Goal: Task Accomplishment & Management: Manage account settings

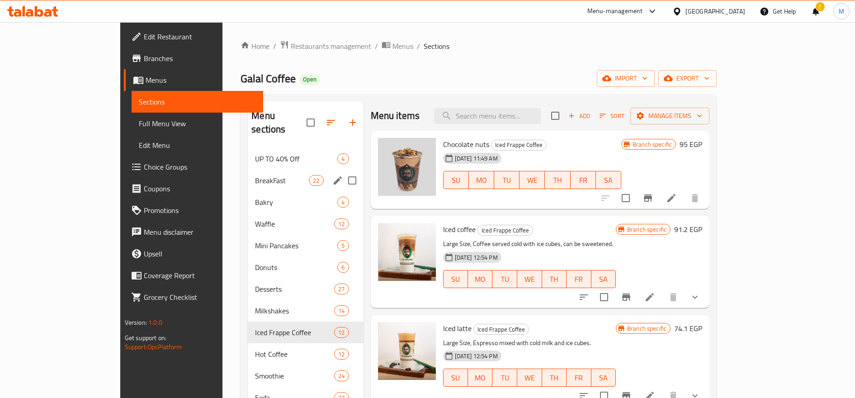
click at [248, 153] on div "UP TO 40% Off 4" at bounding box center [305, 159] width 115 height 22
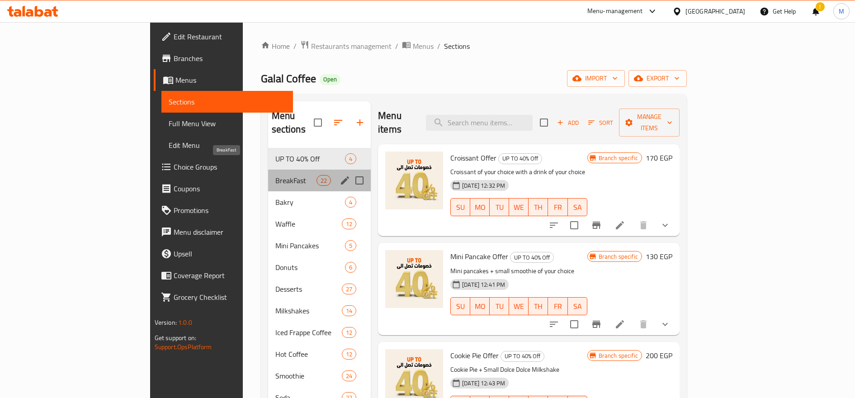
click at [275, 175] on span "BreakFast" at bounding box center [295, 180] width 41 height 11
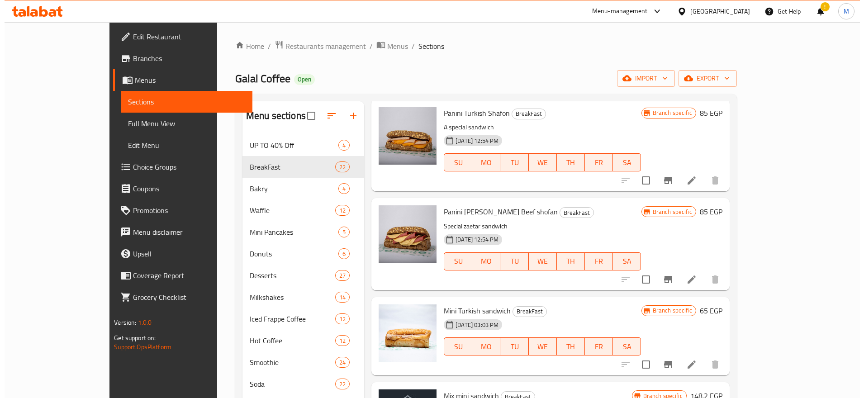
scroll to position [1507, 0]
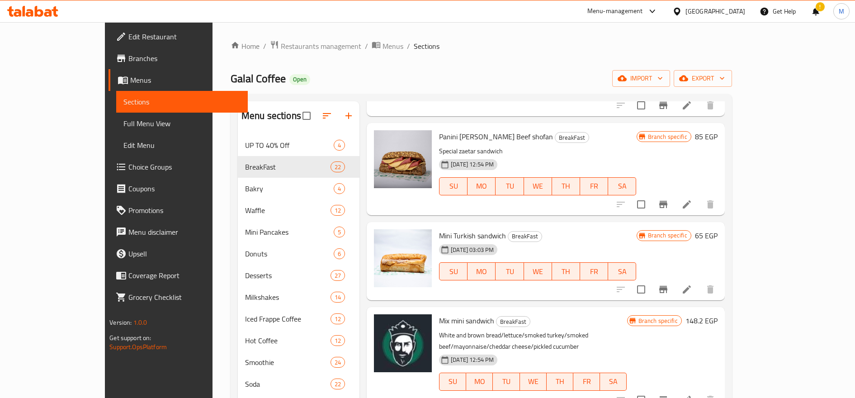
click at [669, 284] on icon "Branch-specific-item" at bounding box center [663, 289] width 11 height 11
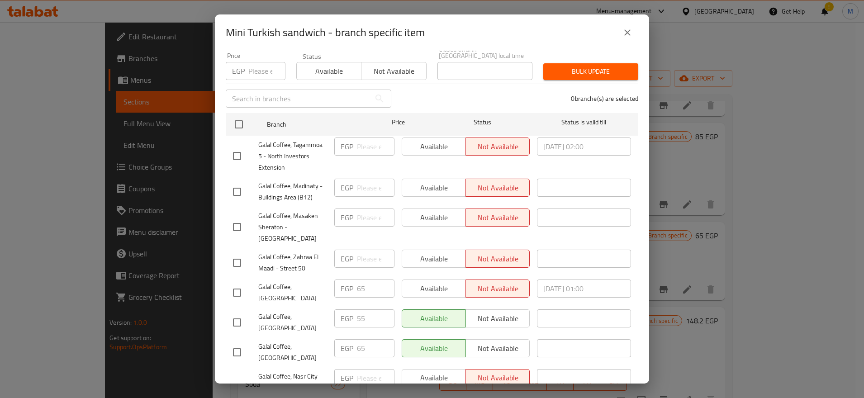
scroll to position [0, 0]
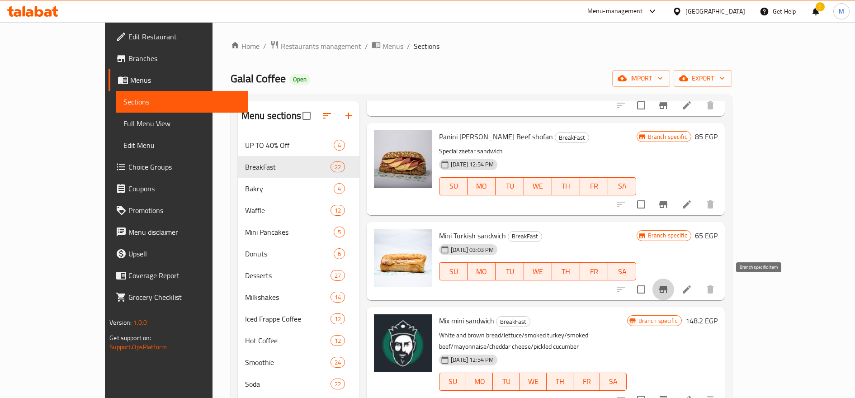
click at [721, 241] on div "Mini Turkish sandwich BreakFast [DATE] 03:03 PM SU MO TU WE TH FR [PERSON_NAME]…" at bounding box center [578, 261] width 286 height 71
click at [718, 239] on h6 "65 EGP" at bounding box center [706, 235] width 23 height 13
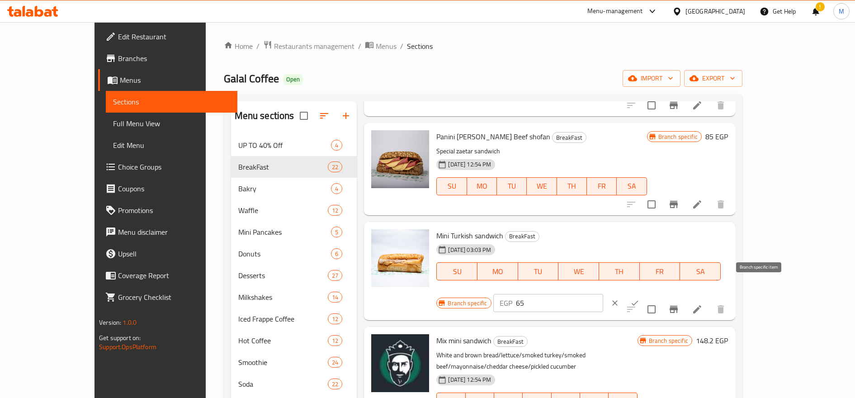
click at [685, 298] on button "Branch-specific-item" at bounding box center [674, 309] width 22 height 22
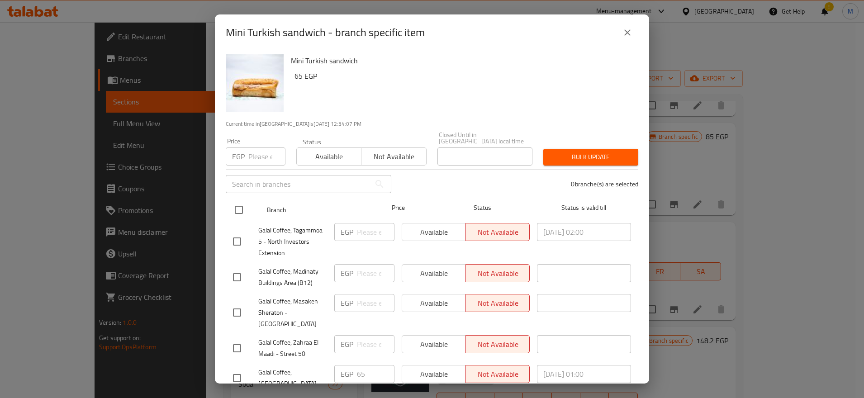
drag, startPoint x: 237, startPoint y: 201, endPoint x: 265, endPoint y: 196, distance: 28.1
click at [237, 202] on input "checkbox" at bounding box center [238, 209] width 19 height 19
checkbox input "true"
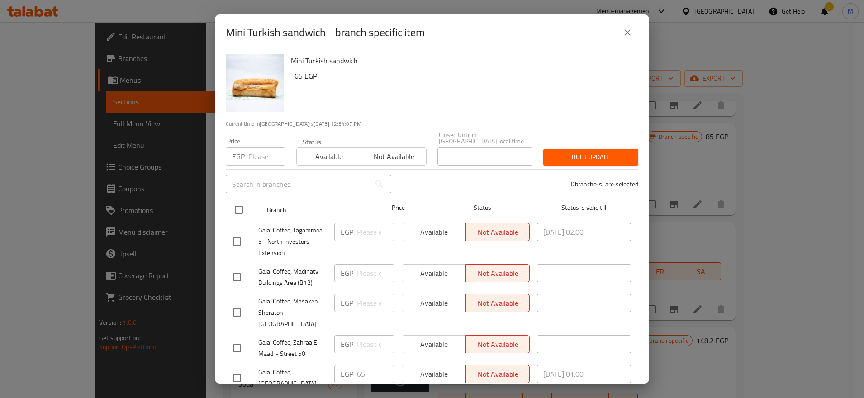
checkbox input "true"
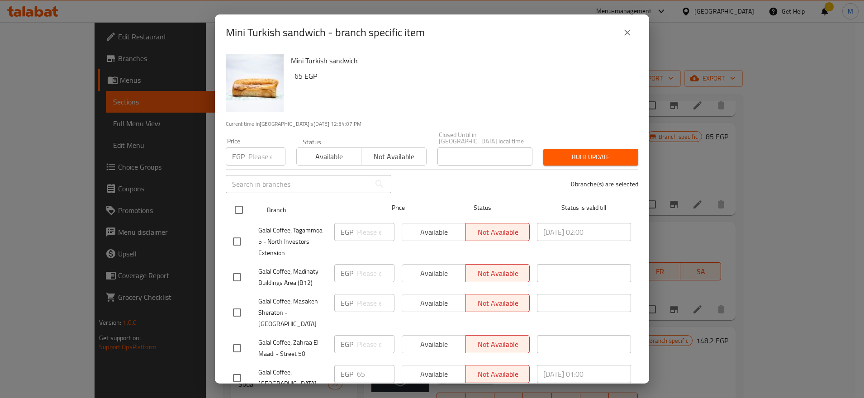
checkbox input "true"
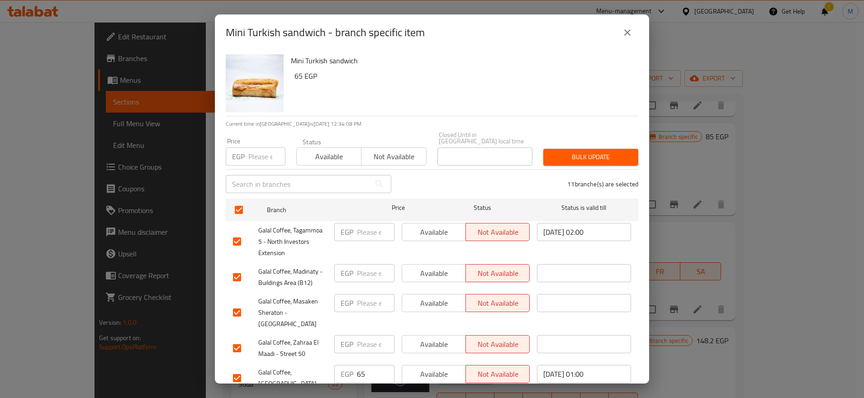
click at [560, 149] on button "Bulk update" at bounding box center [590, 157] width 95 height 17
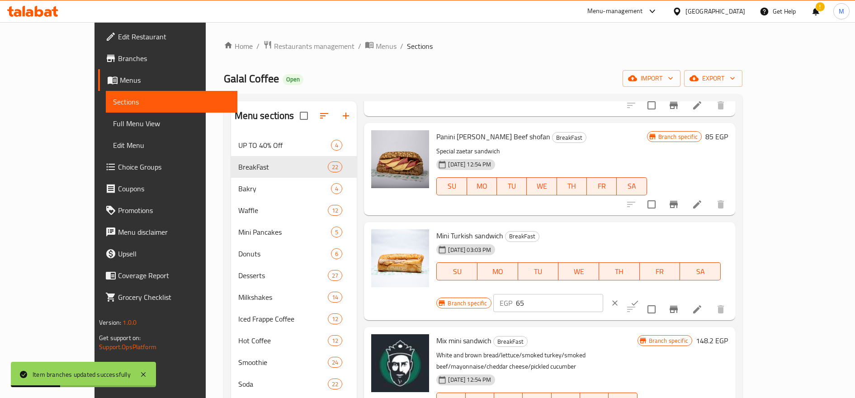
click at [685, 298] on button "Branch-specific-item" at bounding box center [674, 309] width 22 height 22
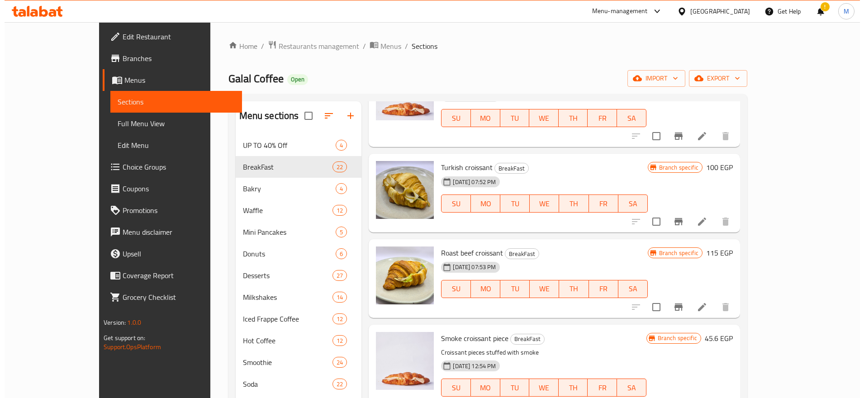
scroll to position [151, 0]
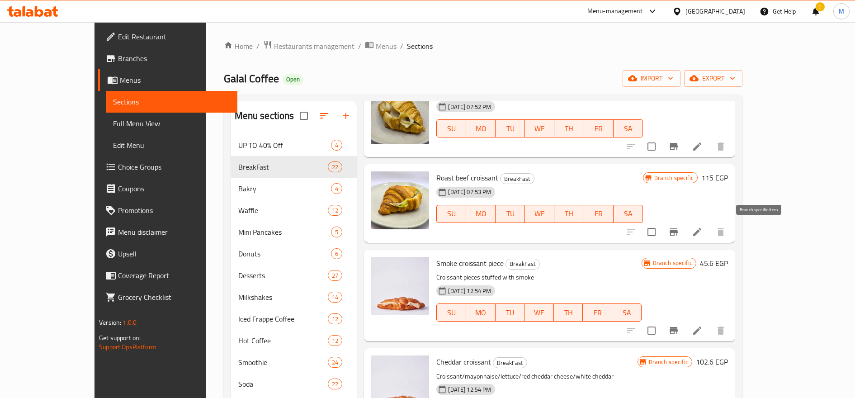
click at [678, 231] on icon "Branch-specific-item" at bounding box center [674, 231] width 8 height 7
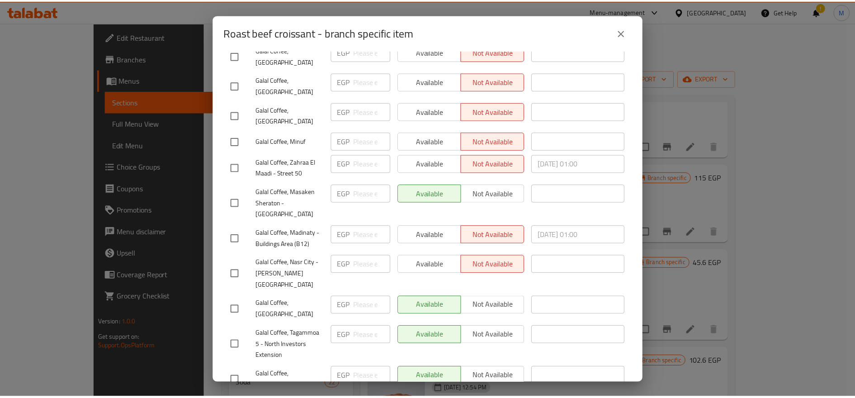
scroll to position [0, 0]
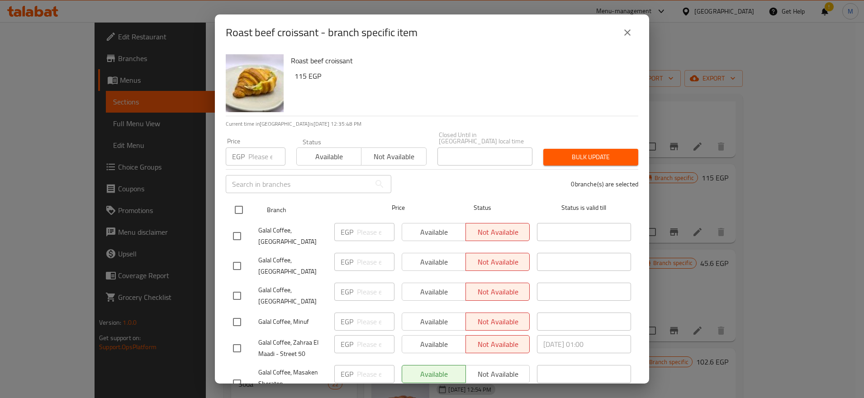
click at [236, 205] on input "checkbox" at bounding box center [238, 209] width 19 height 19
checkbox input "true"
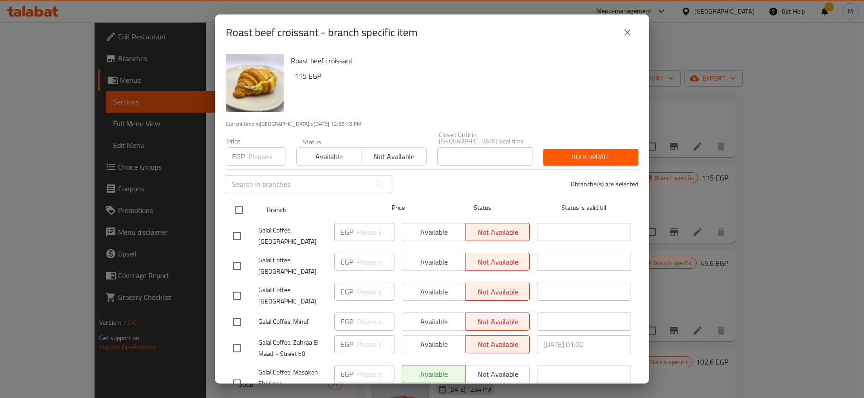
checkbox input "true"
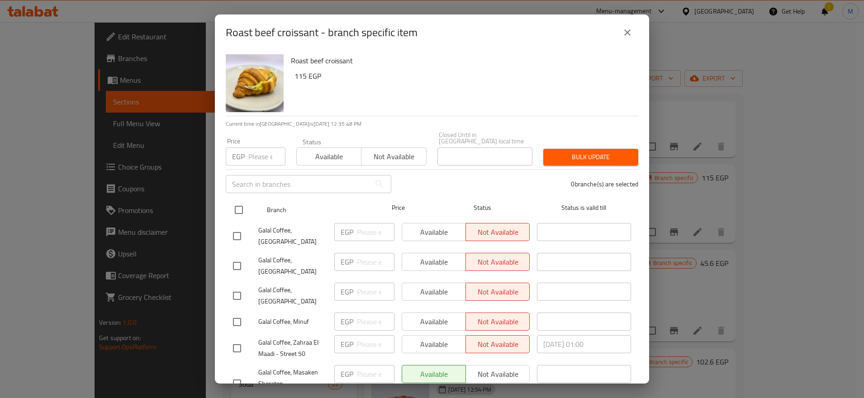
checkbox input "true"
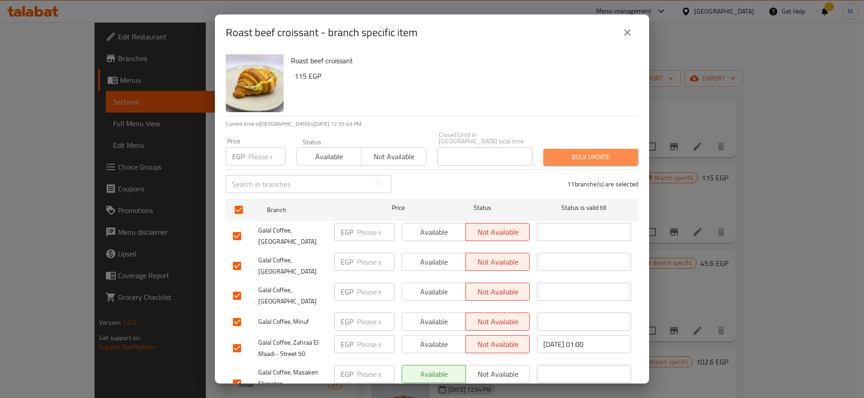
click at [606, 155] on span "Bulk update" at bounding box center [590, 156] width 80 height 11
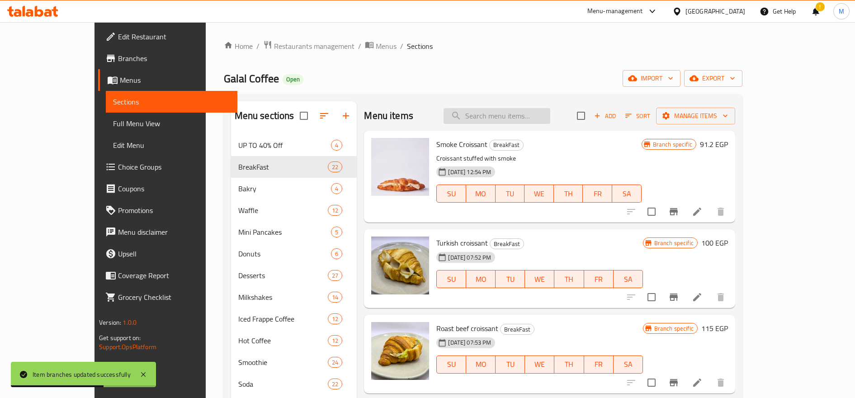
click at [518, 116] on input "search" at bounding box center [497, 116] width 107 height 16
paste input "موكا"
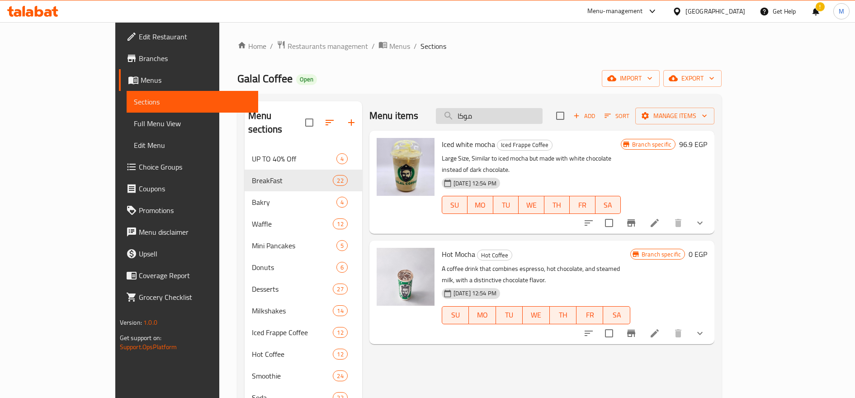
click at [508, 116] on input "موكا" at bounding box center [489, 116] width 107 height 16
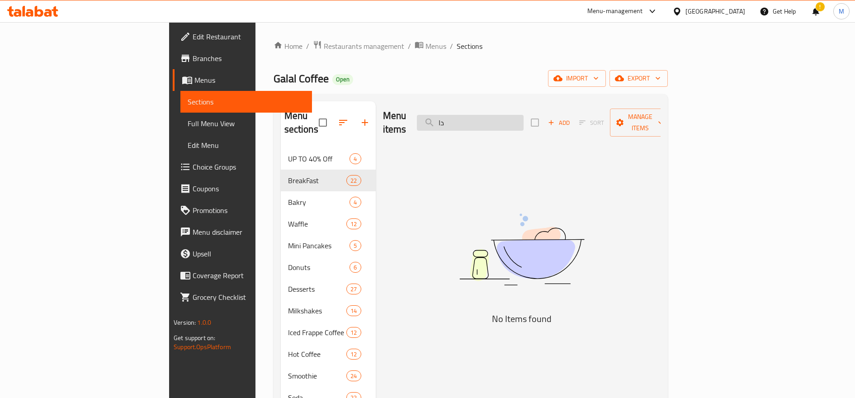
type input "د"
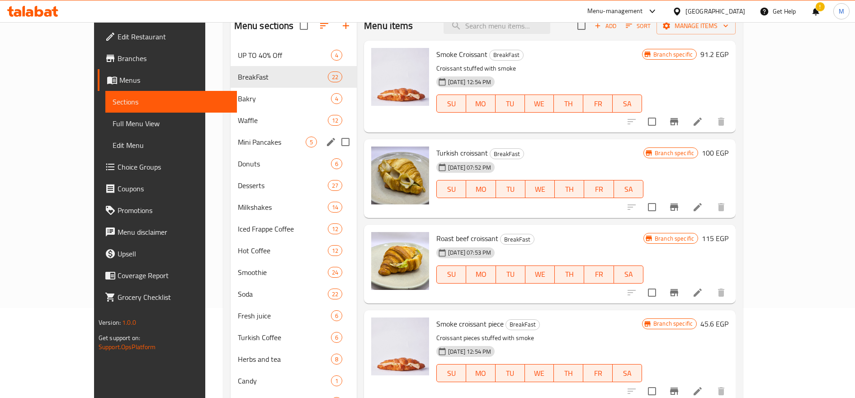
scroll to position [151, 0]
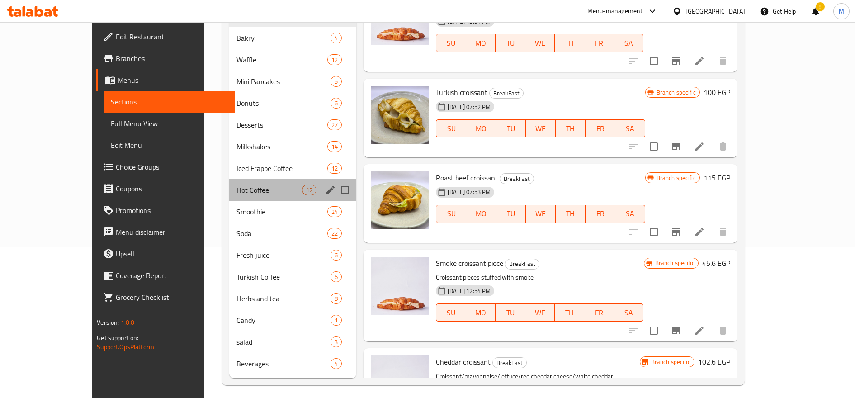
click at [229, 199] on div "Hot Coffee 12" at bounding box center [292, 190] width 127 height 22
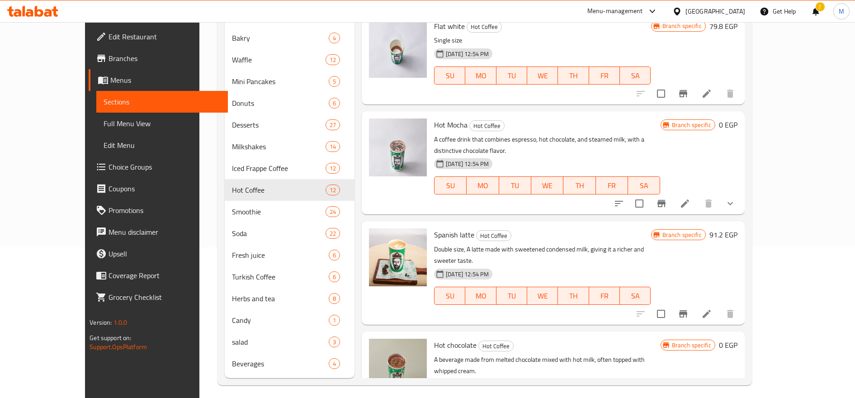
scroll to position [156, 0]
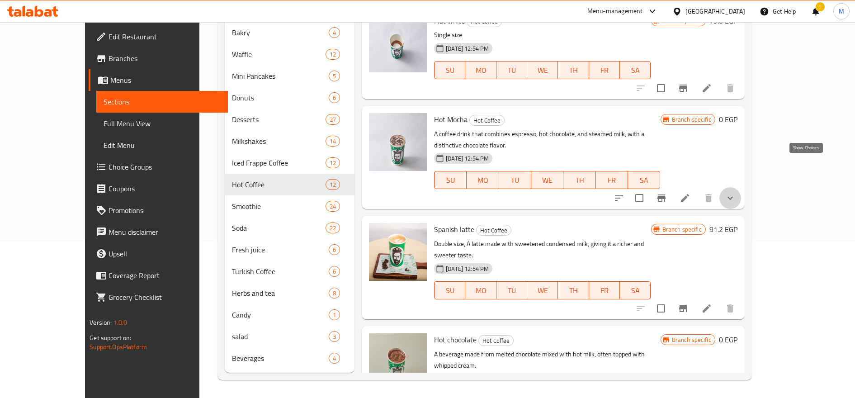
click at [736, 193] on icon "show more" at bounding box center [730, 198] width 11 height 11
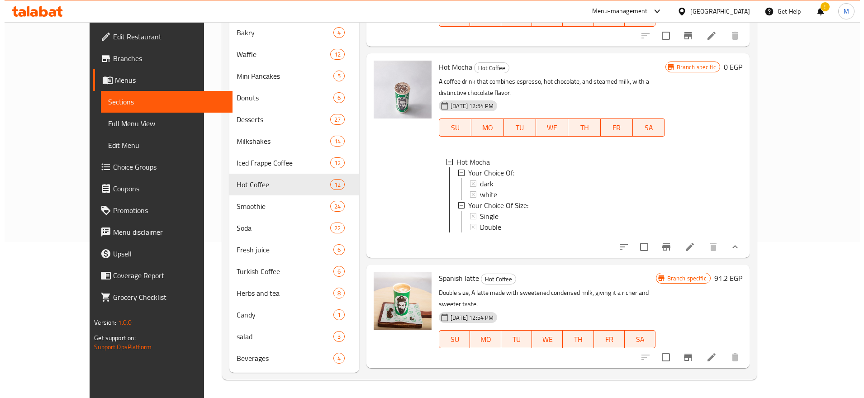
scroll to position [826, 0]
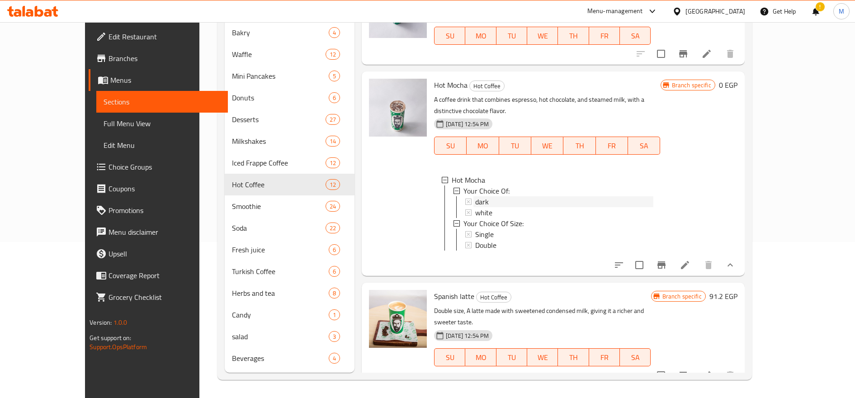
click at [475, 196] on span "dark" at bounding box center [482, 201] width 14 height 11
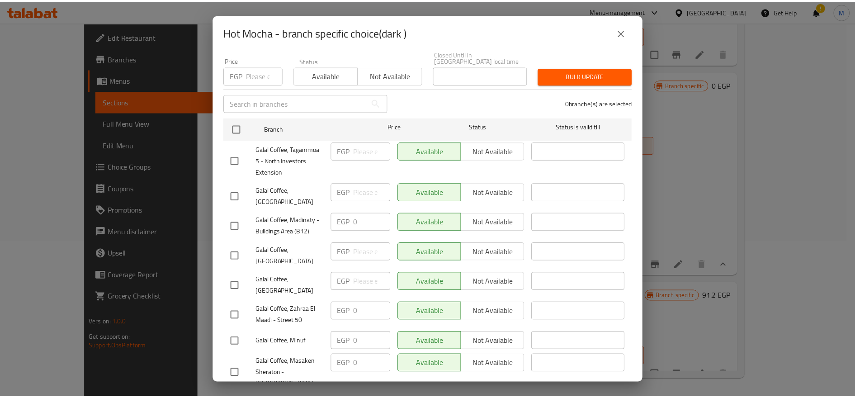
scroll to position [0, 0]
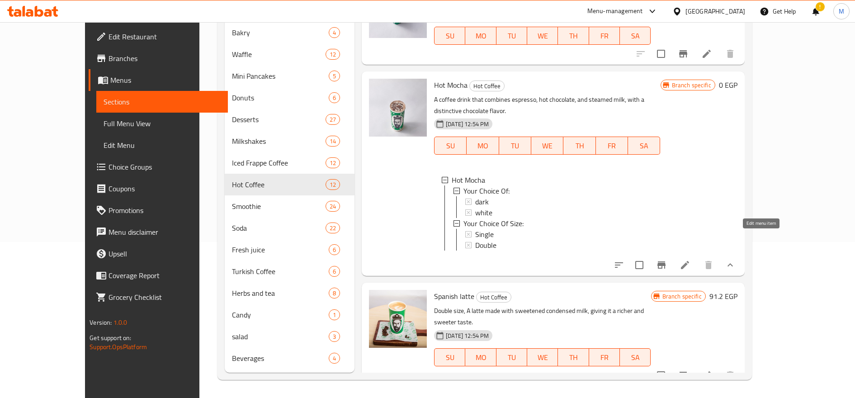
click at [689, 261] on icon at bounding box center [685, 265] width 8 height 8
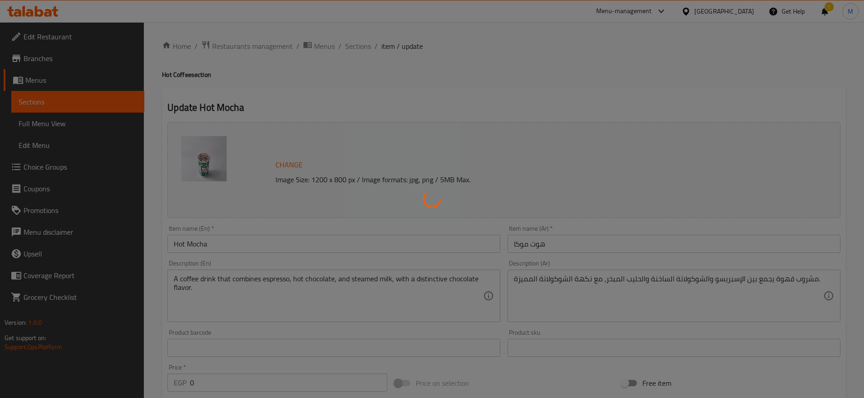
type input "إختيارك من:"
type input "1"
type input "إختيارك من الحجم:"
type input "1"
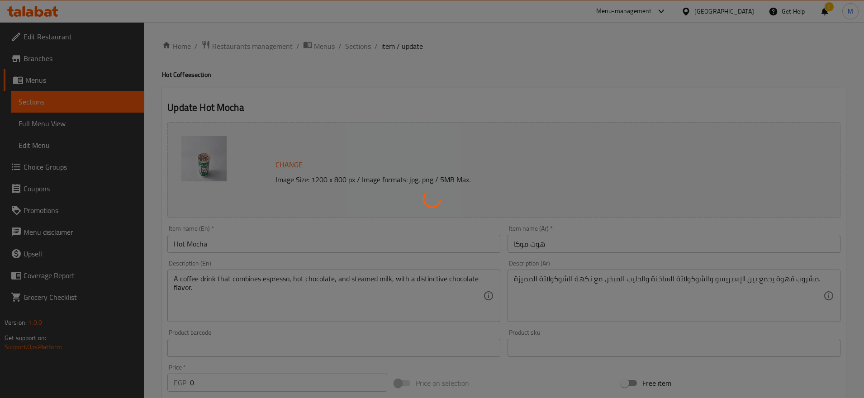
type input "1"
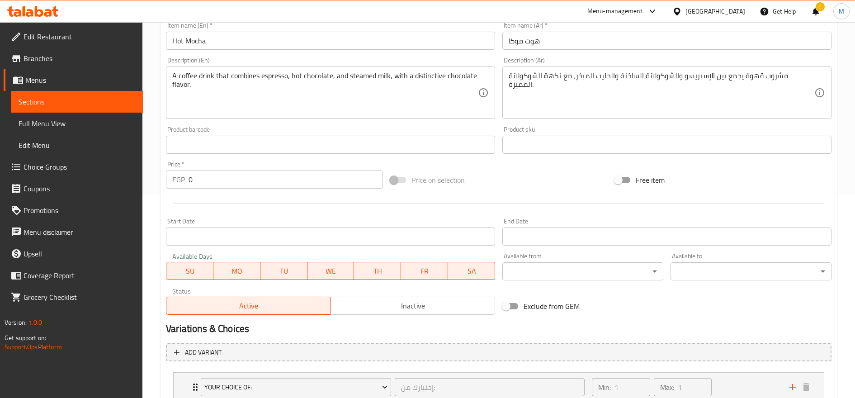
scroll to position [306, 0]
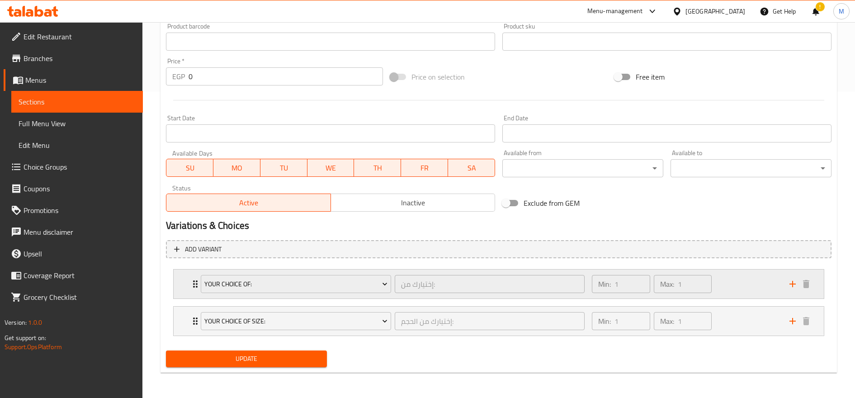
click at [743, 288] on div "Min: 1 ​ Max: 1 ​" at bounding box center [686, 284] width 198 height 29
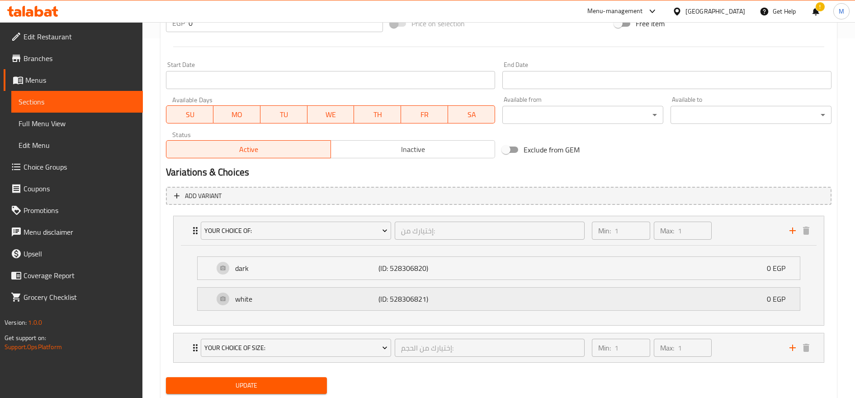
scroll to position [386, 0]
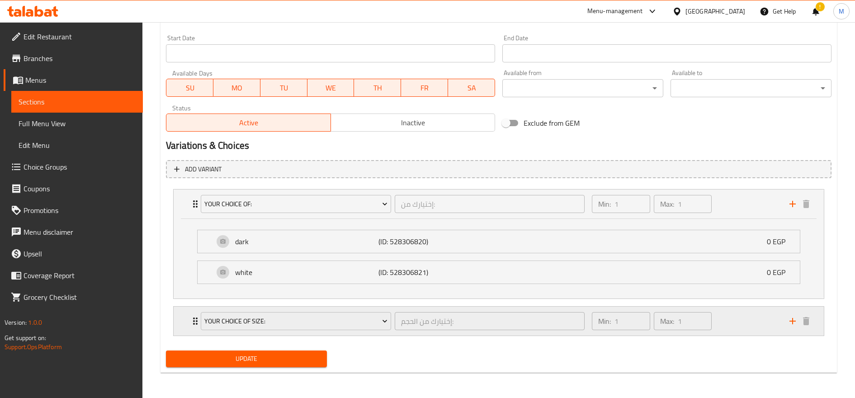
click at [740, 318] on div "Min: 1 ​ Max: 1 ​" at bounding box center [686, 321] width 198 height 29
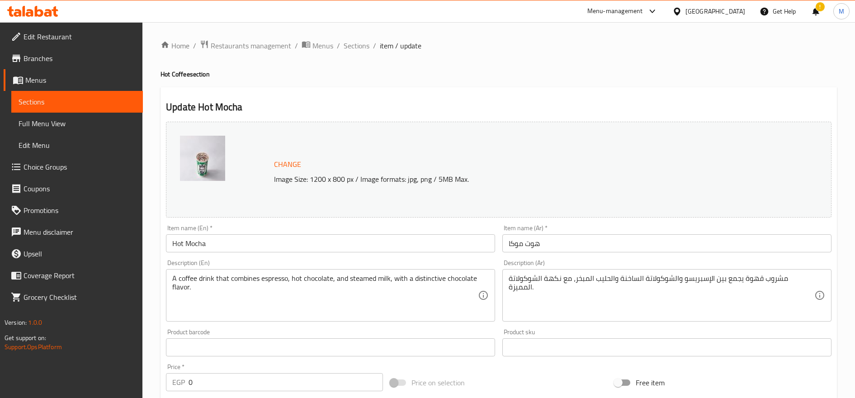
scroll to position [0, 0]
click at [349, 47] on span "Sections" at bounding box center [357, 46] width 26 height 11
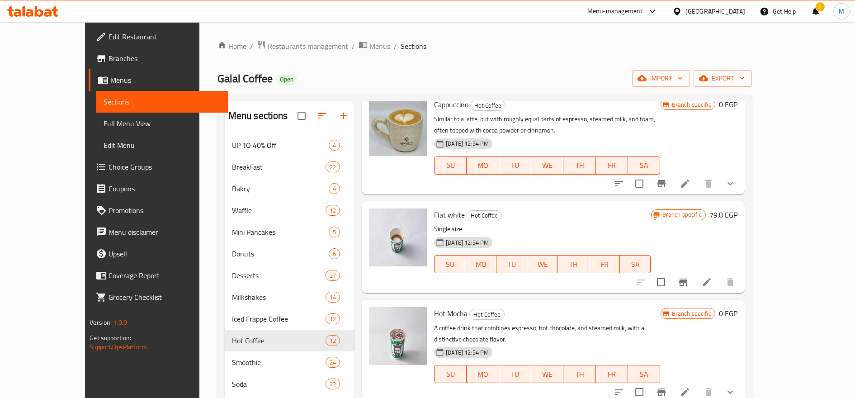
scroll to position [792, 0]
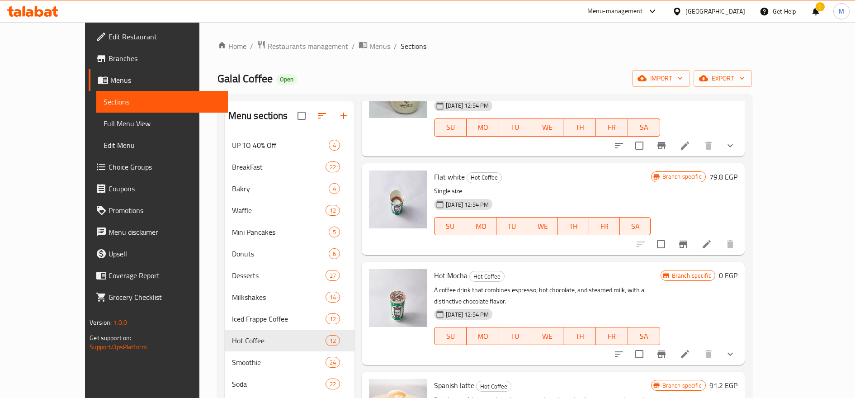
click at [741, 343] on button "show more" at bounding box center [730, 354] width 22 height 22
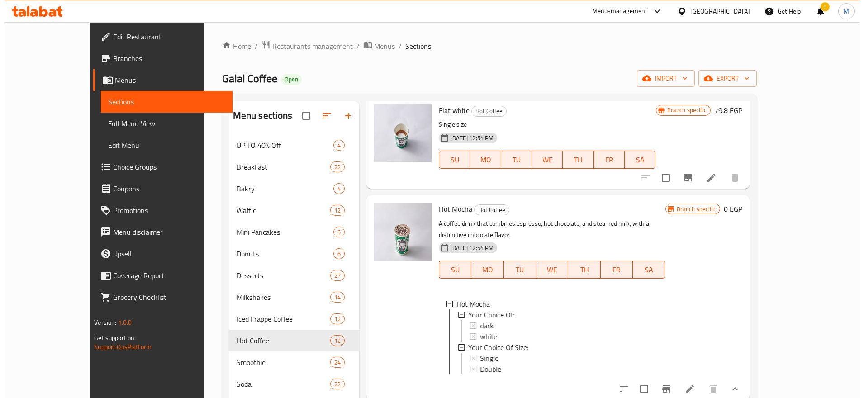
scroll to position [902, 0]
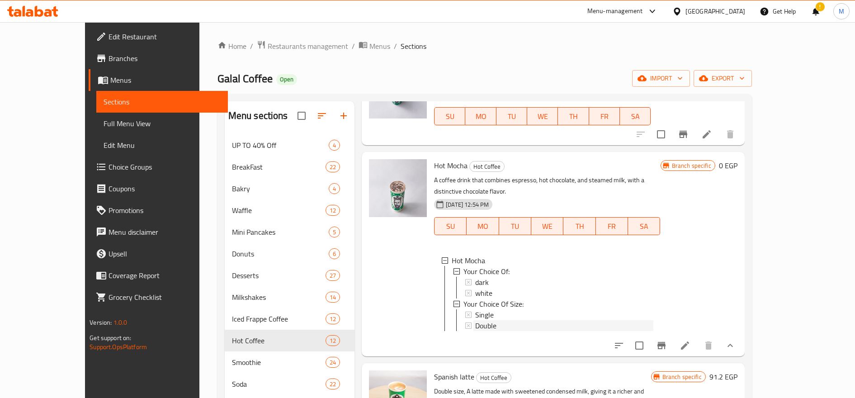
click at [487, 320] on div "Double" at bounding box center [564, 325] width 178 height 11
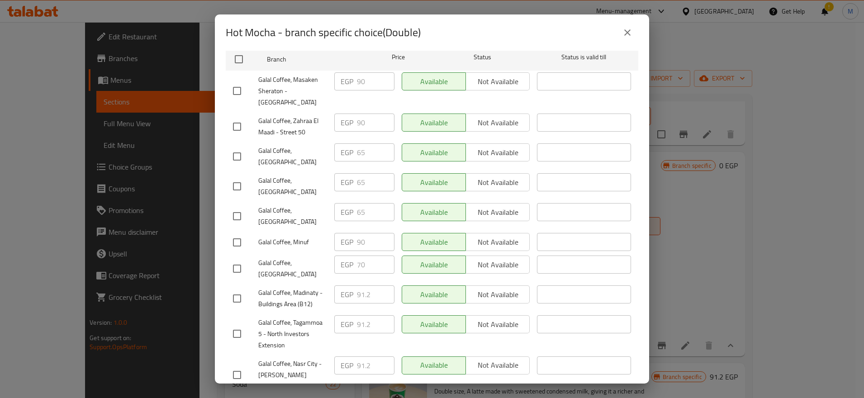
scroll to position [180, 0]
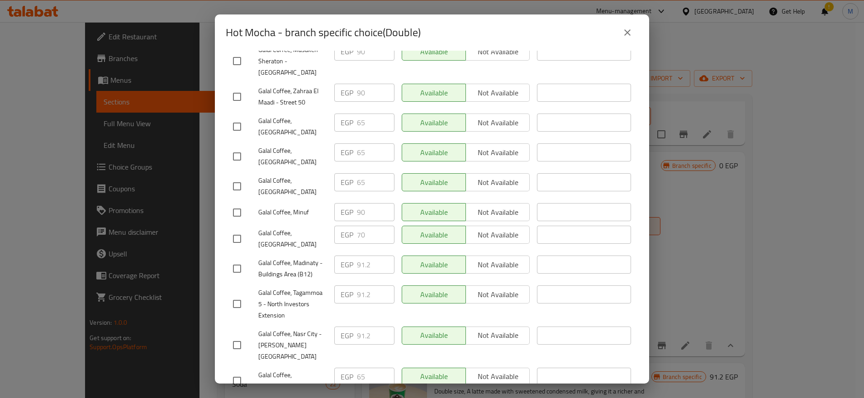
click at [239, 229] on input "checkbox" at bounding box center [236, 238] width 19 height 19
checkbox input "true"
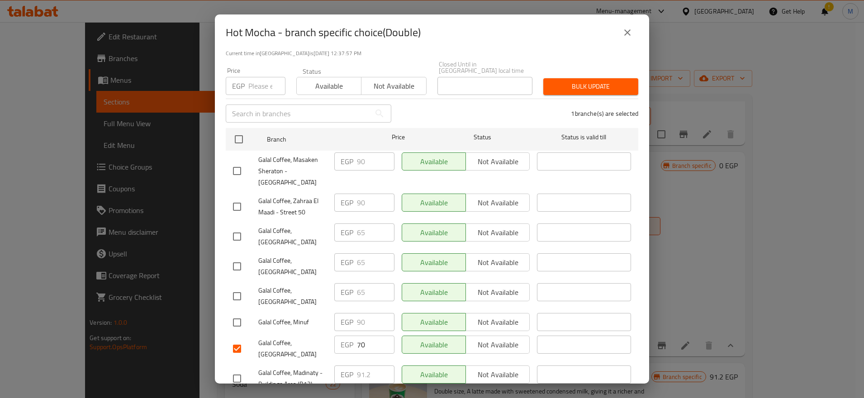
scroll to position [151, 0]
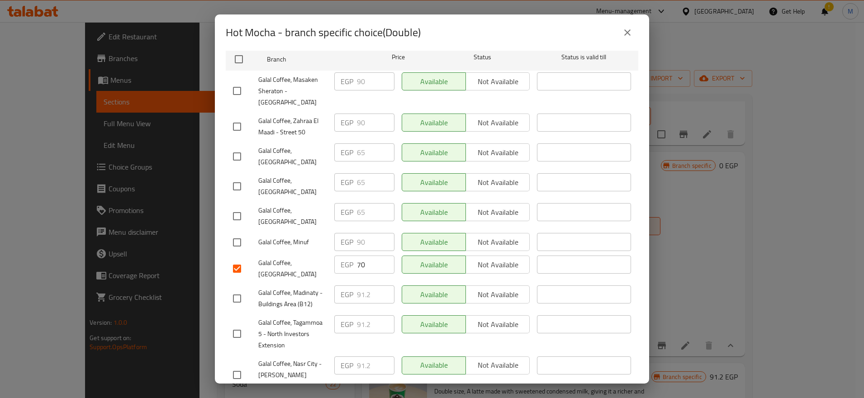
click at [236, 147] on input "checkbox" at bounding box center [236, 156] width 19 height 19
checkbox input "true"
click at [240, 177] on input "checkbox" at bounding box center [236, 186] width 19 height 19
click at [235, 177] on input "checkbox" at bounding box center [236, 186] width 19 height 19
checkbox input "false"
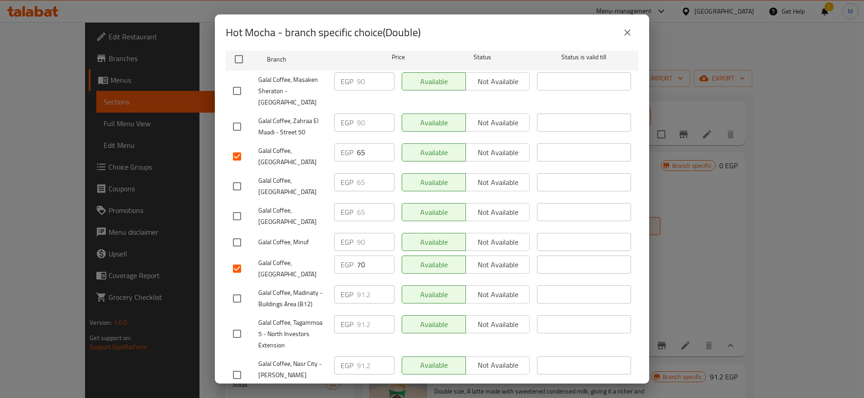
click at [241, 147] on input "checkbox" at bounding box center [236, 156] width 19 height 19
checkbox input "false"
click at [358, 255] on input "70" at bounding box center [376, 264] width 38 height 18
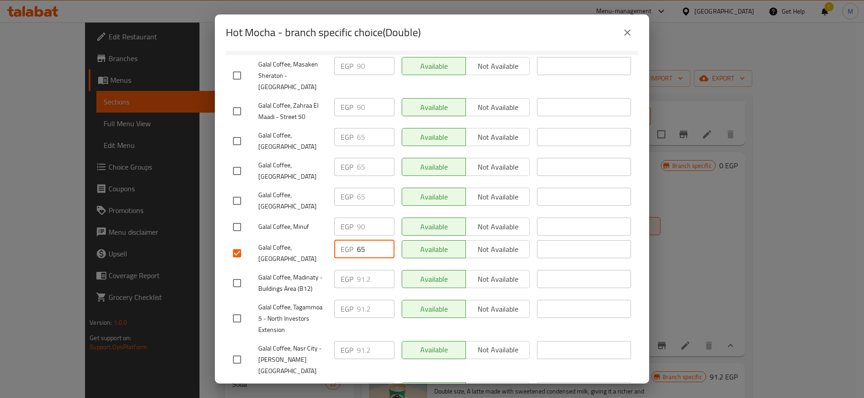
scroll to position [180, 0]
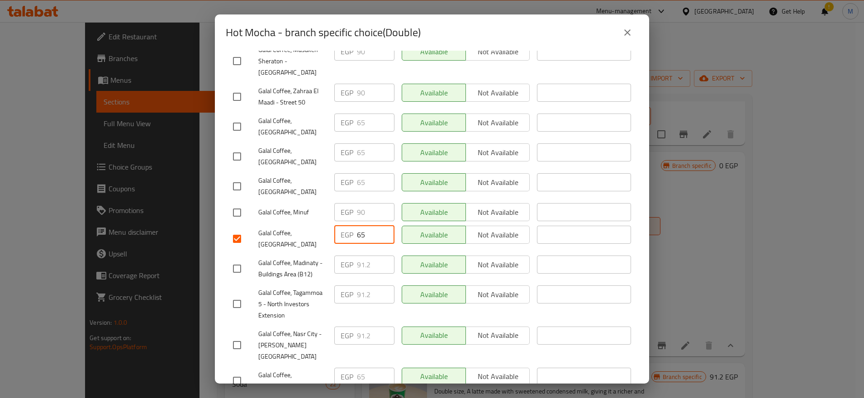
type input "65"
drag, startPoint x: 260, startPoint y: 214, endPoint x: 288, endPoint y: 223, distance: 29.5
click at [288, 227] on span "Galal Coffee, [GEOGRAPHIC_DATA]" at bounding box center [292, 238] width 69 height 23
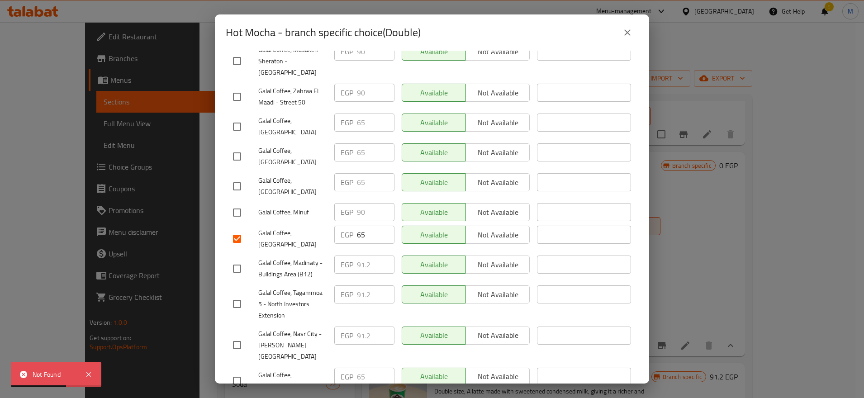
copy span "Galal Coffee, [GEOGRAPHIC_DATA]"
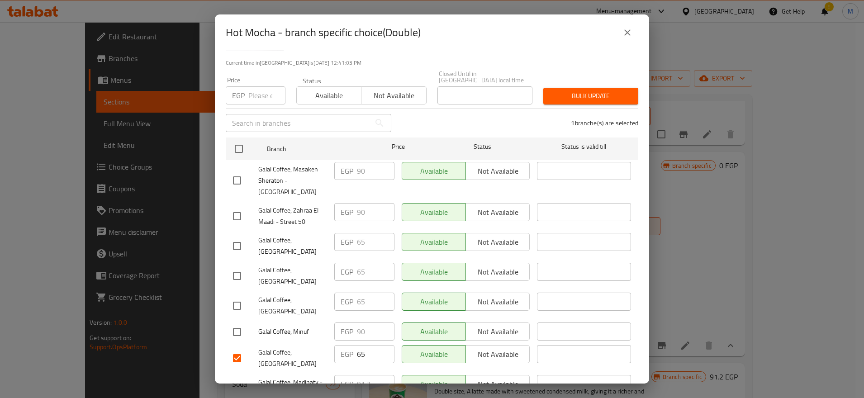
scroll to position [151, 0]
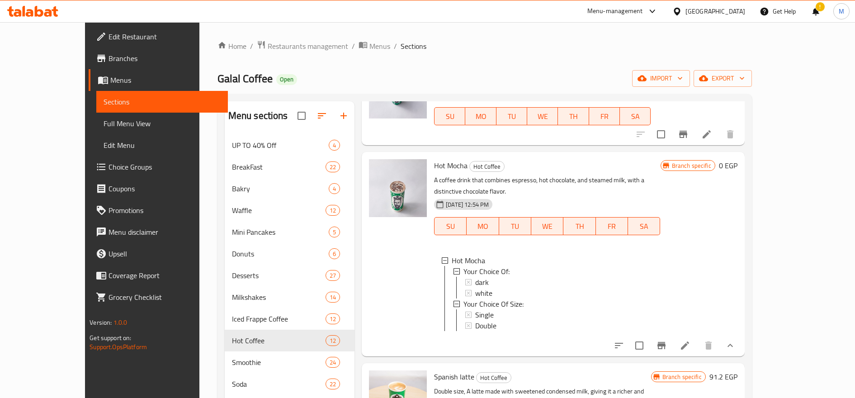
click at [545, 320] on div "Double" at bounding box center [564, 325] width 178 height 11
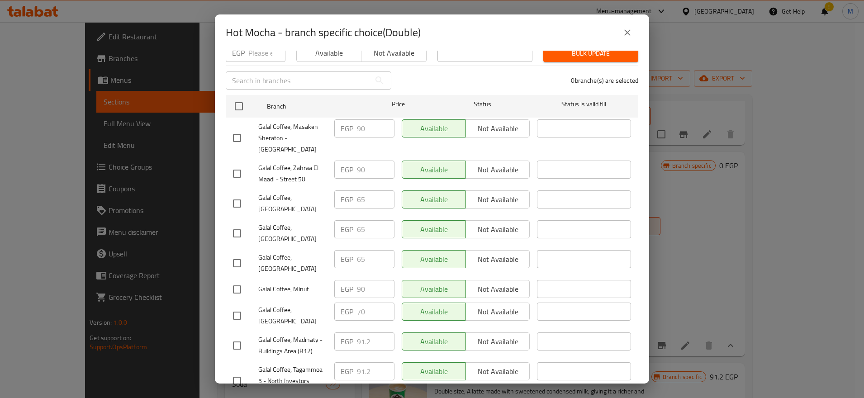
scroll to position [180, 0]
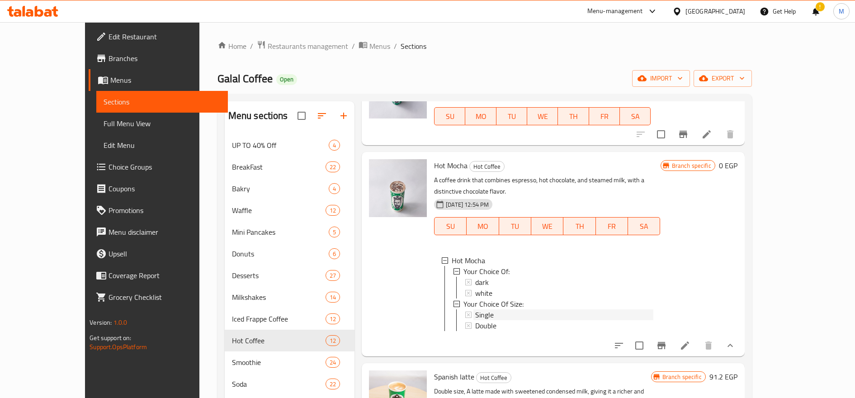
click at [478, 309] on div "Single" at bounding box center [564, 314] width 178 height 11
click at [649, 336] on input "checkbox" at bounding box center [639, 345] width 19 height 19
checkbox input "true"
click at [698, 337] on li at bounding box center [684, 345] width 25 height 16
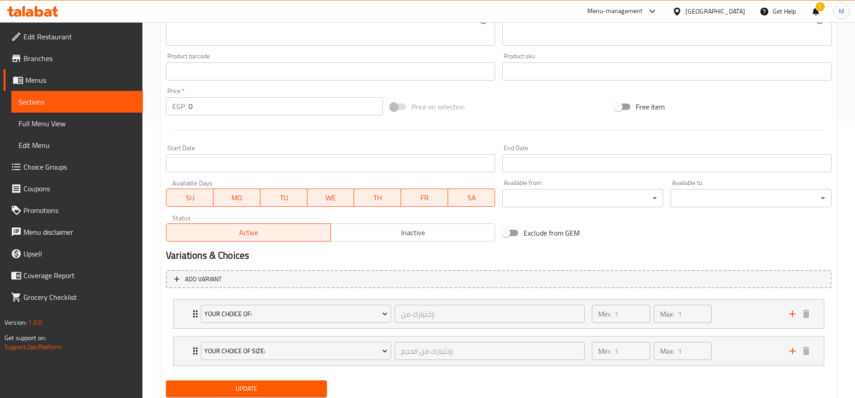
scroll to position [306, 0]
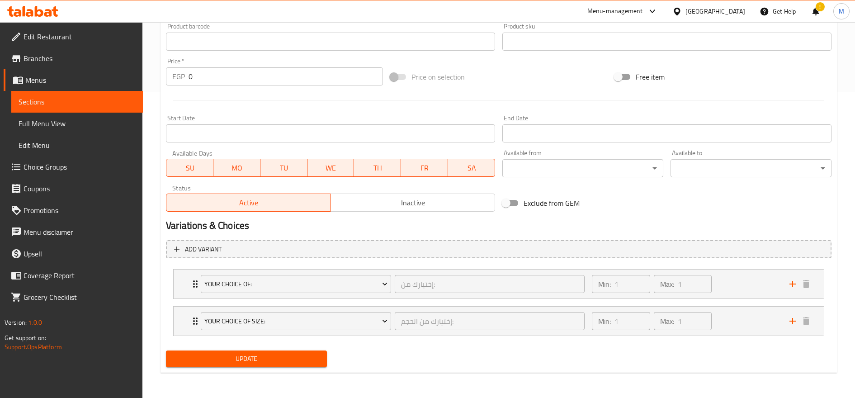
drag, startPoint x: 363, startPoint y: 201, endPoint x: 369, endPoint y: 210, distance: 10.9
click at [364, 201] on span "Inactive" at bounding box center [413, 202] width 157 height 13
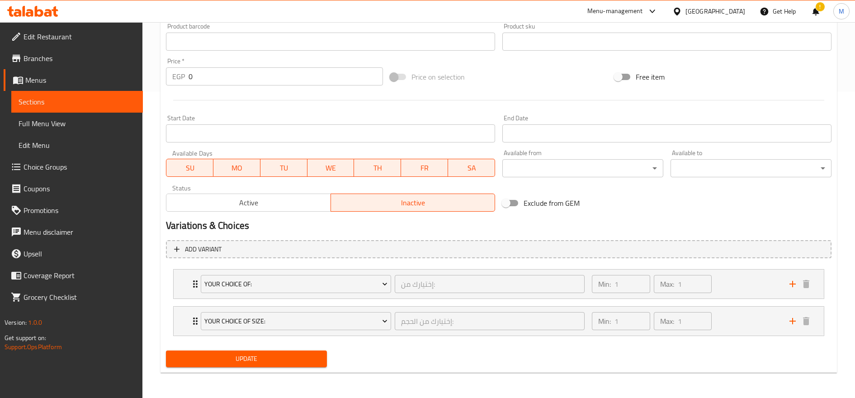
click at [254, 358] on span "Update" at bounding box center [246, 358] width 147 height 11
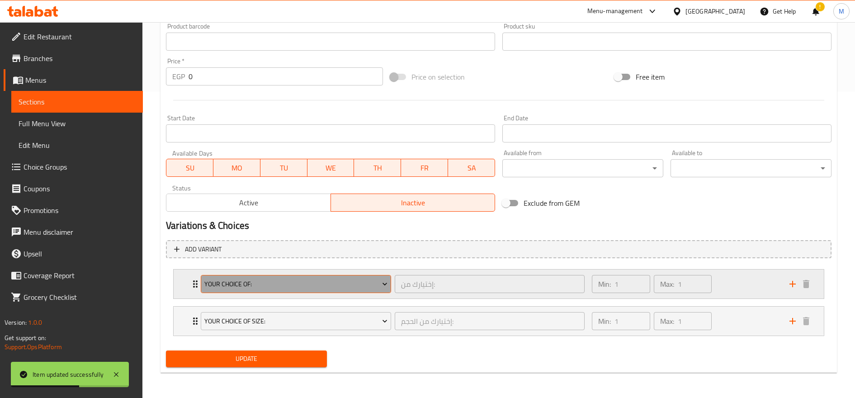
click at [361, 285] on span "Your Choice Of:" at bounding box center [296, 284] width 184 height 11
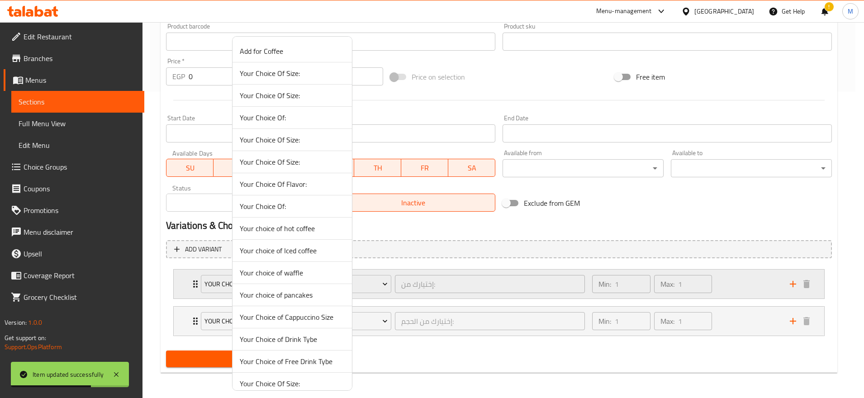
click at [768, 282] on div at bounding box center [432, 199] width 864 height 398
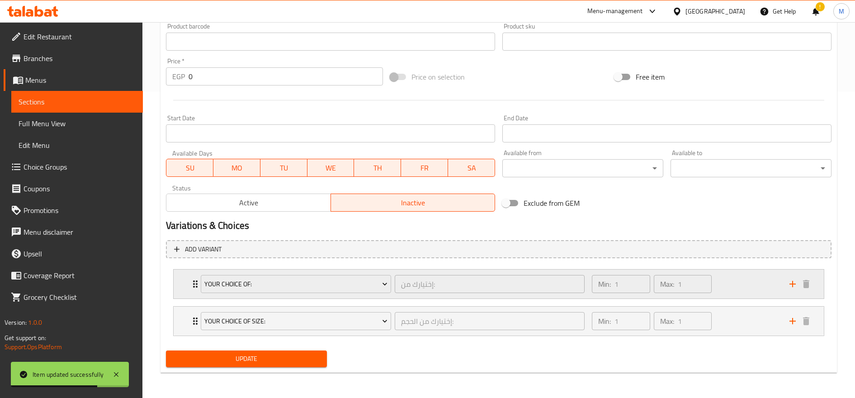
click at [765, 284] on div "Min: 1 ​ Max: 1 ​" at bounding box center [686, 284] width 198 height 29
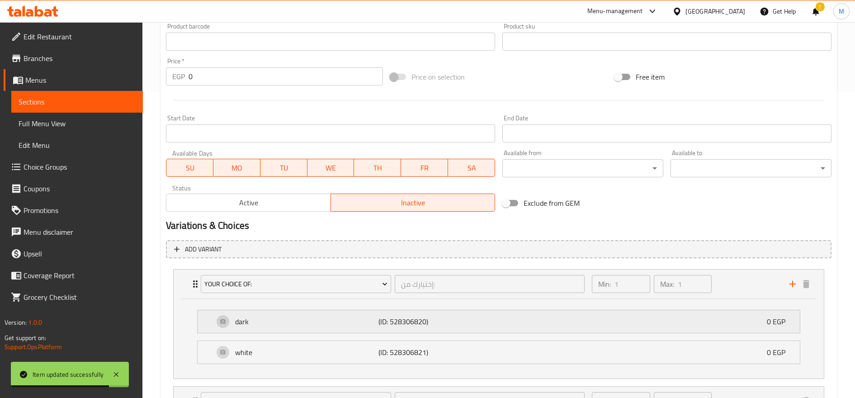
click at [483, 312] on div "dark (ID: 528306820) 0 EGP" at bounding box center [501, 321] width 575 height 23
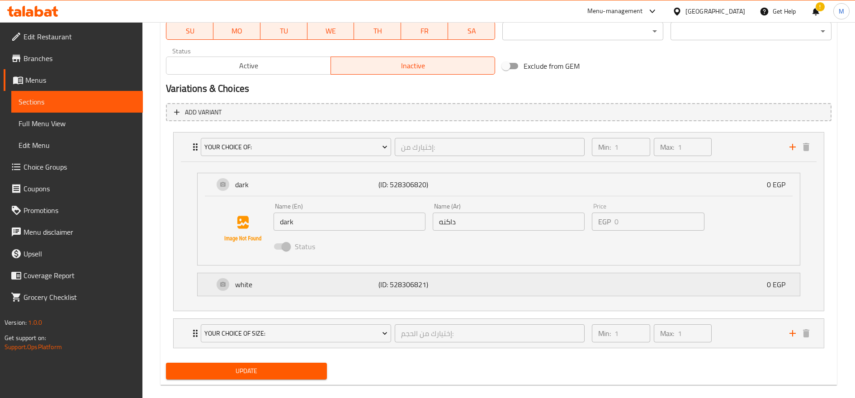
scroll to position [455, 0]
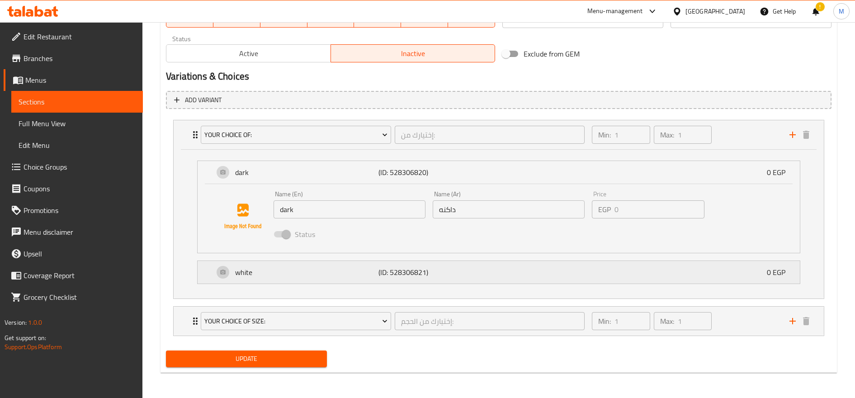
click at [514, 281] on div "white (ID: 528306821) 0 EGP" at bounding box center [501, 272] width 575 height 23
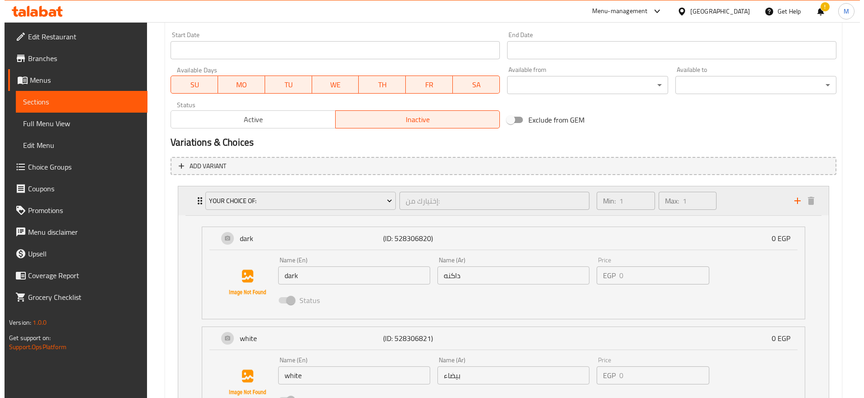
scroll to position [449, 0]
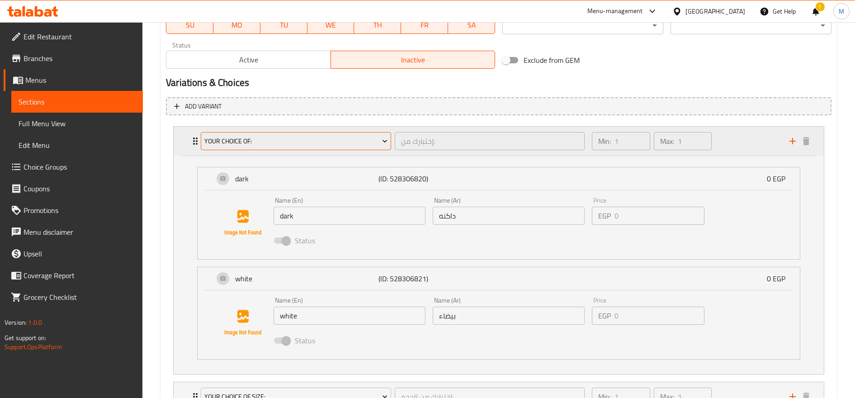
click at [337, 144] on span "Your Choice Of:" at bounding box center [296, 141] width 184 height 11
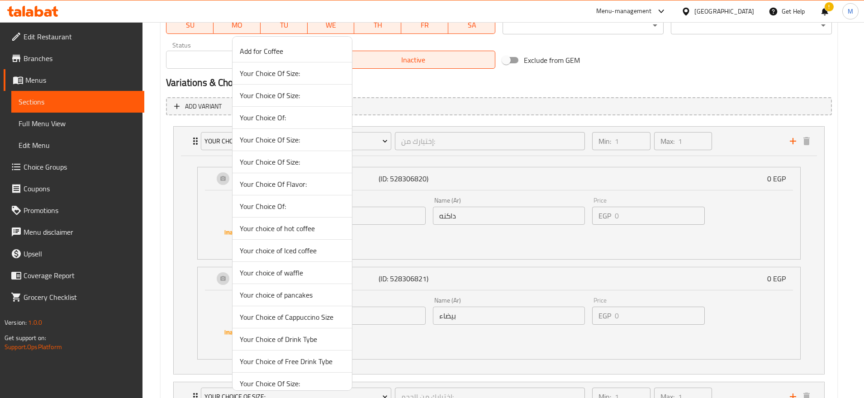
click at [291, 184] on span "Your Choice Of Flavor:" at bounding box center [292, 184] width 105 height 11
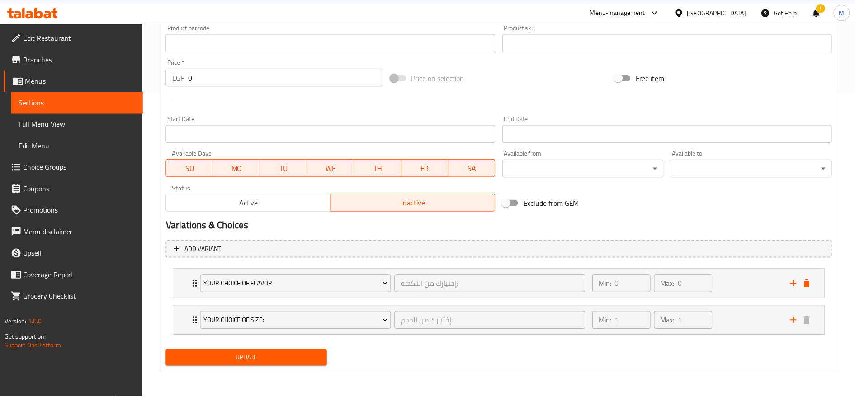
scroll to position [306, 0]
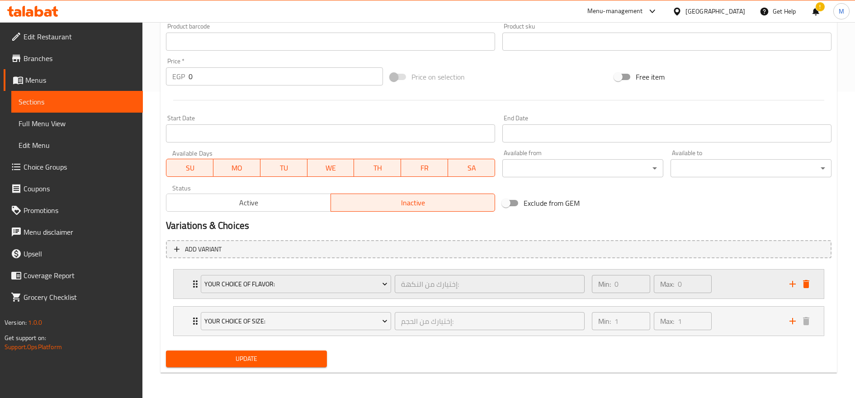
click at [807, 284] on icon "delete" at bounding box center [806, 284] width 6 height 8
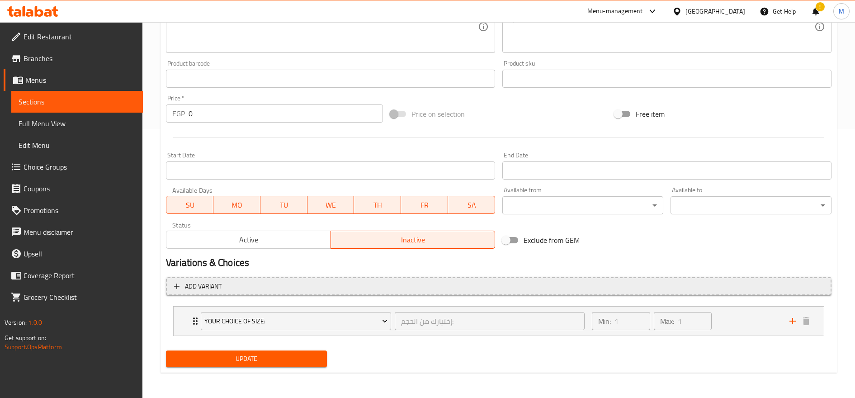
scroll to position [269, 0]
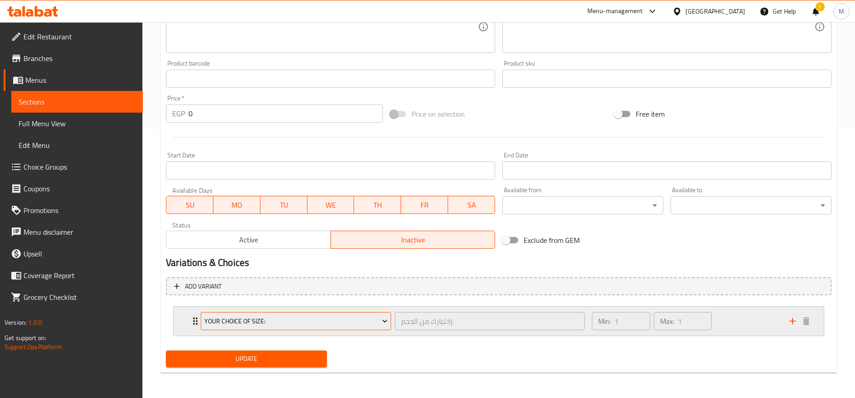
click at [321, 325] on span "Your Choice Of Size:" at bounding box center [296, 321] width 184 height 11
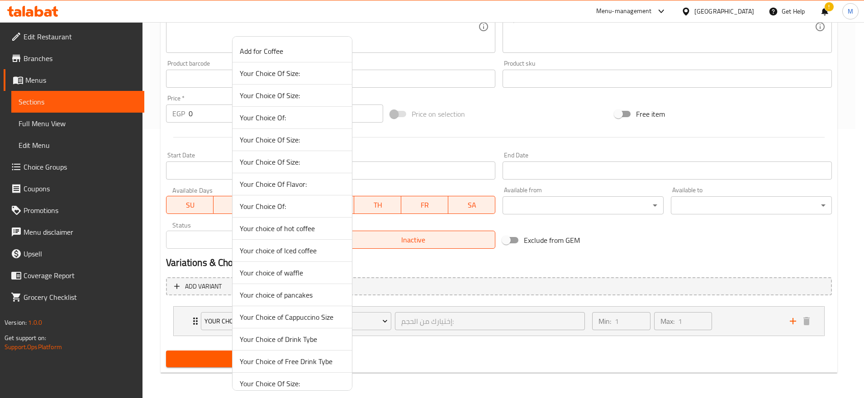
click at [301, 249] on span "Your choice of Iced coffee" at bounding box center [292, 250] width 105 height 11
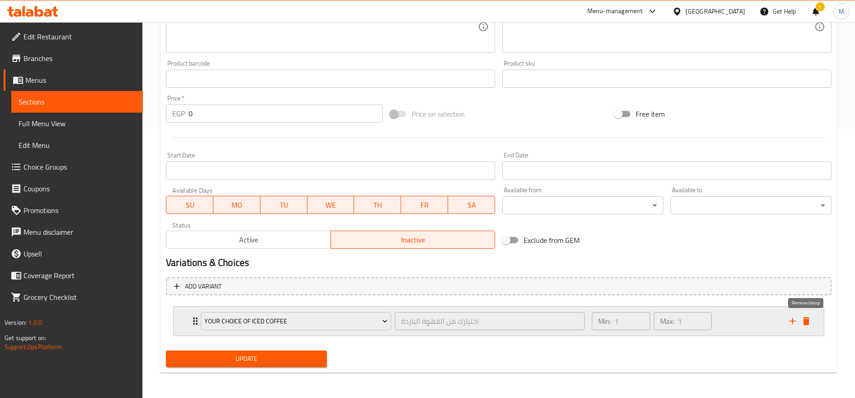
click at [805, 324] on icon "delete" at bounding box center [806, 321] width 6 height 8
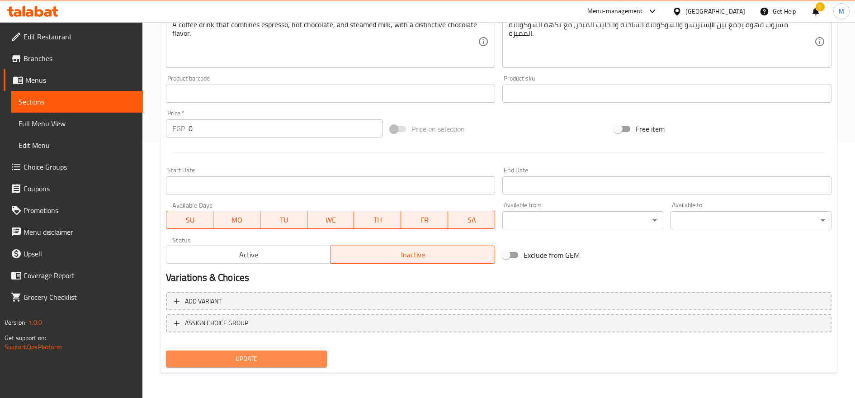
click at [292, 357] on span "Update" at bounding box center [246, 358] width 147 height 11
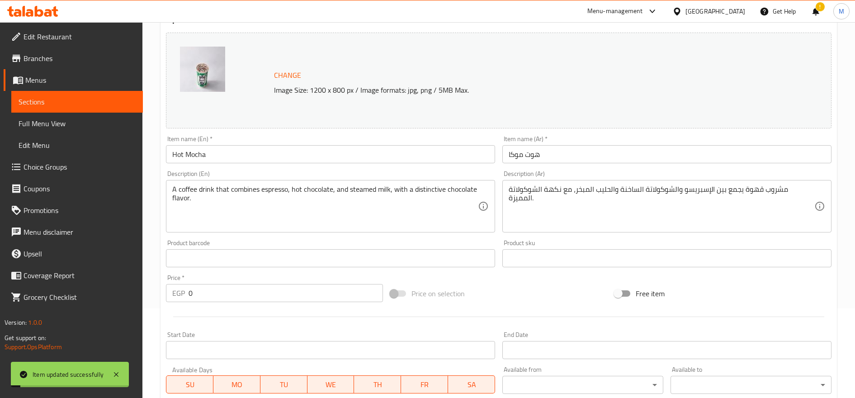
scroll to position [0, 0]
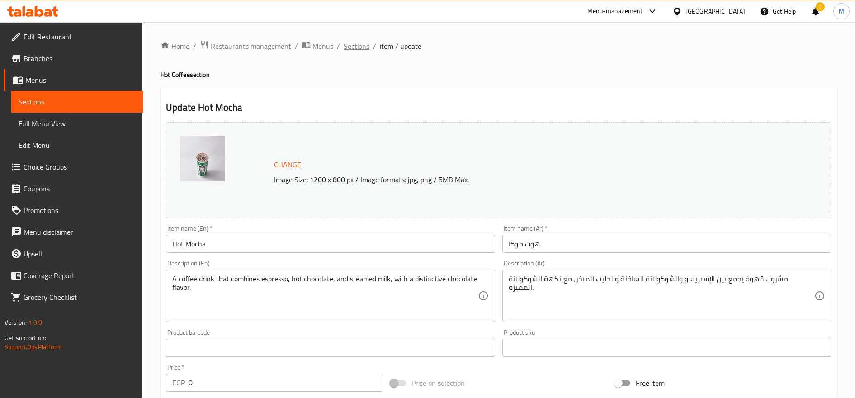
click at [361, 46] on span "Sections" at bounding box center [357, 46] width 26 height 11
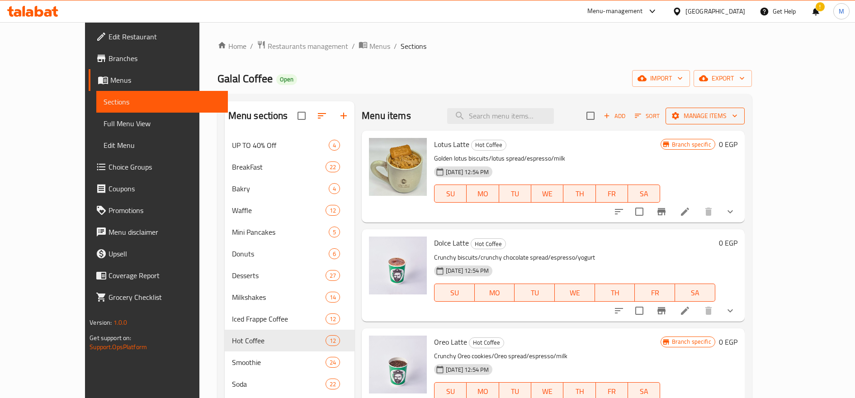
click at [738, 110] on span "Manage items" at bounding box center [705, 115] width 65 height 11
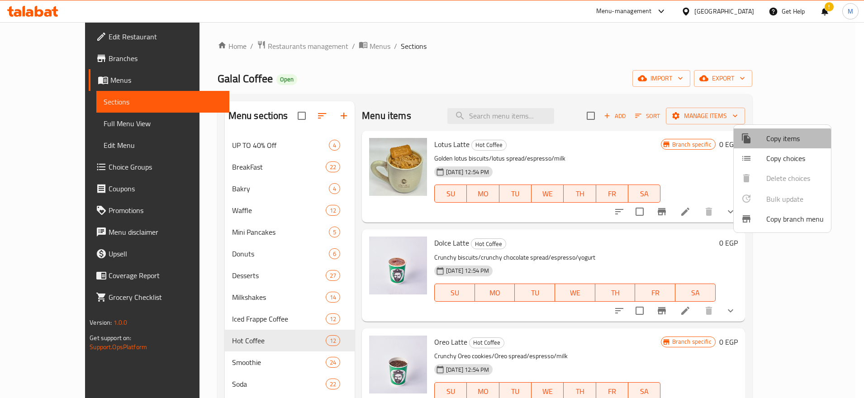
click at [778, 144] on span "Copy items" at bounding box center [794, 138] width 57 height 11
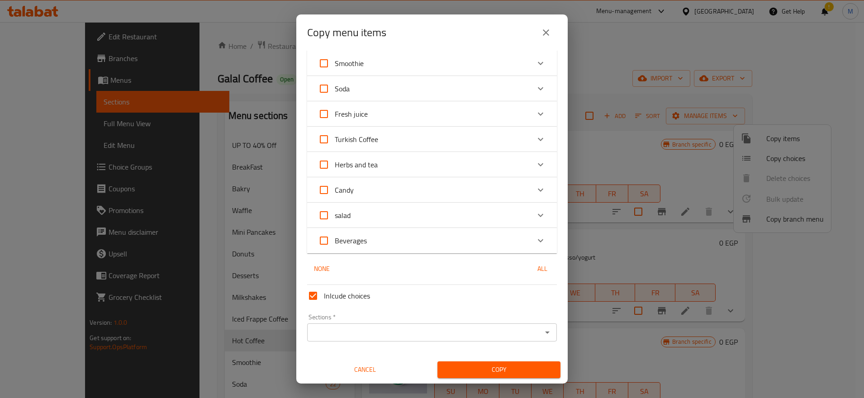
scroll to position [206, 0]
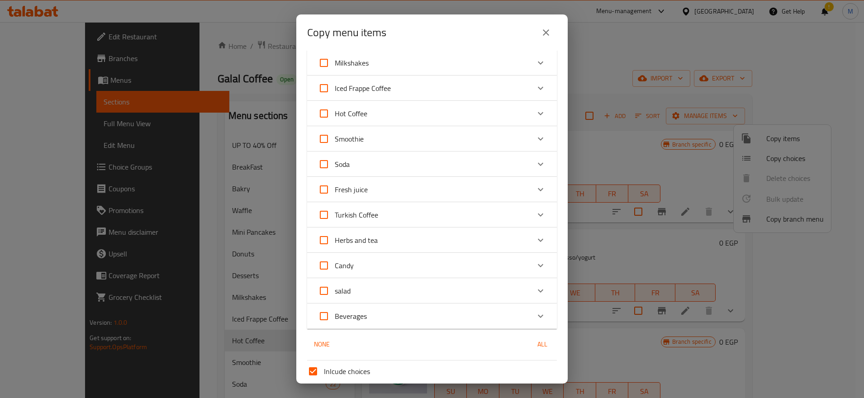
click at [513, 111] on div "Hot Coffee" at bounding box center [424, 114] width 212 height 22
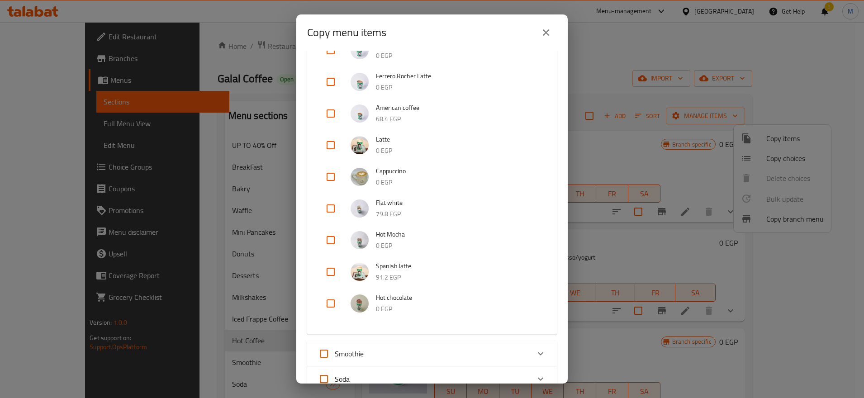
scroll to position [432, 0]
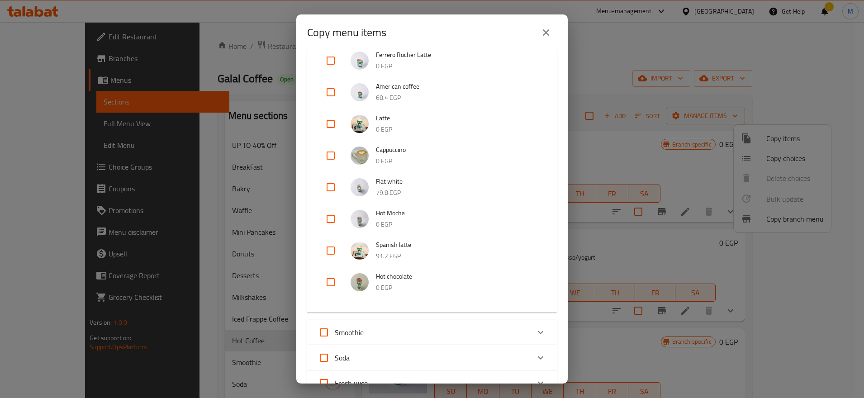
click at [332, 219] on input "checkbox" at bounding box center [331, 219] width 22 height 22
checkbox input "true"
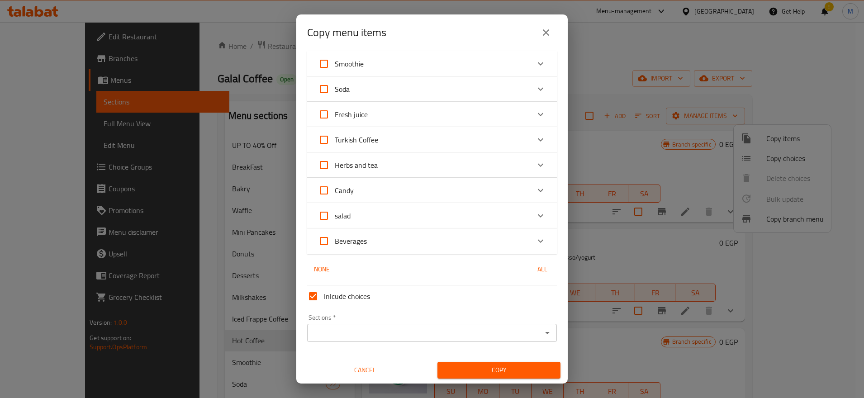
scroll to position [701, 0]
click at [386, 329] on input "Sections   *" at bounding box center [424, 332] width 229 height 13
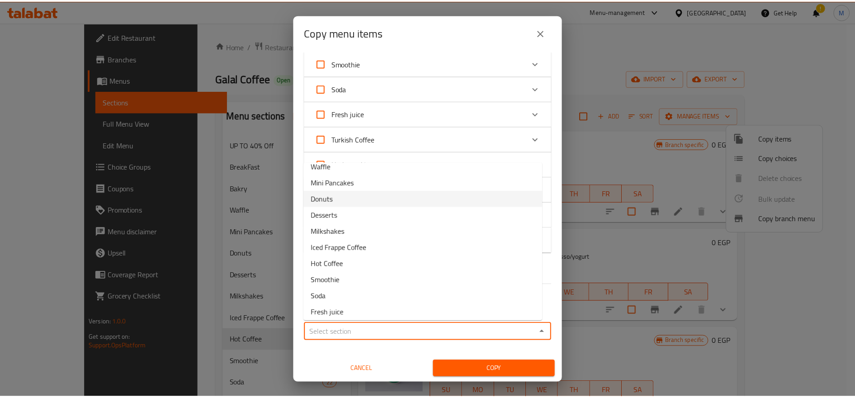
scroll to position [76, 0]
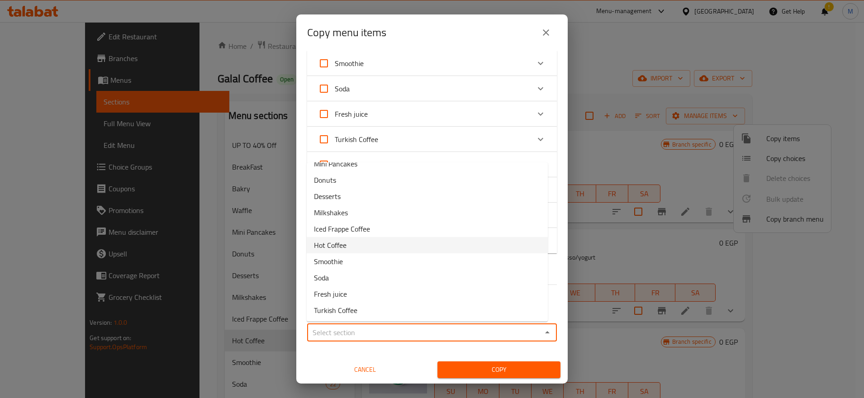
click at [361, 247] on li "Hot Coffee" at bounding box center [427, 245] width 241 height 16
type input "Hot Coffee"
click at [494, 365] on span "Copy" at bounding box center [499, 369] width 109 height 11
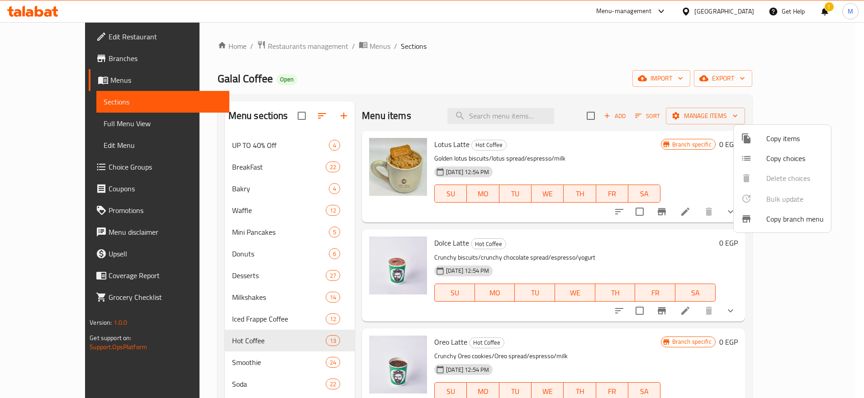
click at [842, 309] on div at bounding box center [432, 199] width 864 height 398
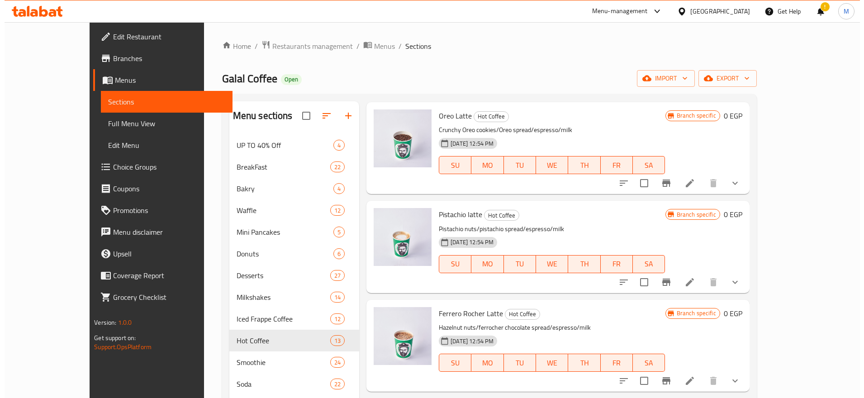
scroll to position [0, 0]
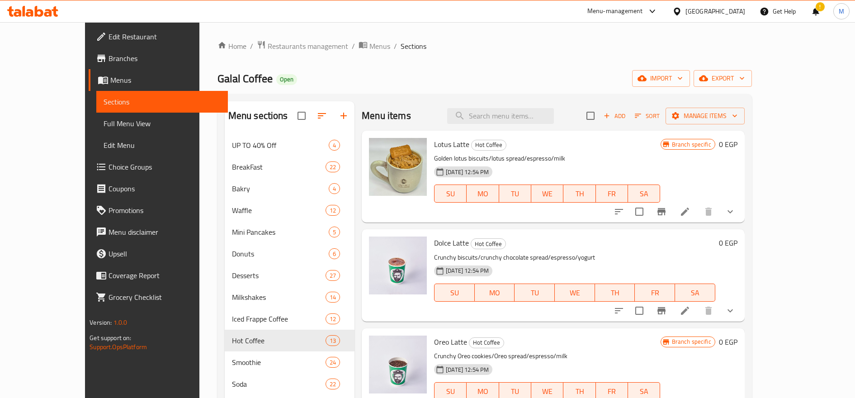
click at [662, 110] on button "Sort" at bounding box center [647, 116] width 29 height 14
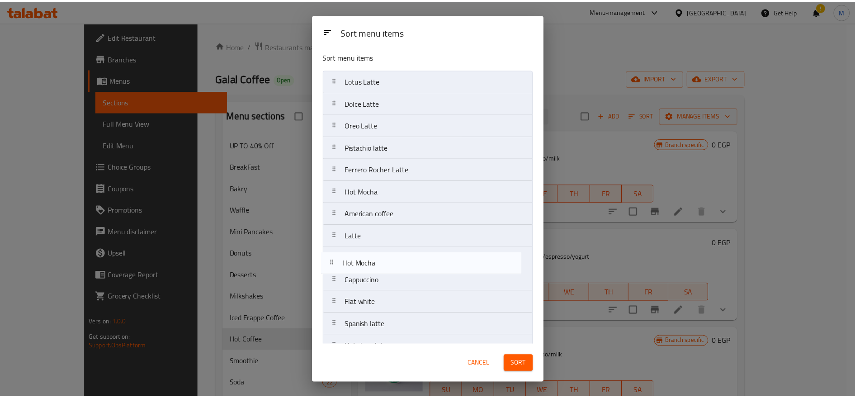
scroll to position [3, 0]
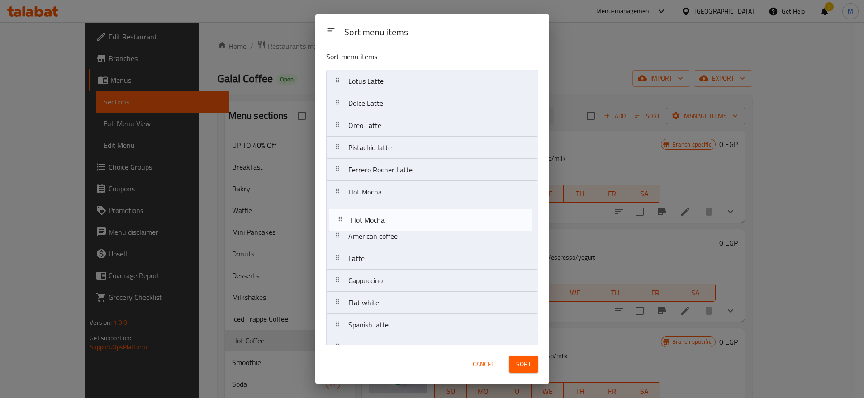
drag, startPoint x: 341, startPoint y: 311, endPoint x: 345, endPoint y: 217, distance: 94.1
click at [343, 220] on nav "Lotus Latte Dolce Latte Oreo Latte Pistachio latte Ferrero Rocher Latte Hot Moc…" at bounding box center [432, 214] width 212 height 289
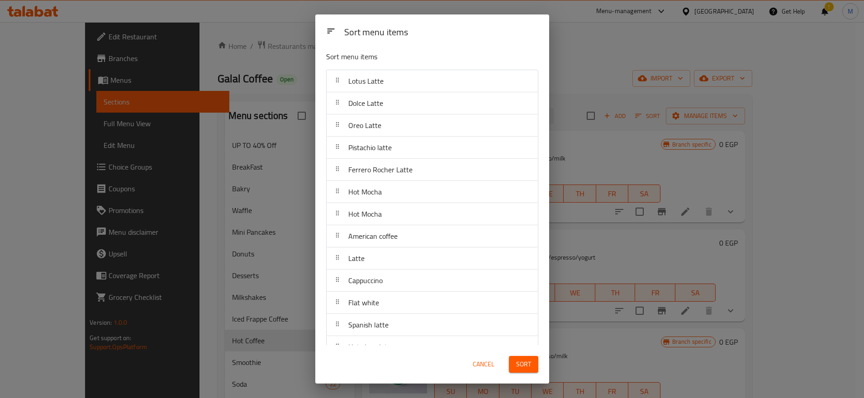
click at [513, 361] on button "Sort" at bounding box center [523, 364] width 29 height 17
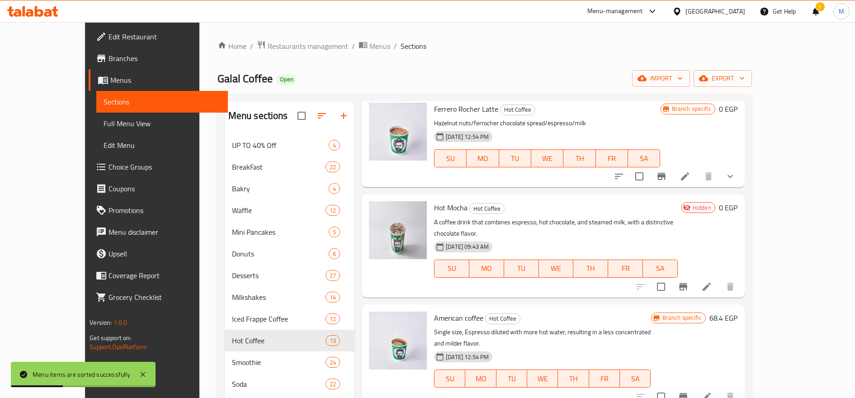
scroll to position [452, 0]
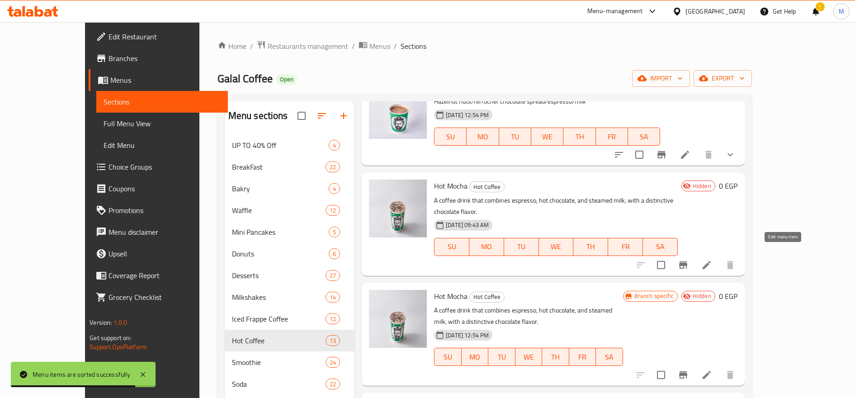
click at [712, 260] on icon at bounding box center [706, 265] width 11 height 11
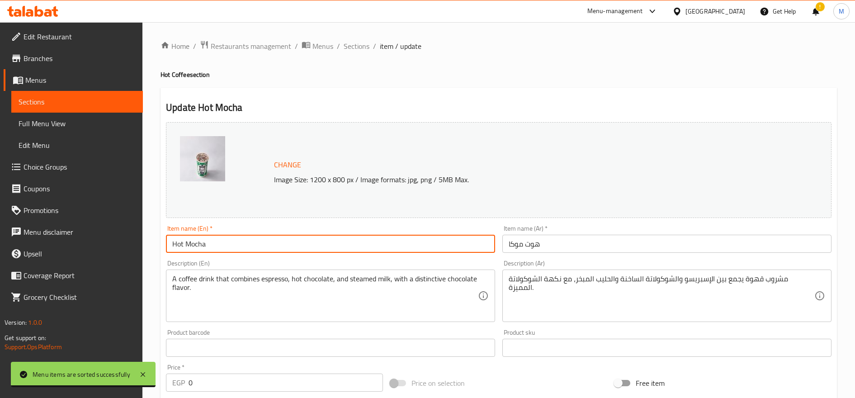
click at [240, 250] on input "Hot Mocha" at bounding box center [330, 244] width 329 height 18
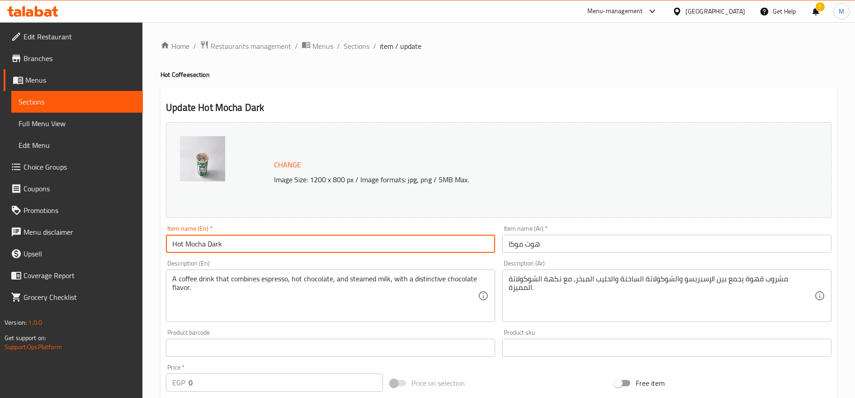
type input "Hot Mocha Dark"
click at [675, 238] on input "هوت موكا" at bounding box center [666, 244] width 329 height 18
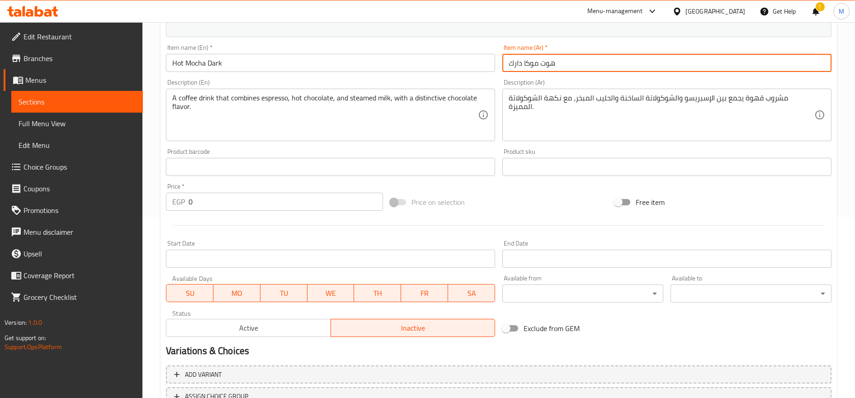
scroll to position [254, 0]
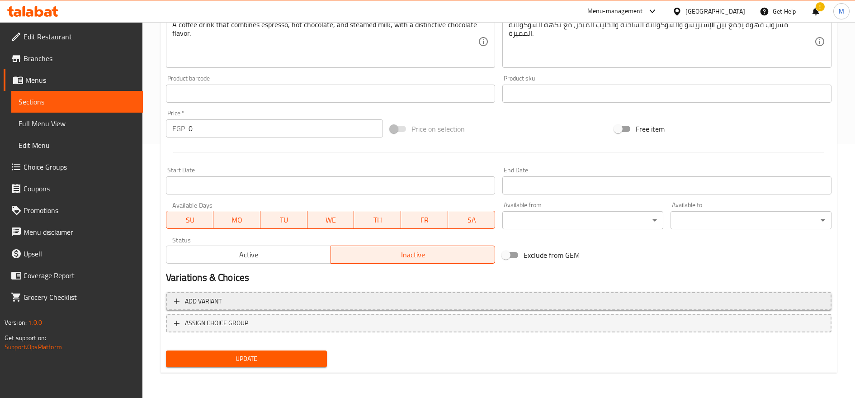
type input "هوت موكا دارك"
click at [243, 305] on span "Add variant" at bounding box center [498, 301] width 649 height 11
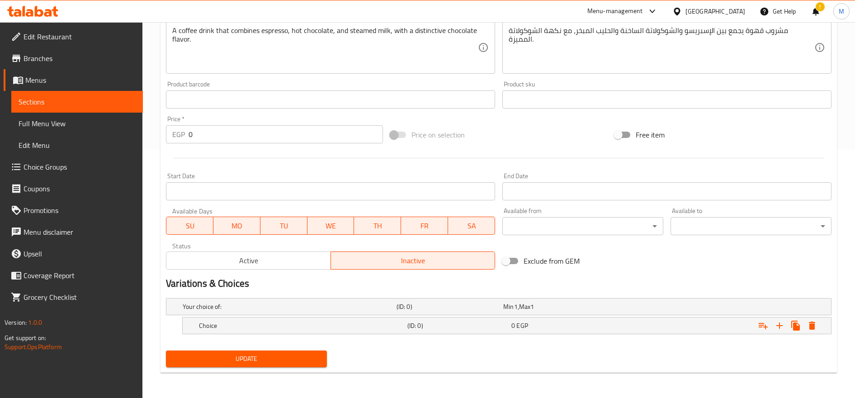
scroll to position [248, 0]
click at [781, 326] on icon "Expand" at bounding box center [779, 325] width 6 height 6
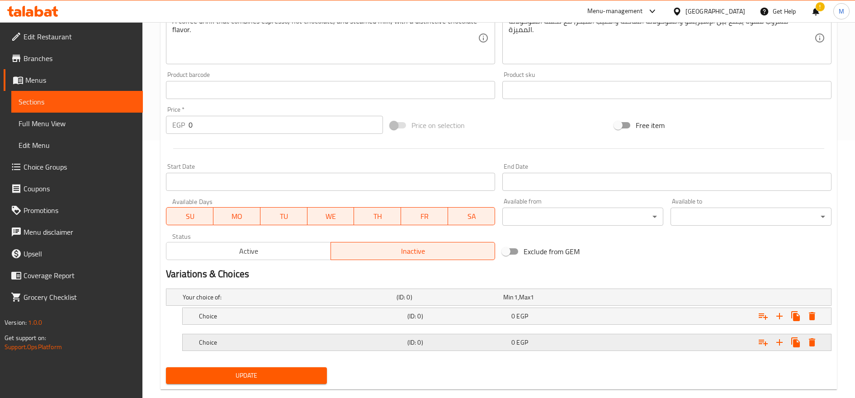
scroll to position [274, 0]
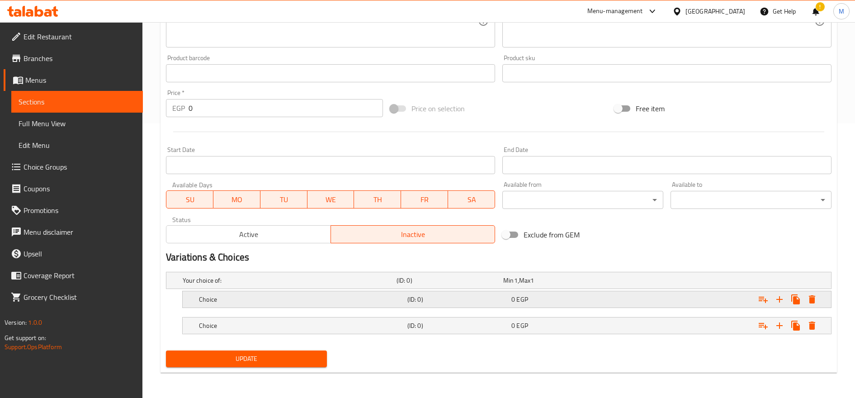
click at [404, 290] on div "Choice (ID: 0) 0 EGP" at bounding box center [501, 280] width 641 height 20
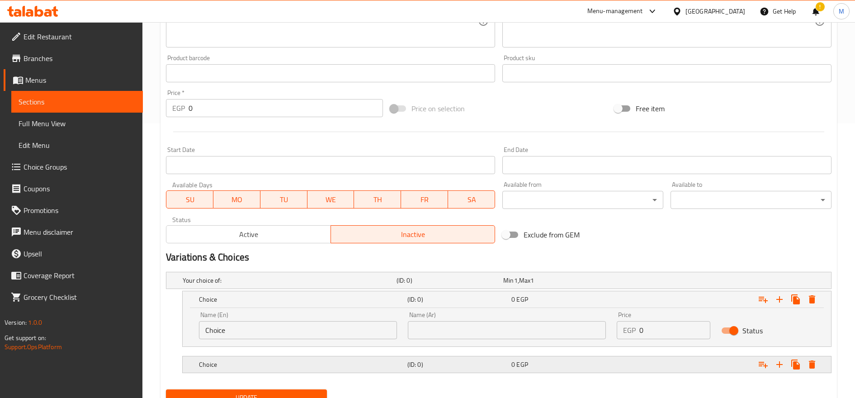
click at [431, 285] on h5 "(ID: 0)" at bounding box center [448, 280] width 103 height 9
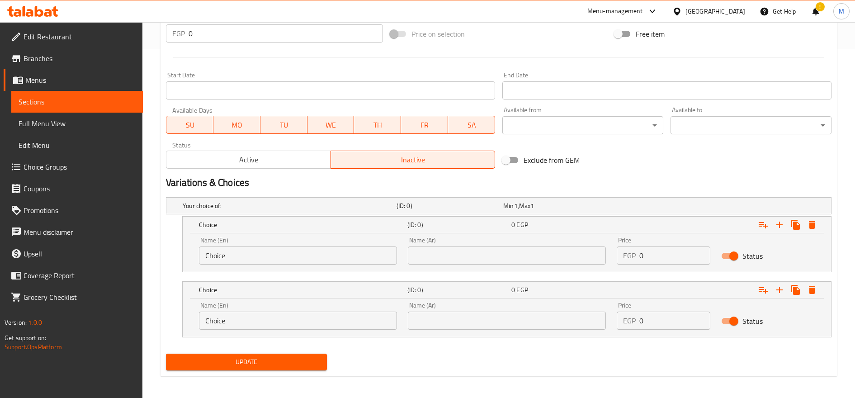
scroll to position [352, 0]
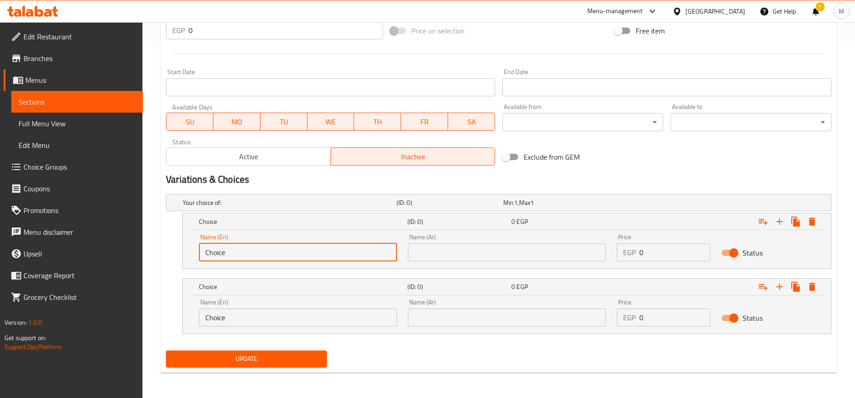
click at [278, 252] on input "Choice" at bounding box center [298, 252] width 198 height 18
type input "س"
type input "Single"
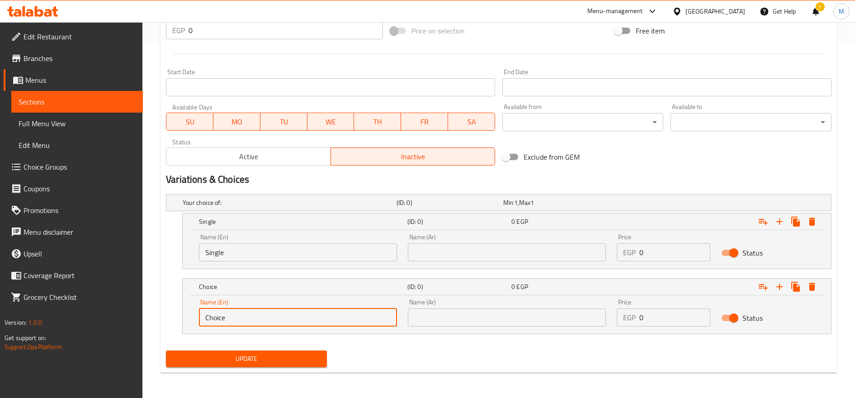
click at [286, 313] on input "Choice" at bounding box center [298, 317] width 198 height 18
click at [299, 323] on input "\d" at bounding box center [298, 317] width 198 height 18
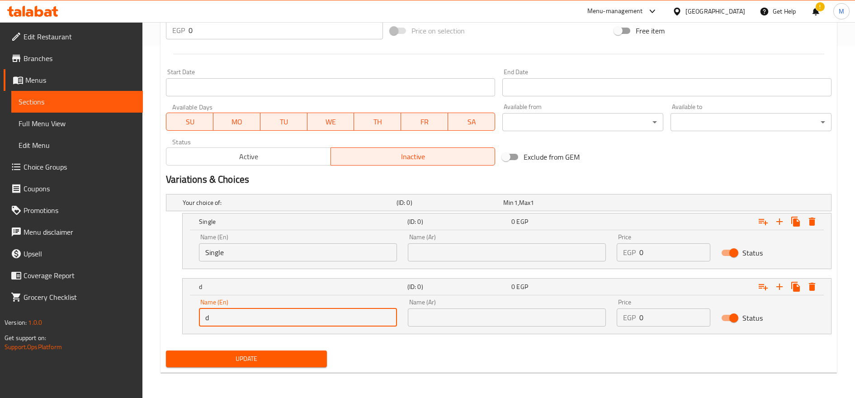
type input "Double"
click at [485, 250] on input "text" at bounding box center [507, 252] width 198 height 18
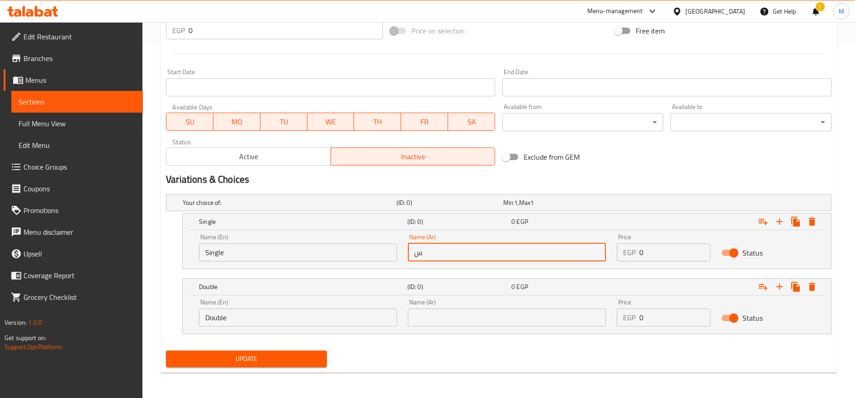
type input "سنجل"
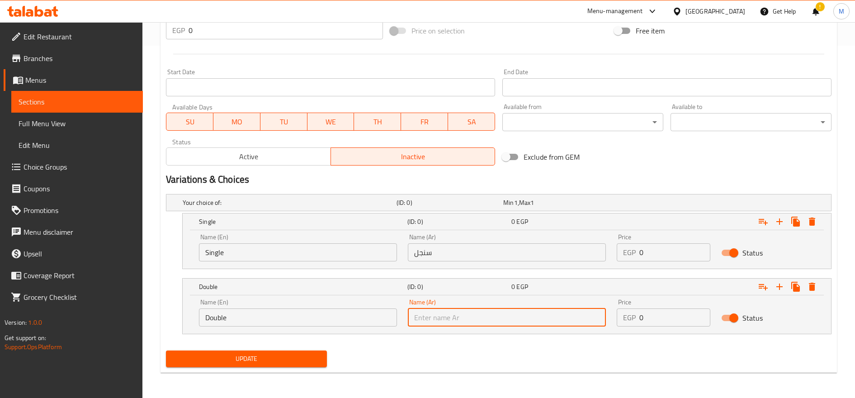
click at [478, 317] on input "text" at bounding box center [507, 317] width 198 height 18
type input "دابل"
click at [653, 255] on input "0" at bounding box center [674, 252] width 71 height 18
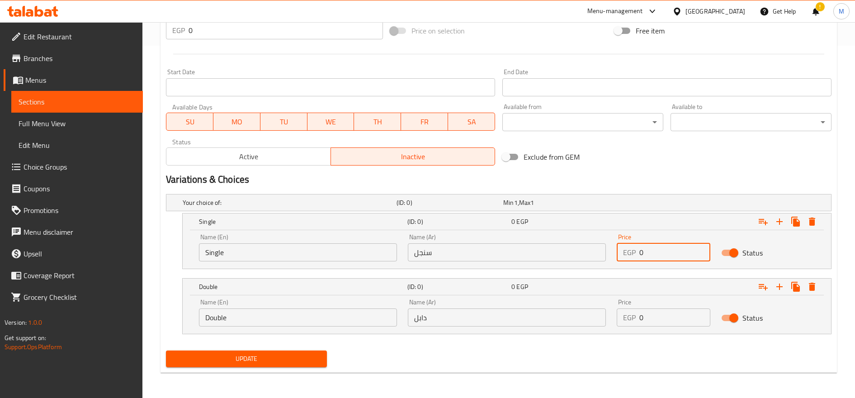
click at [653, 255] on input "0" at bounding box center [674, 252] width 71 height 18
type input "5"
type input "75"
click at [661, 319] on input "0" at bounding box center [674, 317] width 71 height 18
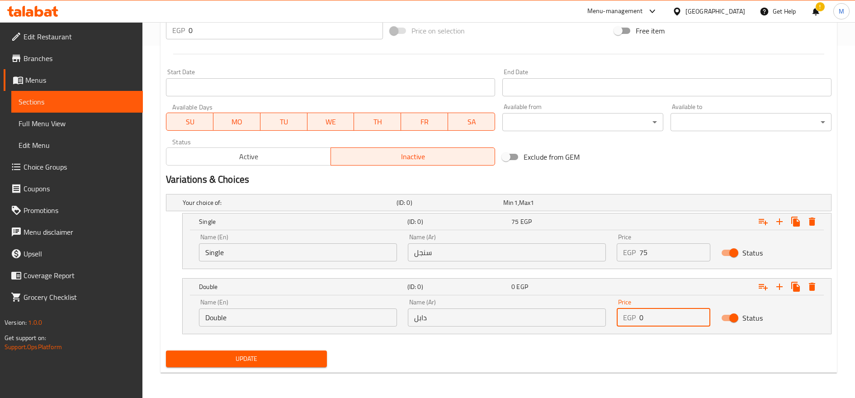
click at [661, 319] on input "0" at bounding box center [674, 317] width 71 height 18
type input "90"
click at [166, 350] on button "Update" at bounding box center [246, 358] width 161 height 17
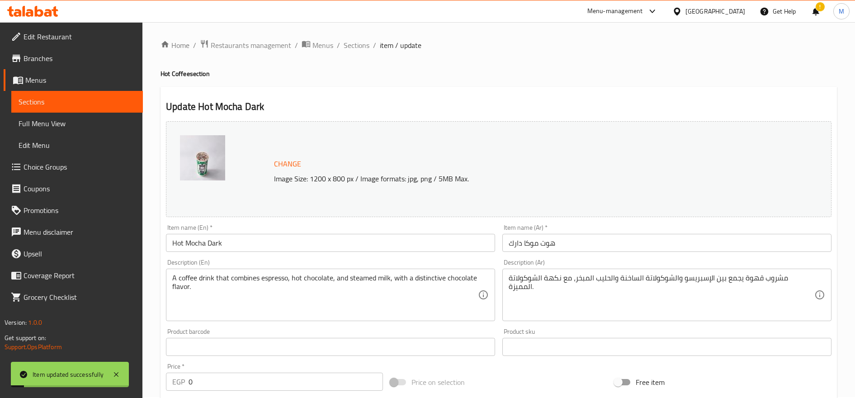
scroll to position [0, 0]
drag, startPoint x: 353, startPoint y: 48, endPoint x: 375, endPoint y: 57, distance: 23.8
click at [353, 48] on span "Sections" at bounding box center [357, 46] width 26 height 11
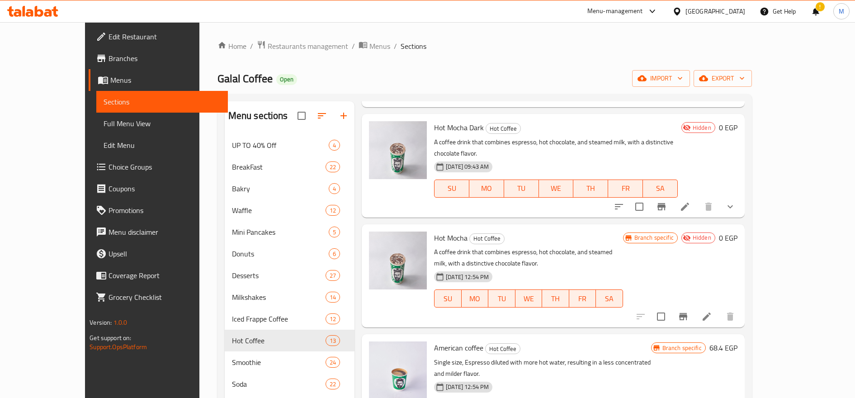
scroll to position [528, 0]
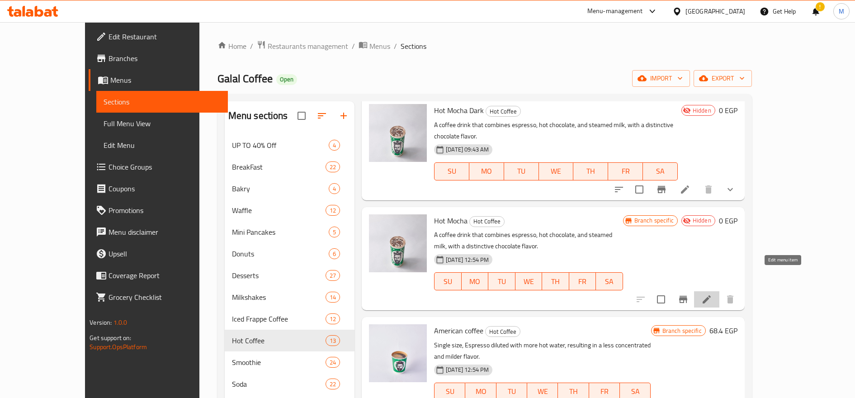
click at [712, 294] on icon at bounding box center [706, 299] width 11 height 11
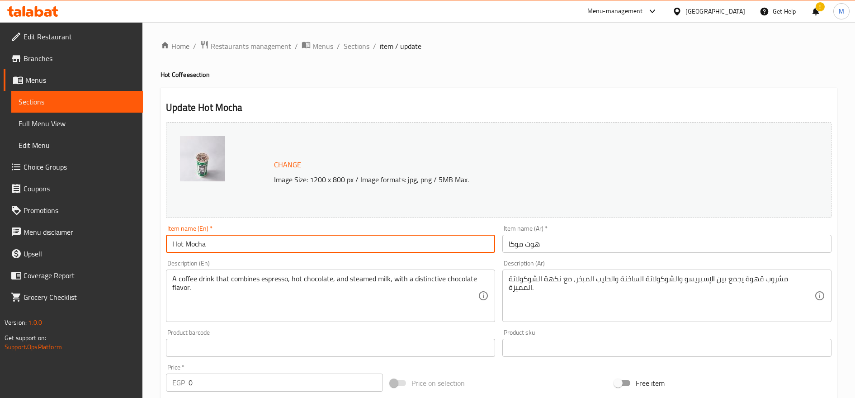
click at [241, 238] on input "Hot Mocha" at bounding box center [330, 244] width 329 height 18
click at [226, 245] on input "Hot [PERSON_NAME]" at bounding box center [330, 244] width 329 height 18
click at [222, 243] on input "Hot [PERSON_NAME]" at bounding box center [330, 244] width 329 height 18
type input "Hot Mocha White"
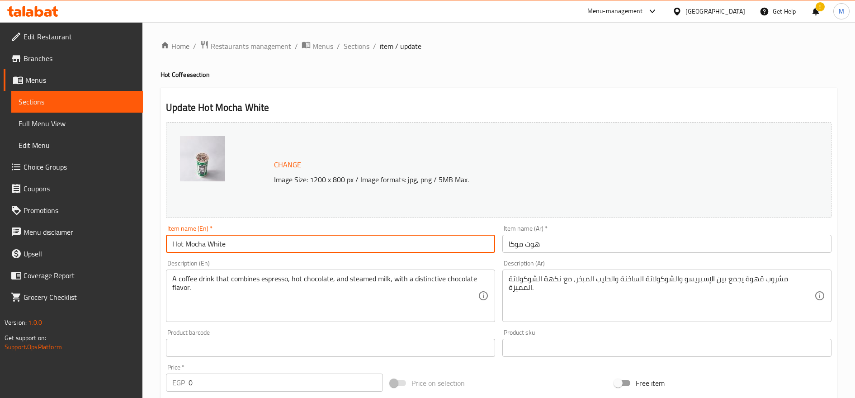
click at [630, 241] on input "هوت موكا" at bounding box center [666, 244] width 329 height 18
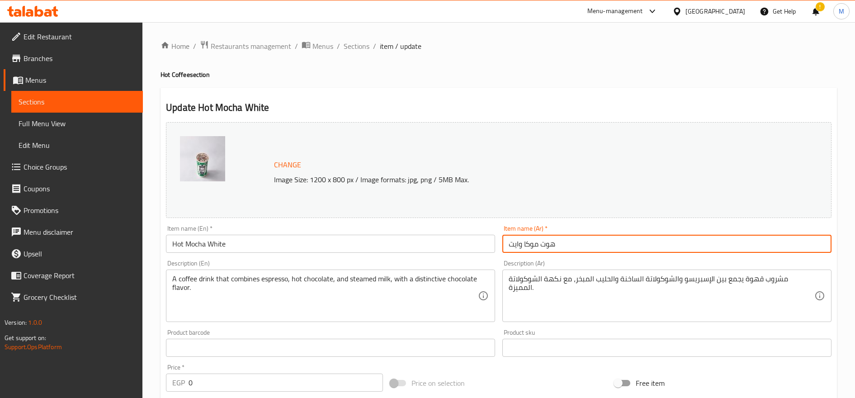
type input "هوت موكا وايت"
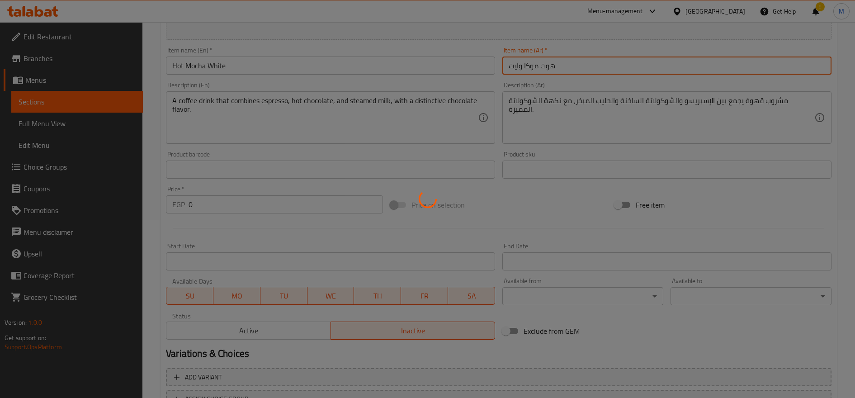
scroll to position [254, 0]
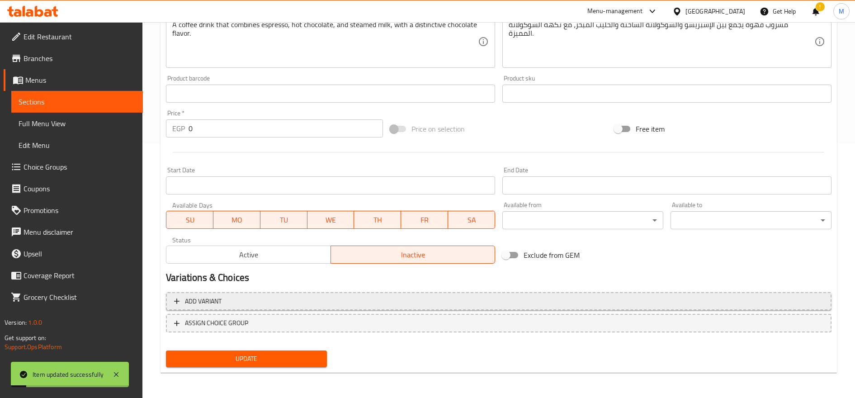
click at [353, 300] on span "Add variant" at bounding box center [498, 301] width 649 height 11
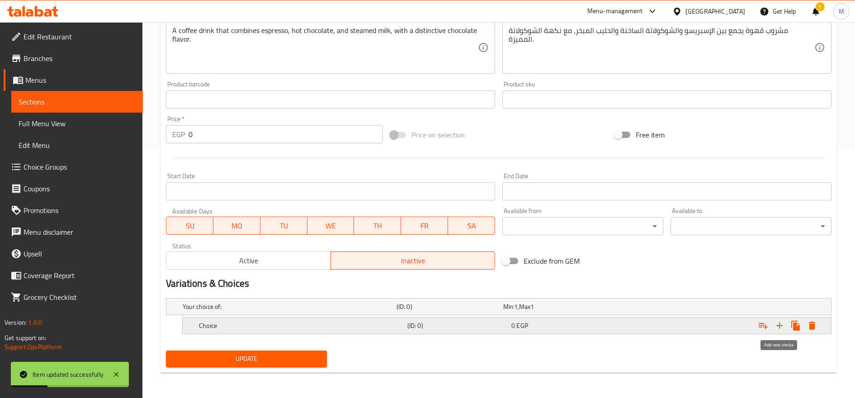
click at [782, 326] on icon "Expand" at bounding box center [779, 325] width 11 height 11
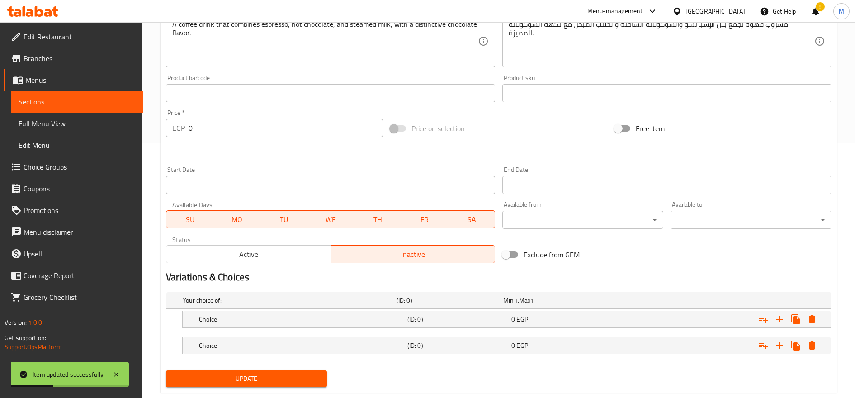
scroll to position [274, 0]
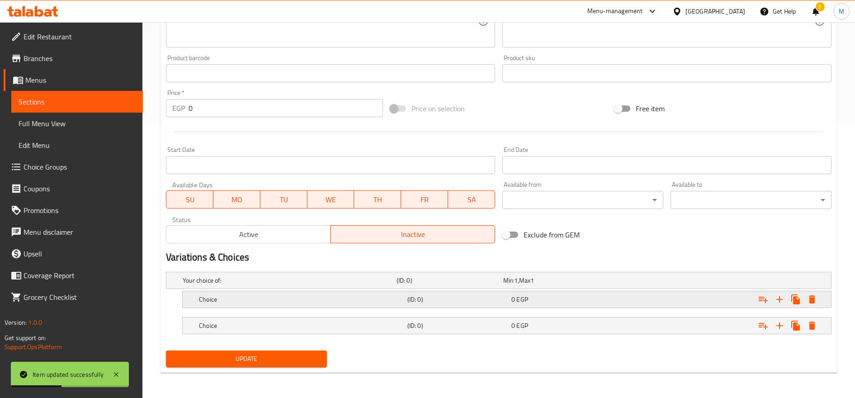
click at [255, 285] on h5 "Choice" at bounding box center [288, 280] width 210 height 9
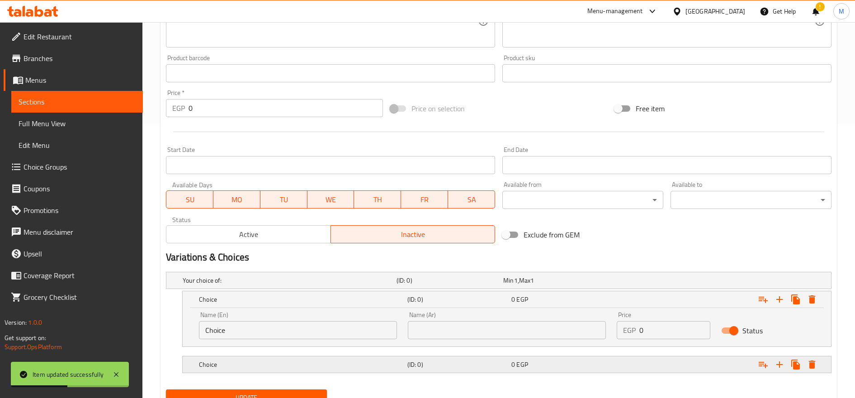
scroll to position [313, 0]
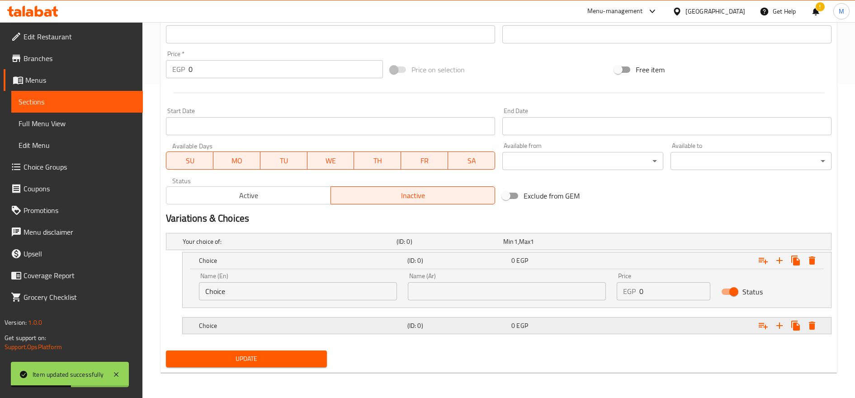
click at [259, 251] on div "Choice (ID: 0) 0 EGP" at bounding box center [501, 242] width 641 height 20
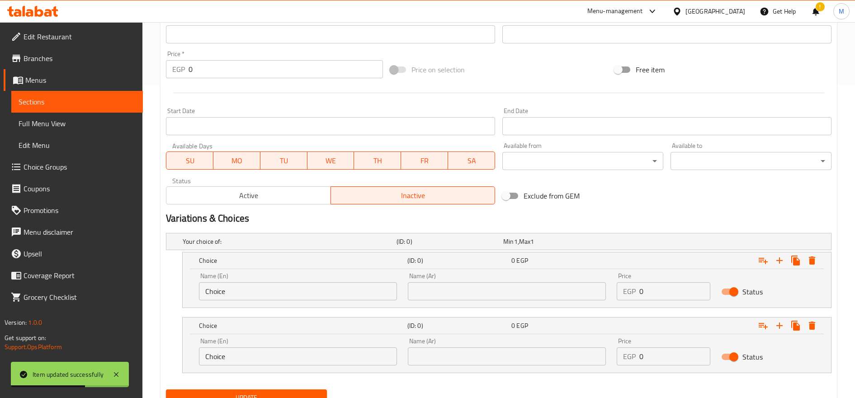
click at [258, 282] on input "Choice" at bounding box center [298, 291] width 198 height 18
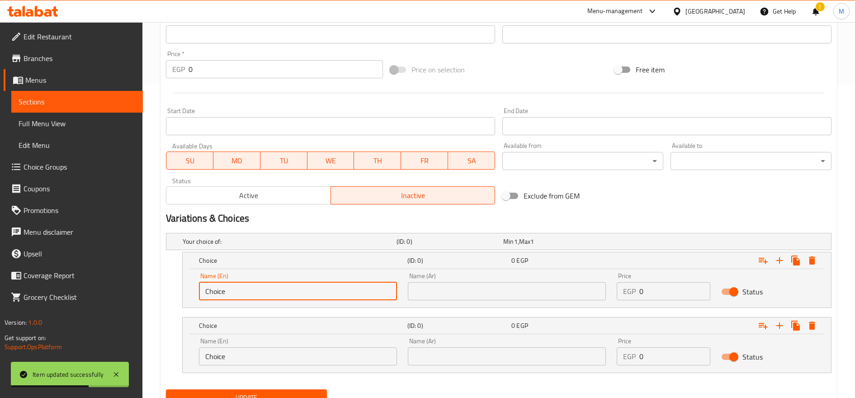
click at [258, 282] on input "Choice" at bounding box center [298, 291] width 198 height 18
click at [258, 282] on input "text" at bounding box center [298, 291] width 198 height 18
type input "Single"
type input "سنجل"
type input "دابل"
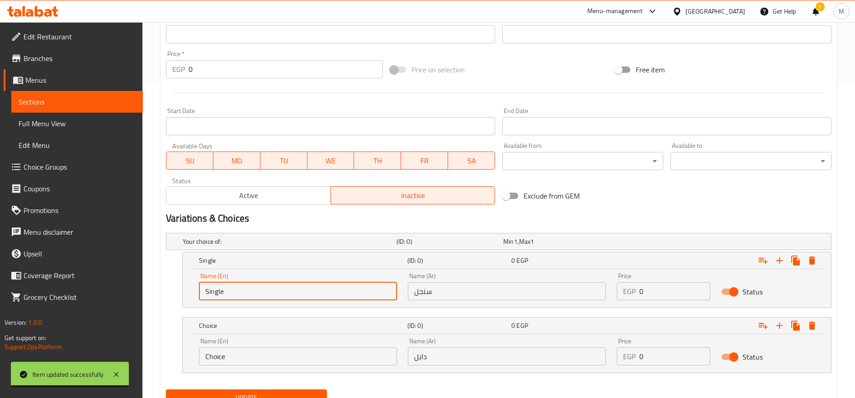
click at [261, 357] on input "Choice" at bounding box center [298, 356] width 198 height 18
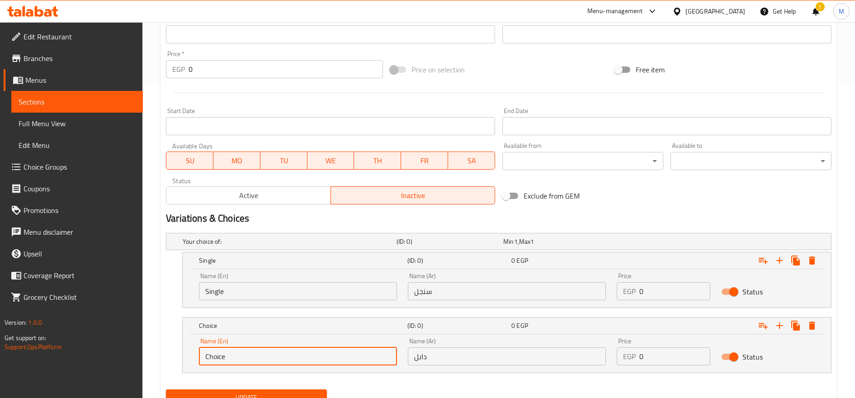
click at [261, 357] on input "Choice" at bounding box center [298, 356] width 198 height 18
click at [261, 357] on input "text" at bounding box center [298, 356] width 198 height 18
type input "Double"
click at [654, 293] on input "0" at bounding box center [674, 291] width 71 height 18
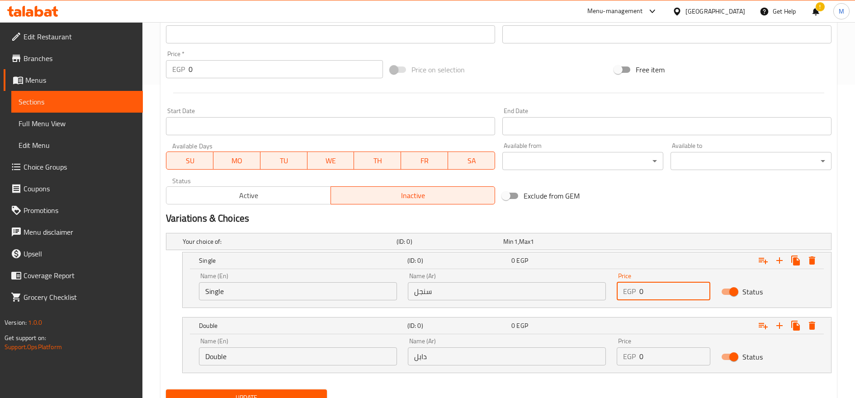
click at [654, 293] on input "0" at bounding box center [674, 291] width 71 height 18
type input "9"
click at [654, 293] on input "745" at bounding box center [674, 291] width 71 height 18
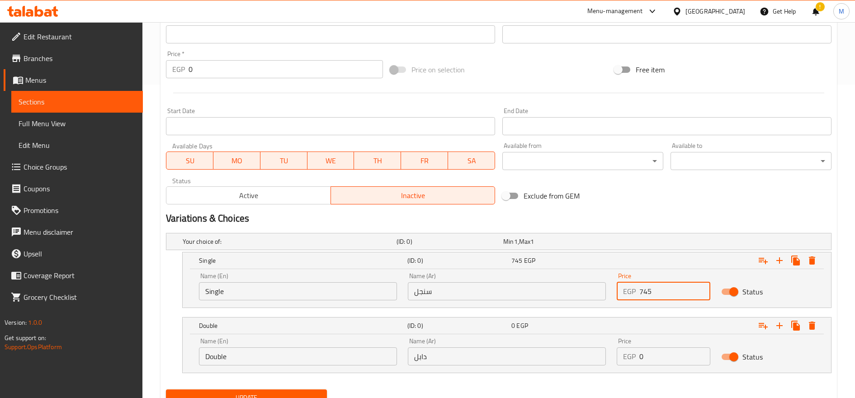
click at [654, 293] on input "745" at bounding box center [674, 291] width 71 height 18
type input "75"
click at [656, 354] on input "0" at bounding box center [674, 356] width 71 height 18
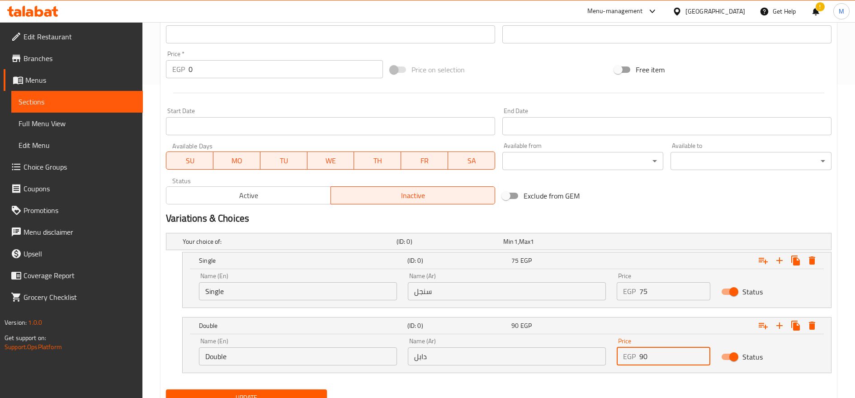
type input "90"
click at [166, 389] on button "Update" at bounding box center [246, 397] width 161 height 17
click at [282, 197] on span "Active" at bounding box center [248, 195] width 157 height 13
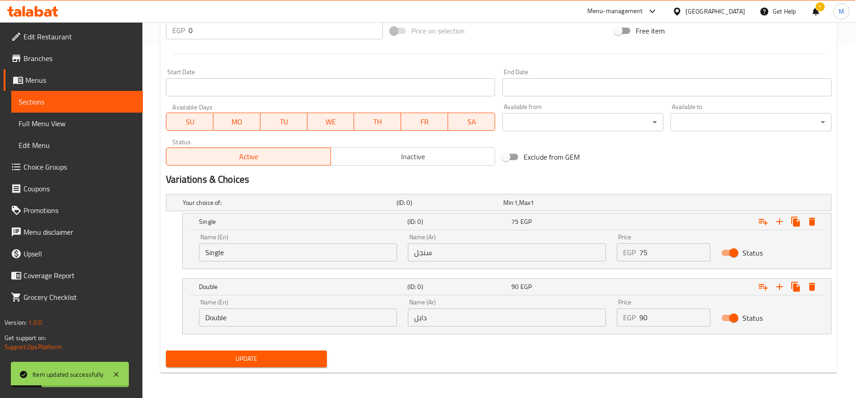
click at [291, 359] on span "Update" at bounding box center [246, 358] width 147 height 11
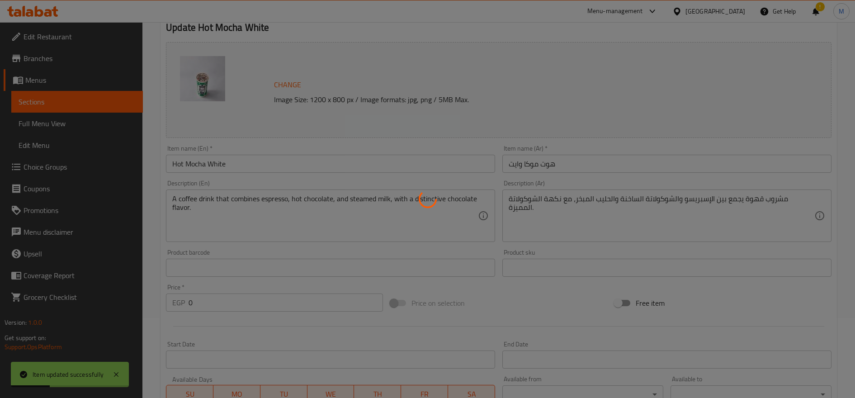
scroll to position [0, 0]
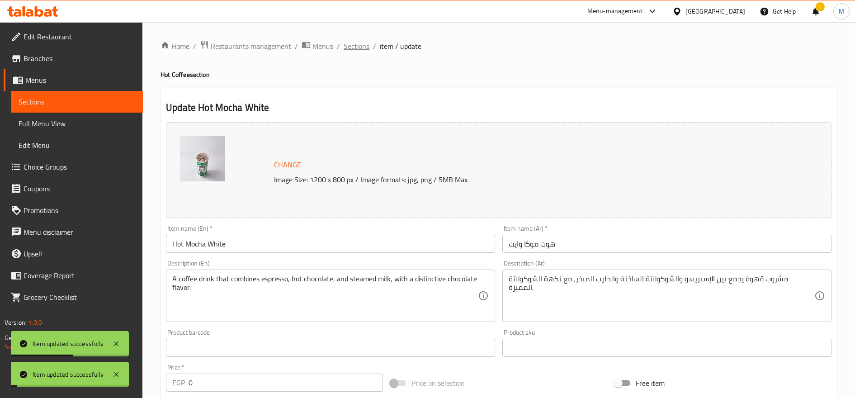
click at [355, 45] on span "Sections" at bounding box center [357, 46] width 26 height 11
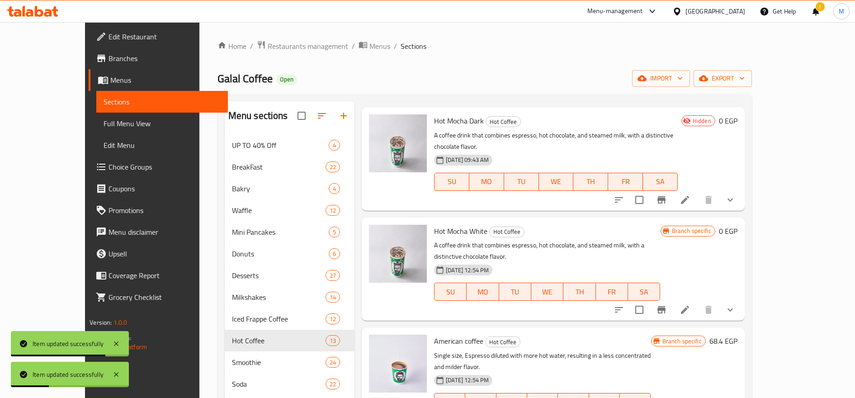
scroll to position [528, 0]
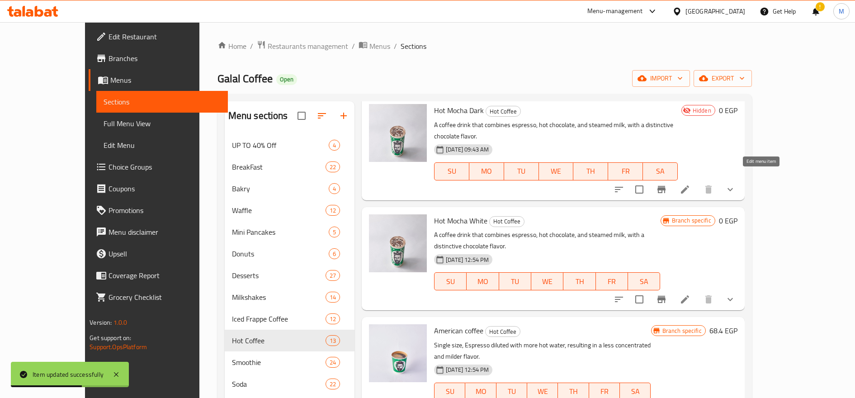
click at [691, 184] on icon at bounding box center [685, 189] width 11 height 11
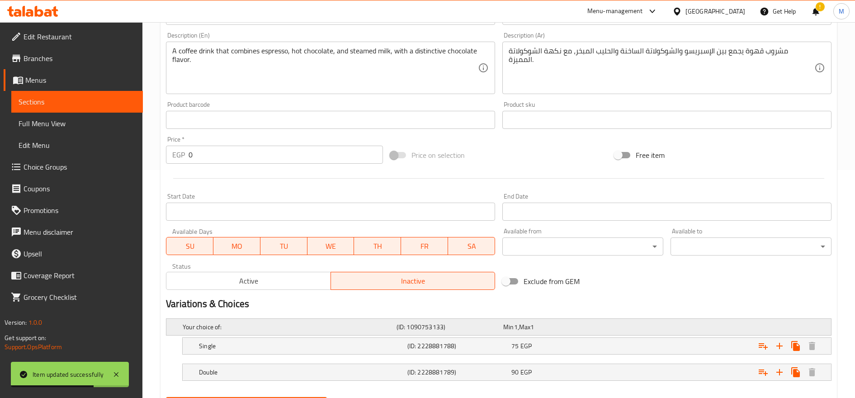
scroll to position [274, 0]
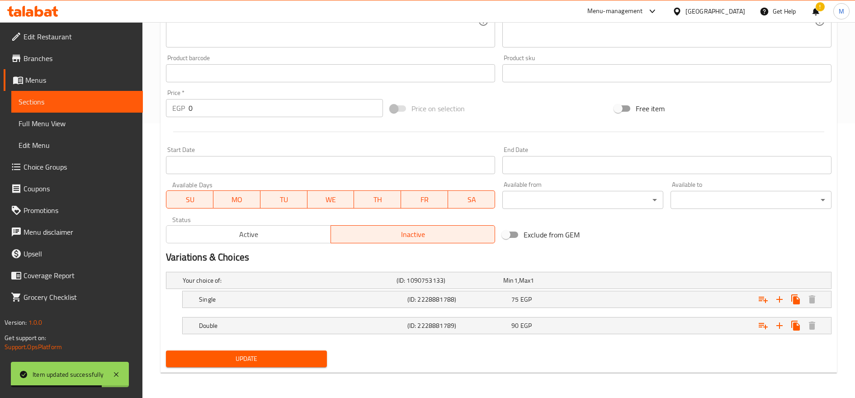
click at [252, 236] on span "Active" at bounding box center [248, 234] width 157 height 13
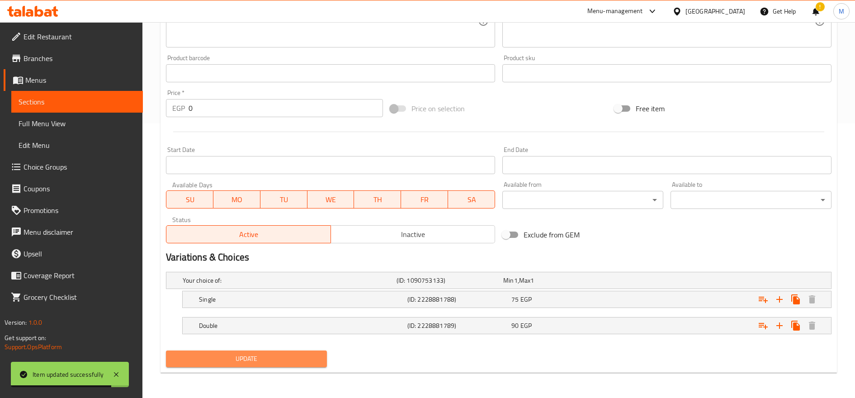
click at [274, 357] on span "Update" at bounding box center [246, 358] width 147 height 11
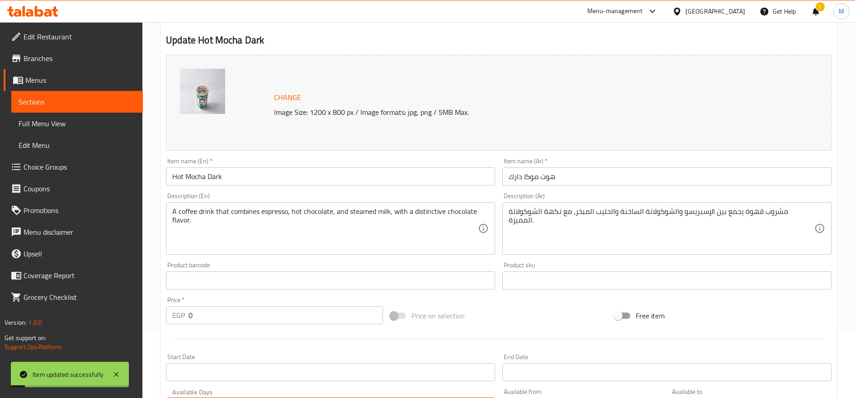
scroll to position [0, 0]
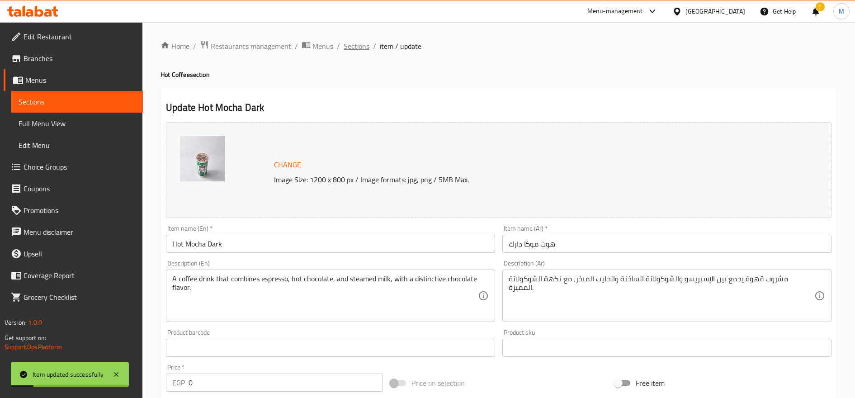
click at [356, 44] on span "Sections" at bounding box center [357, 46] width 26 height 11
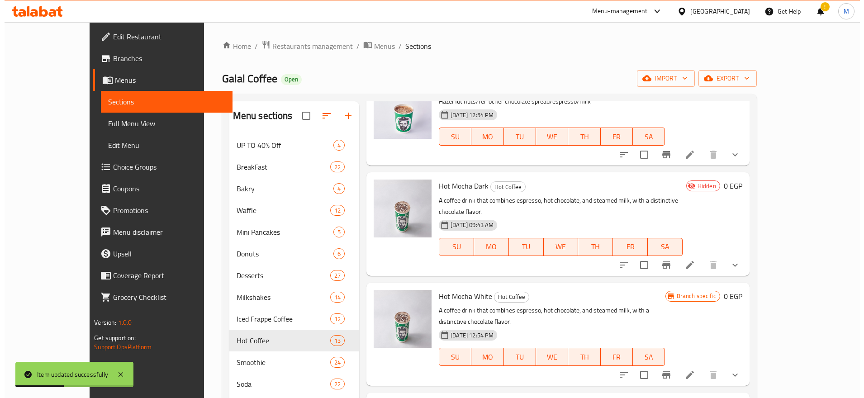
scroll to position [528, 0]
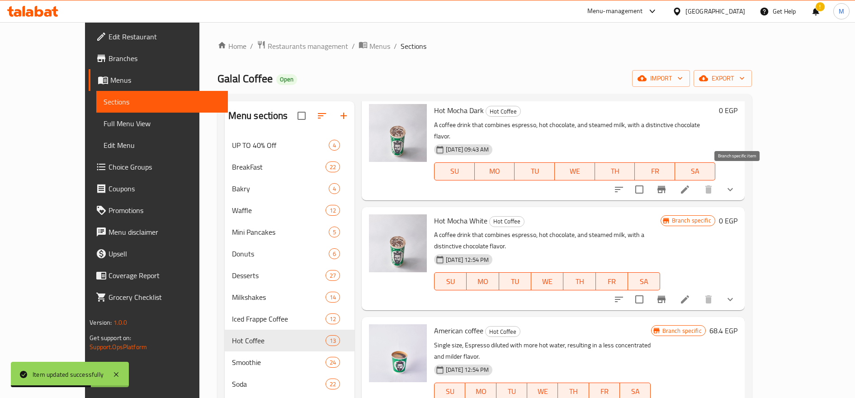
click at [666, 186] on icon "Branch-specific-item" at bounding box center [662, 189] width 8 height 7
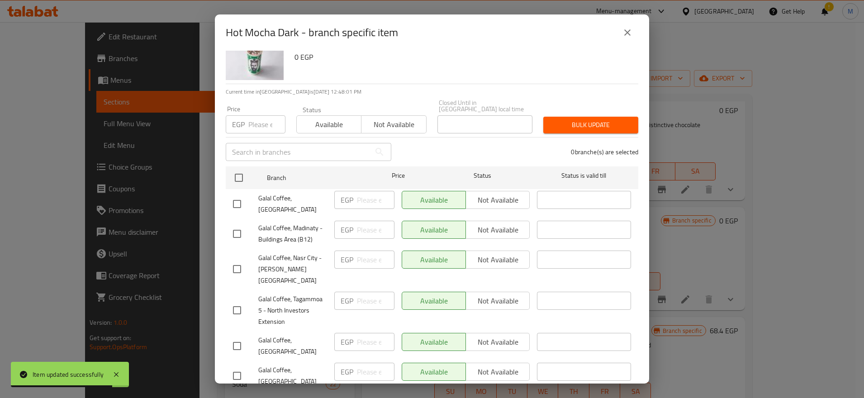
scroll to position [0, 0]
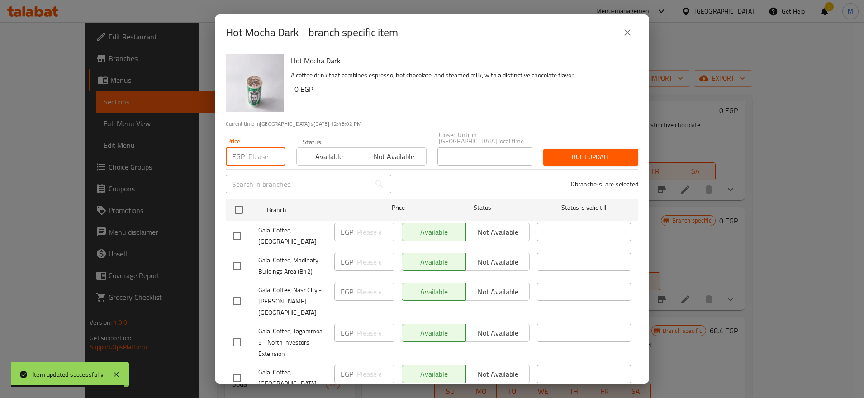
click at [268, 152] on input "number" at bounding box center [266, 156] width 37 height 18
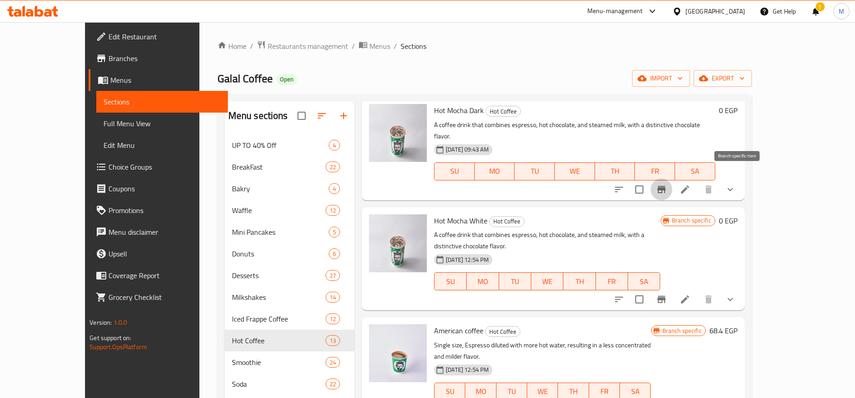
click at [736, 184] on icon "show more" at bounding box center [730, 189] width 11 height 11
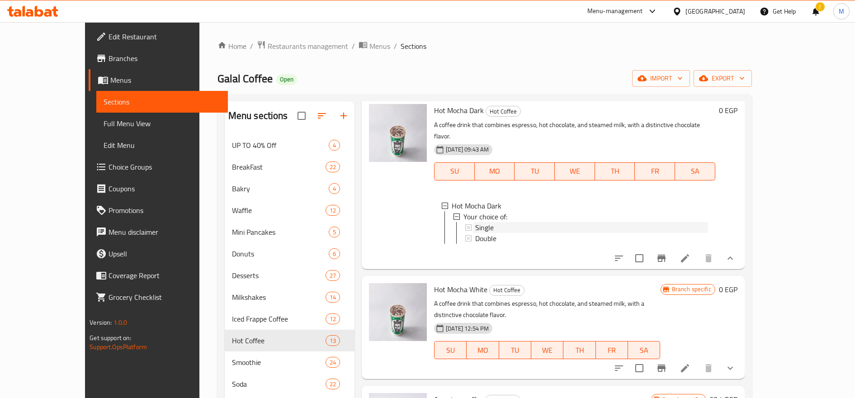
click at [475, 222] on span "Single" at bounding box center [484, 227] width 19 height 11
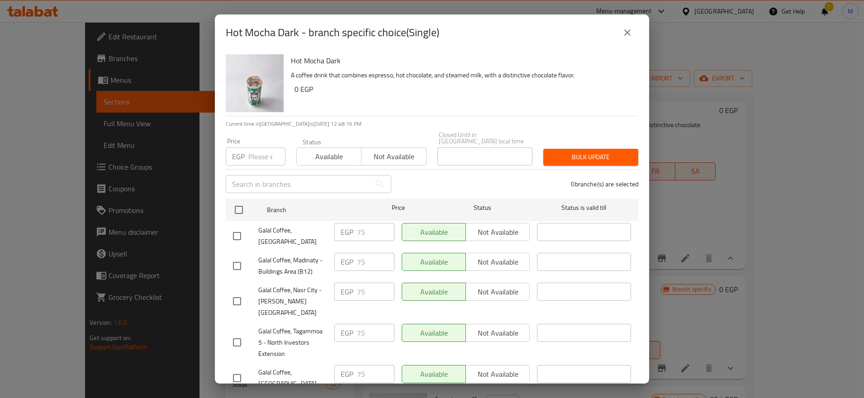
click at [258, 147] on input "number" at bounding box center [266, 156] width 37 height 18
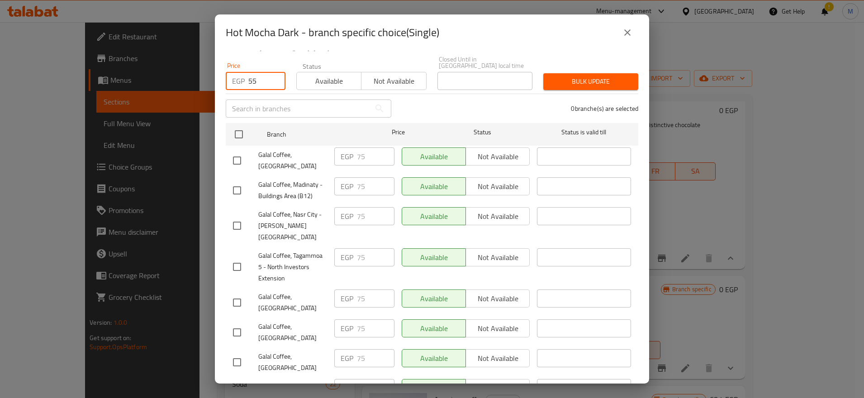
type input "55"
click at [240, 159] on input "checkbox" at bounding box center [236, 160] width 19 height 19
checkbox input "true"
click at [236, 293] on input "checkbox" at bounding box center [236, 302] width 19 height 19
checkbox input "true"
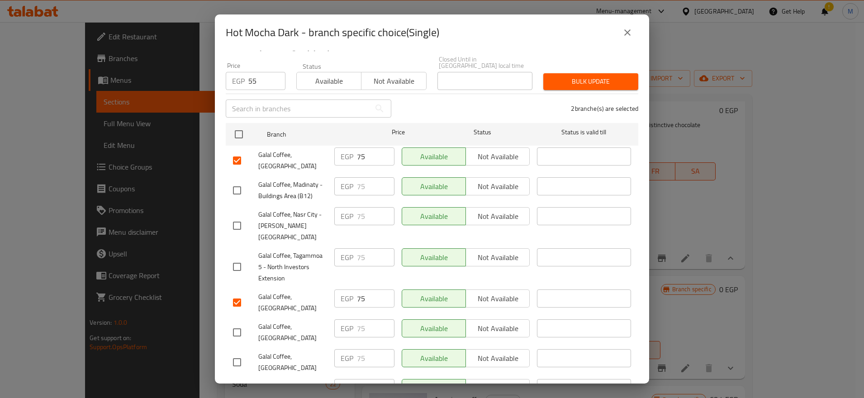
click at [233, 323] on input "checkbox" at bounding box center [236, 332] width 19 height 19
checkbox input "true"
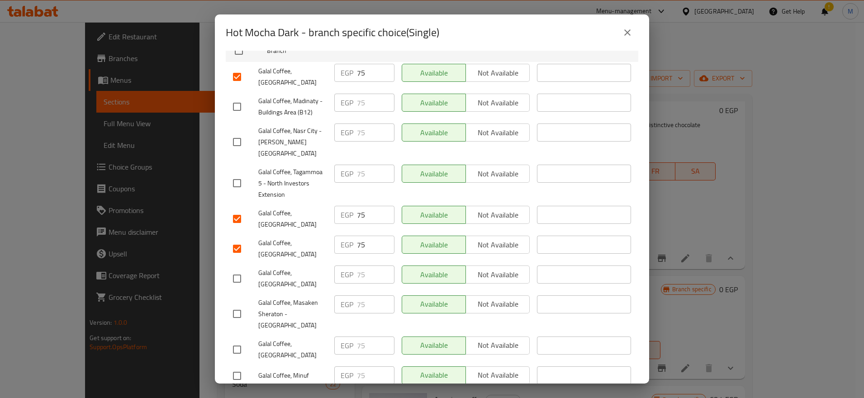
scroll to position [180, 0]
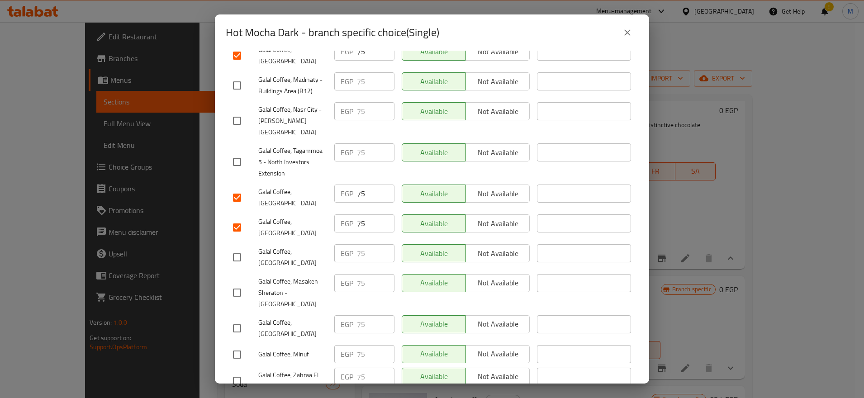
click at [245, 248] on input "checkbox" at bounding box center [236, 257] width 19 height 19
checkbox input "true"
click at [238, 319] on input "checkbox" at bounding box center [236, 328] width 19 height 19
checkbox input "true"
drag, startPoint x: 342, startPoint y: 366, endPoint x: 350, endPoint y: 368, distance: 7.8
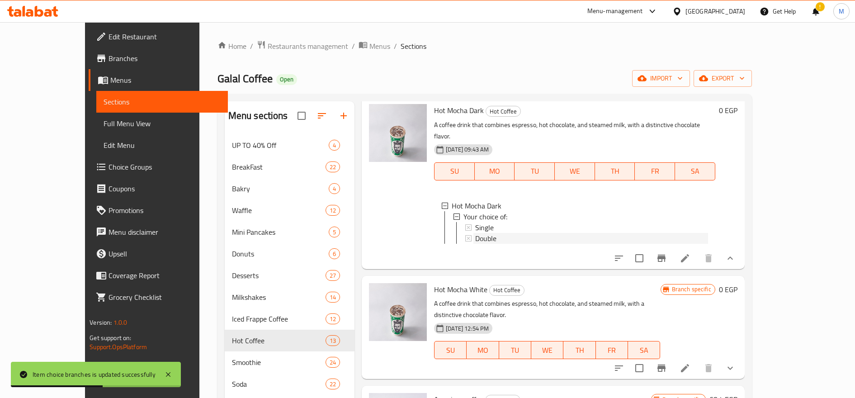
click at [475, 233] on span "Double" at bounding box center [485, 238] width 21 height 11
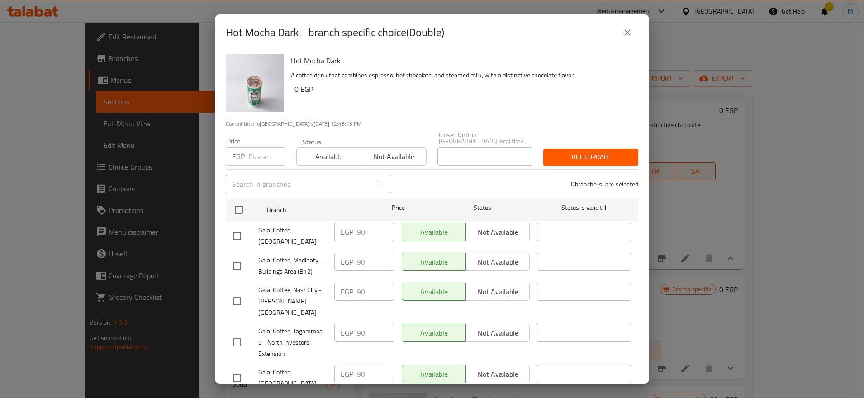
click at [251, 150] on input "number" at bounding box center [266, 156] width 37 height 18
type input "65"
click at [240, 227] on input "checkbox" at bounding box center [236, 236] width 19 height 19
checkbox input "true"
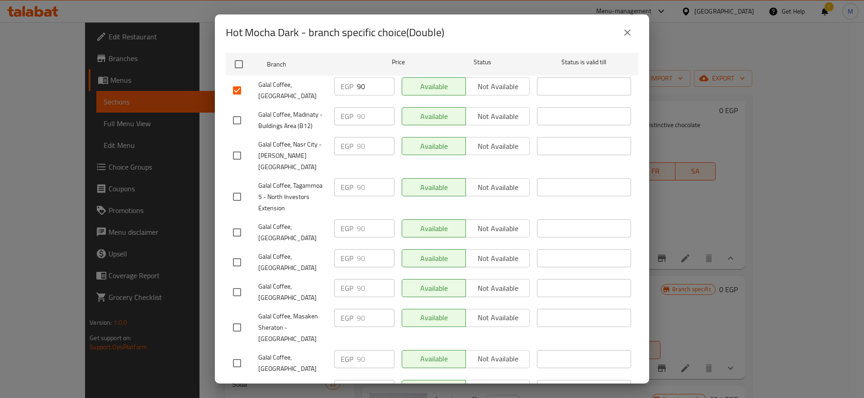
scroll to position [151, 0]
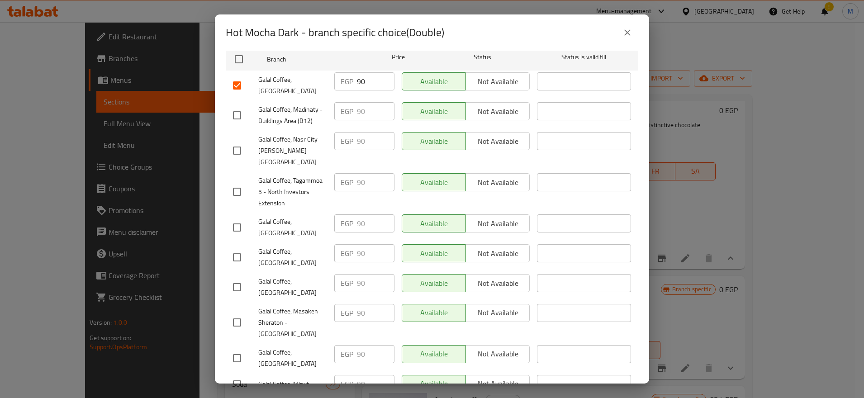
click at [237, 218] on input "checkbox" at bounding box center [236, 227] width 19 height 19
checkbox input "true"
click at [234, 248] on input "checkbox" at bounding box center [236, 257] width 19 height 19
checkbox input "true"
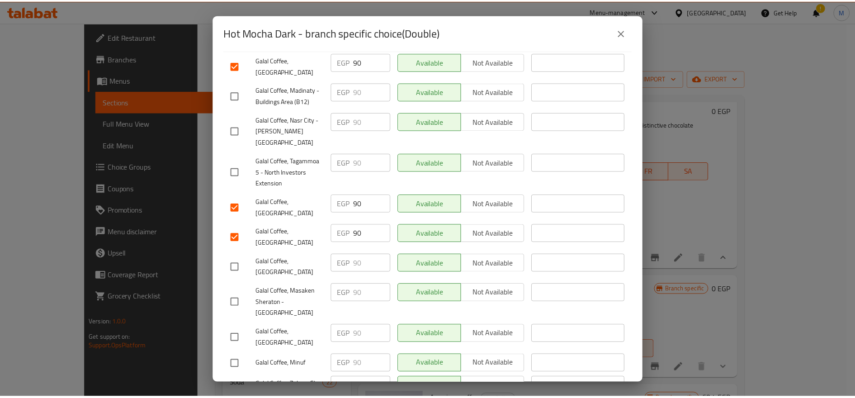
scroll to position [180, 0]
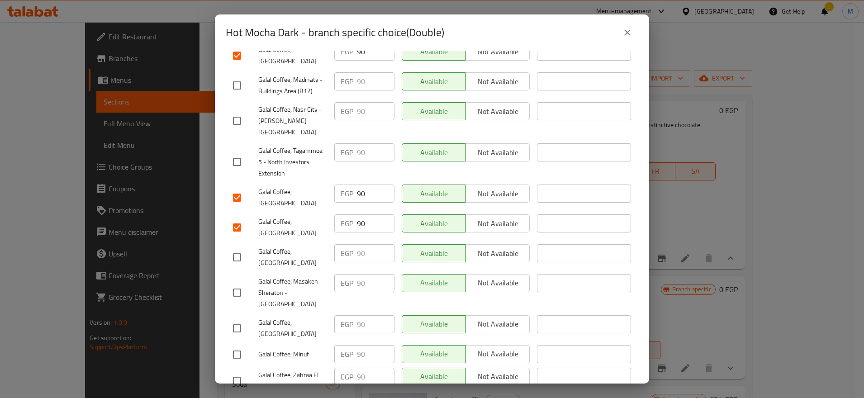
click at [232, 248] on input "checkbox" at bounding box center [236, 257] width 19 height 19
checkbox input "true"
click at [240, 319] on input "checkbox" at bounding box center [236, 328] width 19 height 19
checkbox input "true"
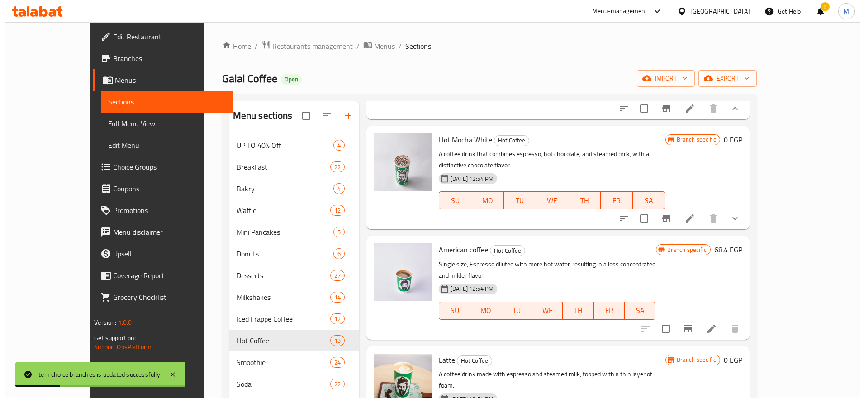
scroll to position [678, 0]
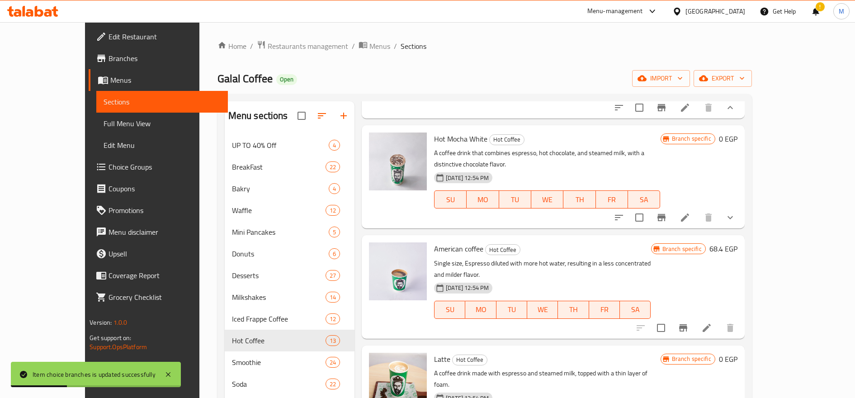
click at [741, 207] on button "show more" at bounding box center [730, 218] width 22 height 22
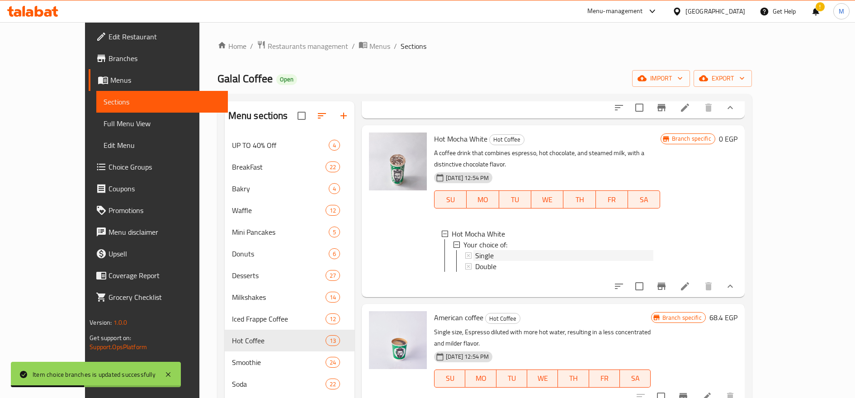
click at [478, 250] on div "Single" at bounding box center [564, 255] width 178 height 11
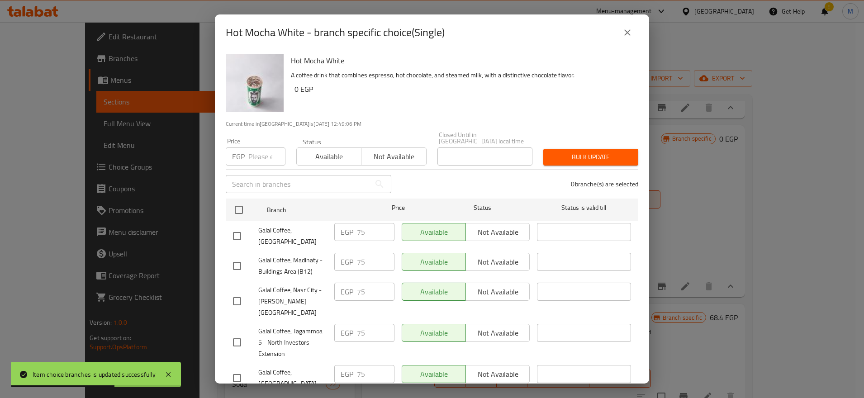
click at [267, 153] on input "number" at bounding box center [266, 156] width 37 height 18
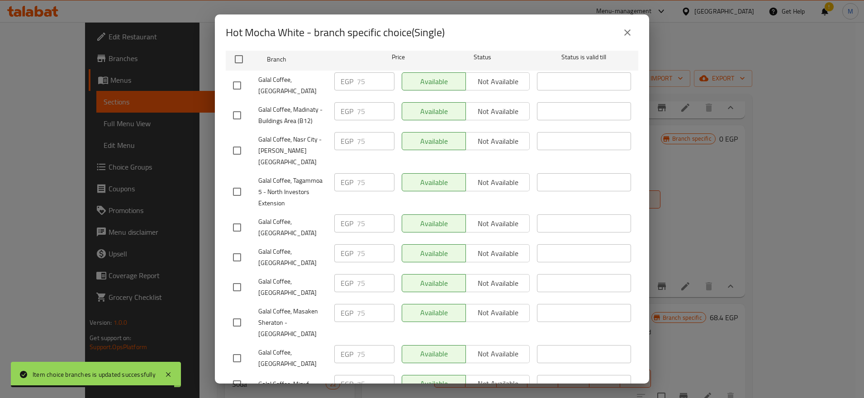
type input "55"
click at [232, 78] on input "checkbox" at bounding box center [236, 85] width 19 height 19
checkbox input "true"
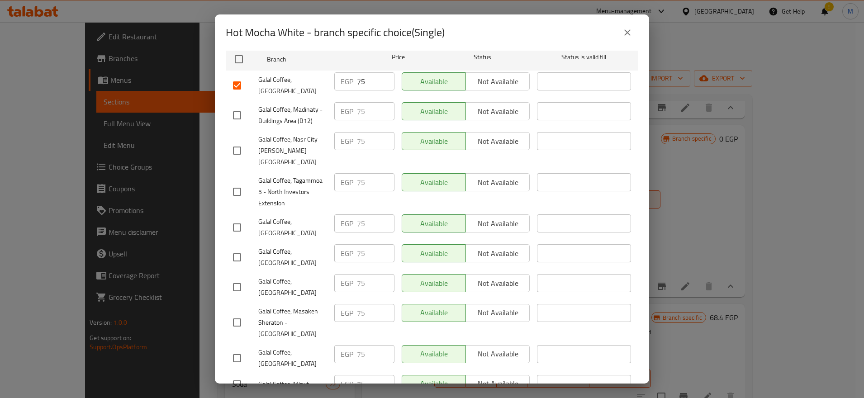
click at [243, 218] on input "checkbox" at bounding box center [236, 227] width 19 height 19
checkbox input "true"
click at [241, 248] on input "checkbox" at bounding box center [236, 257] width 19 height 19
checkbox input "true"
click at [239, 278] on input "checkbox" at bounding box center [236, 287] width 19 height 19
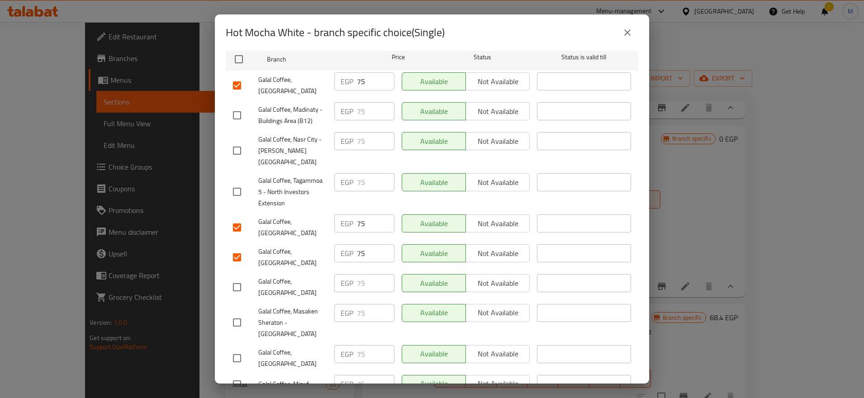
checkbox input "true"
click at [231, 349] on input "checkbox" at bounding box center [236, 358] width 19 height 19
checkbox input "true"
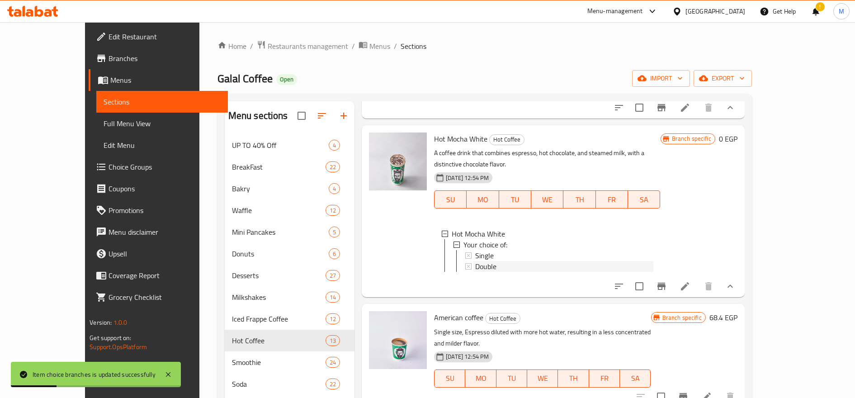
click at [483, 261] on div "Double" at bounding box center [564, 266] width 178 height 11
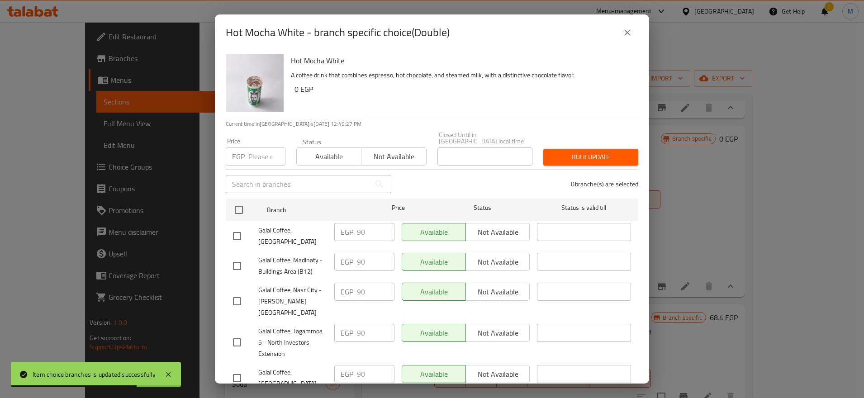
click at [260, 147] on input "number" at bounding box center [266, 156] width 37 height 18
type input "65"
click at [243, 230] on input "checkbox" at bounding box center [236, 236] width 19 height 19
checkbox input "true"
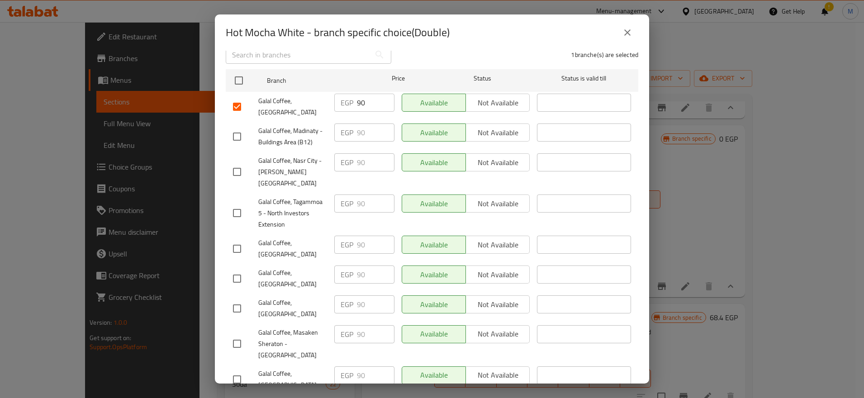
scroll to position [151, 0]
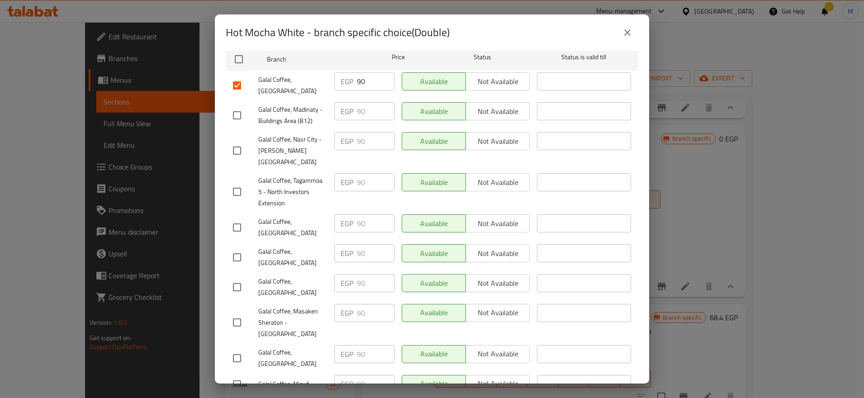
click at [237, 218] on input "checkbox" at bounding box center [236, 227] width 19 height 19
checkbox input "true"
click at [234, 248] on input "checkbox" at bounding box center [236, 257] width 19 height 19
checkbox input "true"
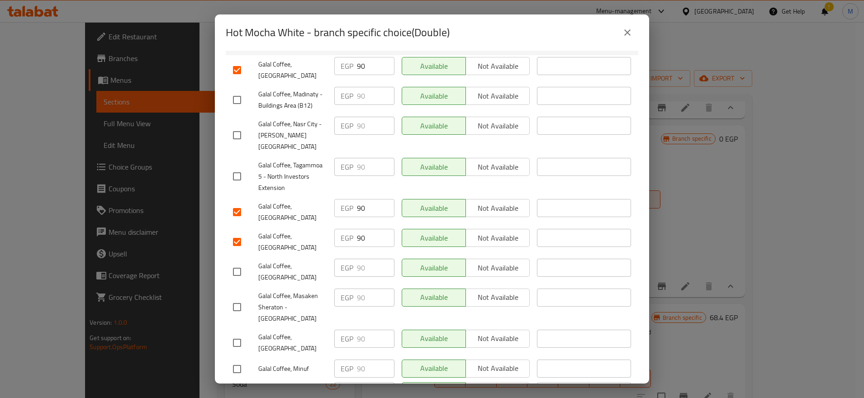
scroll to position [180, 0]
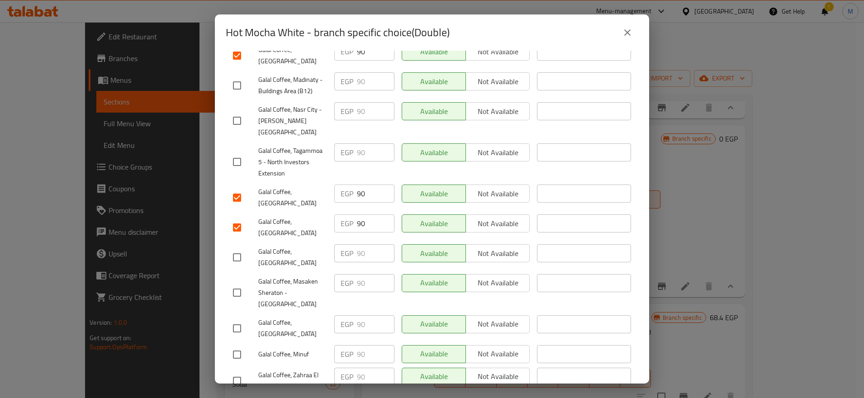
click at [236, 319] on input "checkbox" at bounding box center [236, 328] width 19 height 19
checkbox input "true"
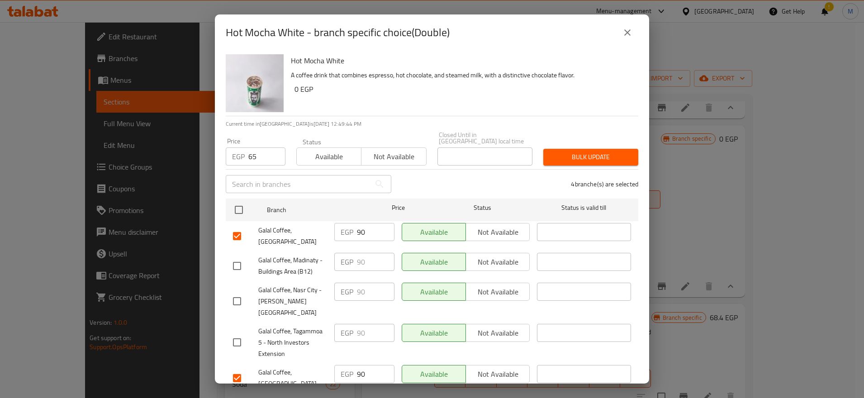
click at [588, 152] on span "Bulk update" at bounding box center [590, 156] width 80 height 11
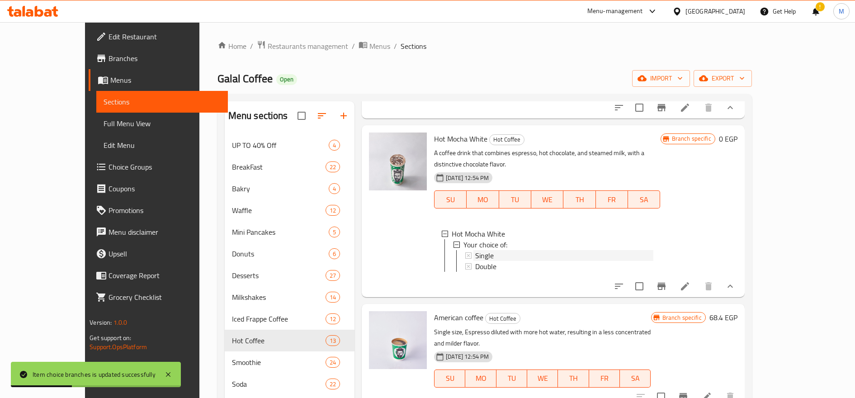
click at [475, 250] on span "Single" at bounding box center [484, 255] width 19 height 11
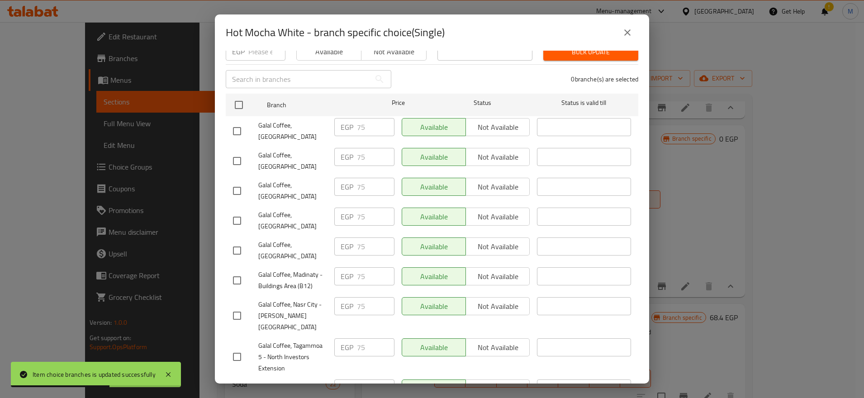
scroll to position [180, 0]
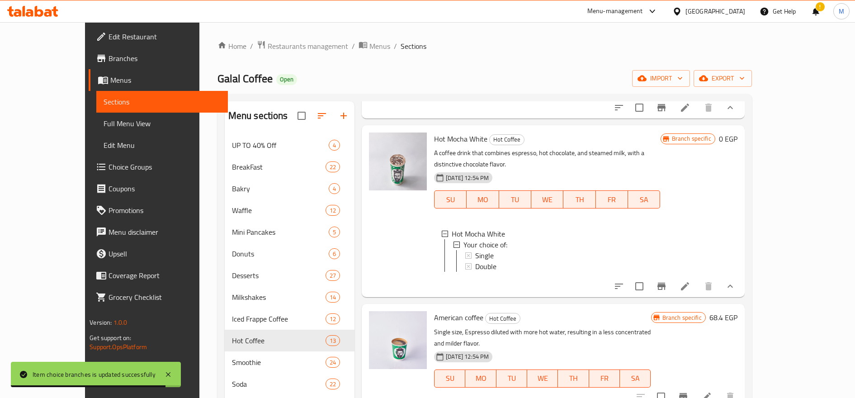
click at [475, 250] on span "Single" at bounding box center [484, 255] width 19 height 11
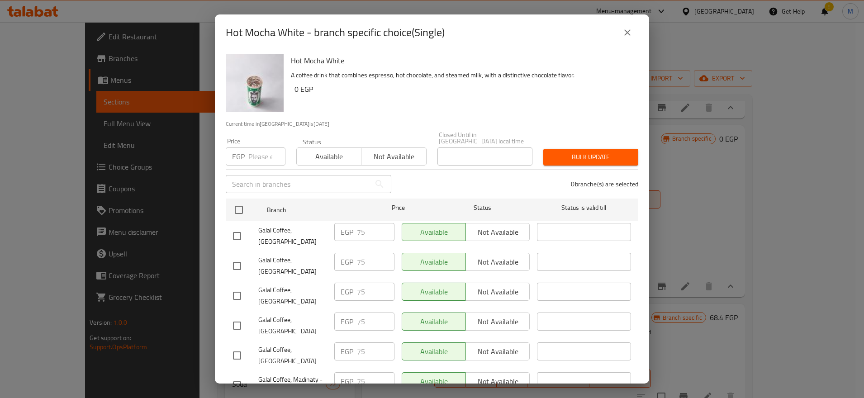
click at [257, 147] on input "number" at bounding box center [266, 156] width 37 height 18
type input "55"
click at [240, 227] on input "checkbox" at bounding box center [236, 236] width 19 height 19
checkbox input "true"
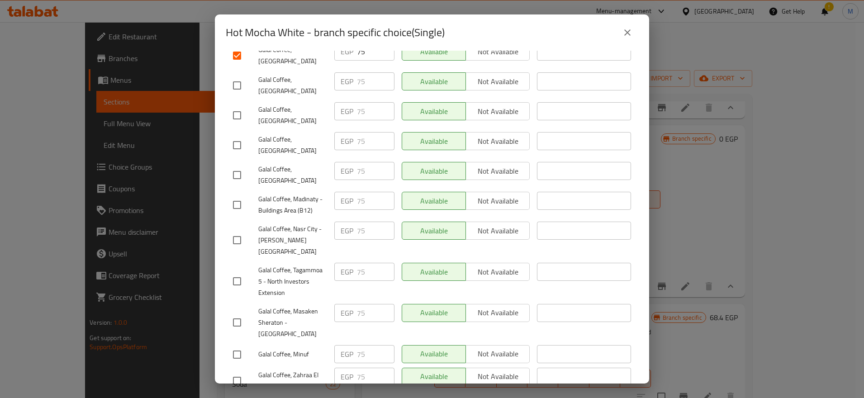
click at [233, 78] on input "checkbox" at bounding box center [236, 85] width 19 height 19
checkbox input "true"
drag, startPoint x: 236, startPoint y: 128, endPoint x: 232, endPoint y: 143, distance: 15.3
click at [236, 136] on input "checkbox" at bounding box center [236, 145] width 19 height 19
checkbox input "true"
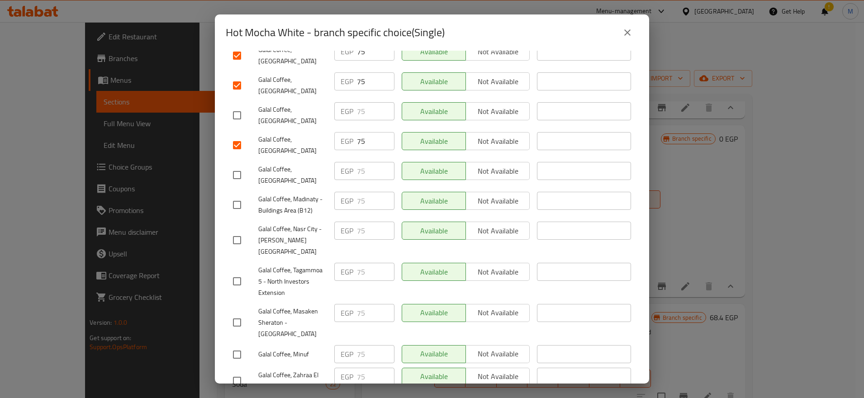
click at [233, 166] on input "checkbox" at bounding box center [236, 175] width 19 height 19
checkbox input "true"
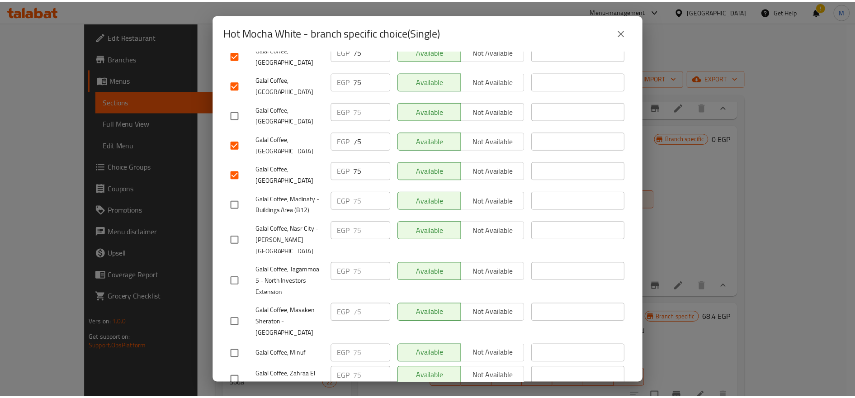
scroll to position [0, 0]
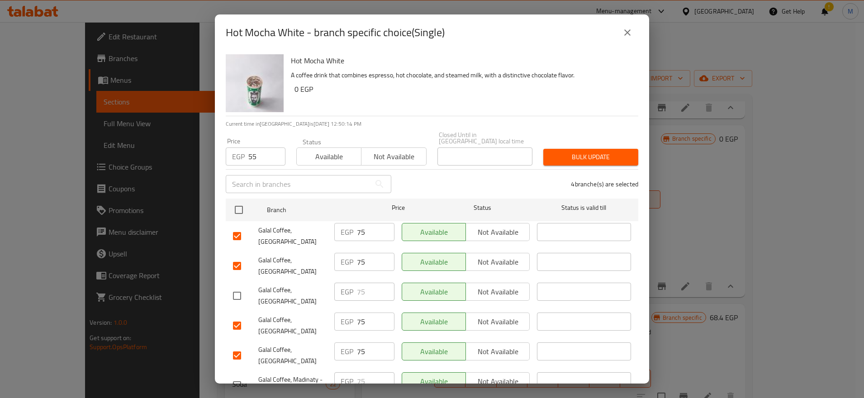
click at [565, 151] on span "Bulk update" at bounding box center [590, 156] width 80 height 11
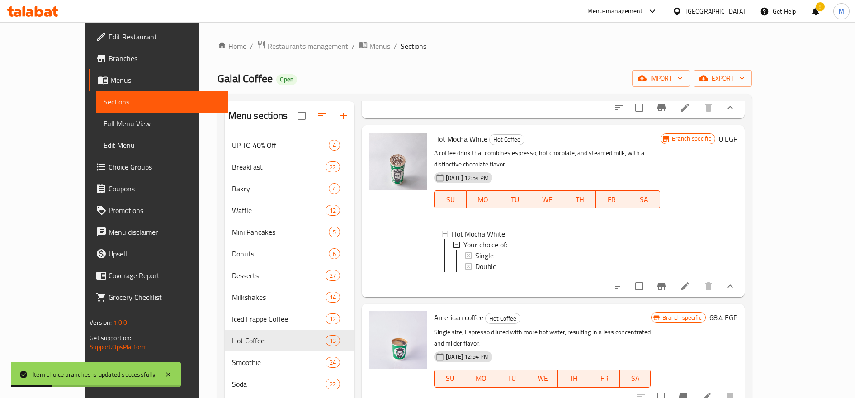
click at [475, 250] on span "Single" at bounding box center [484, 255] width 19 height 11
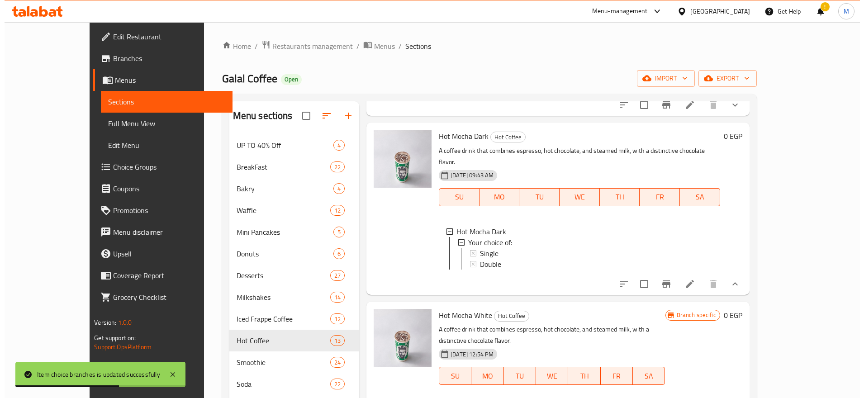
scroll to position [452, 0]
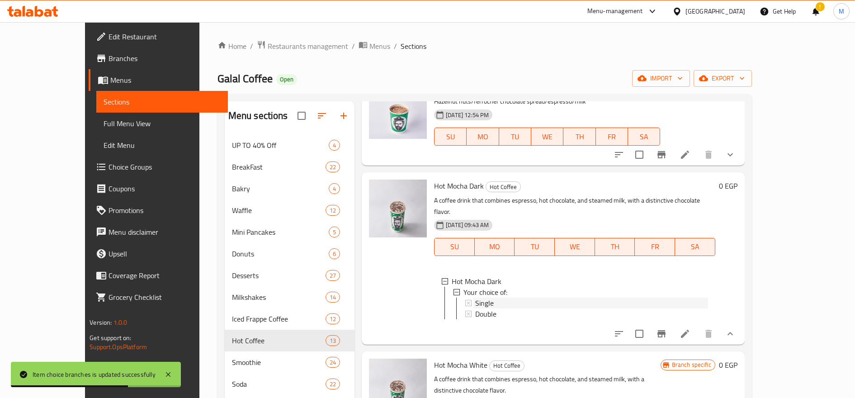
click at [475, 298] on span "Single" at bounding box center [484, 303] width 19 height 11
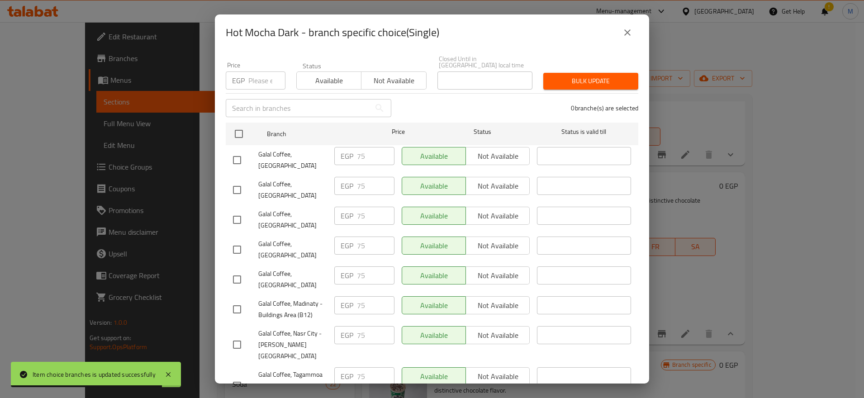
scroll to position [0, 0]
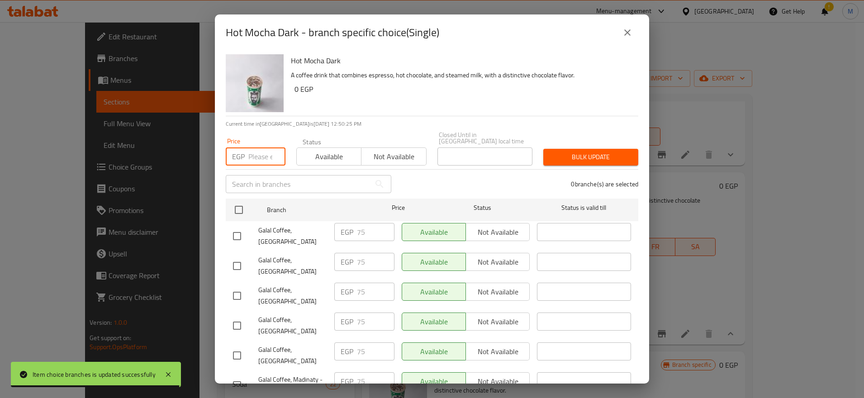
click at [257, 147] on input "number" at bounding box center [266, 156] width 37 height 18
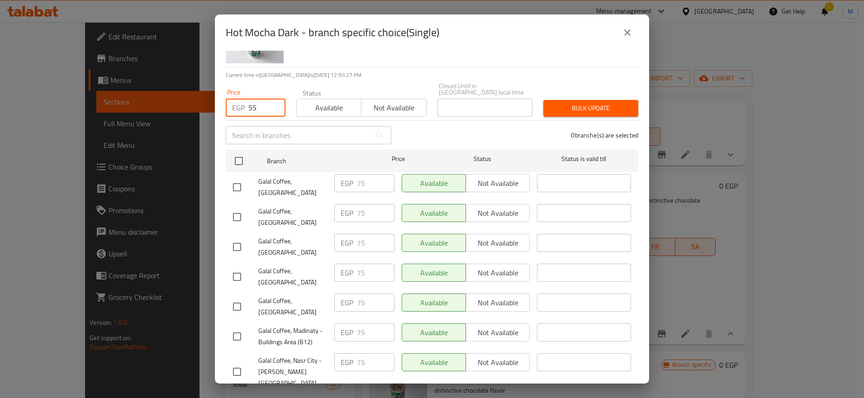
scroll to position [76, 0]
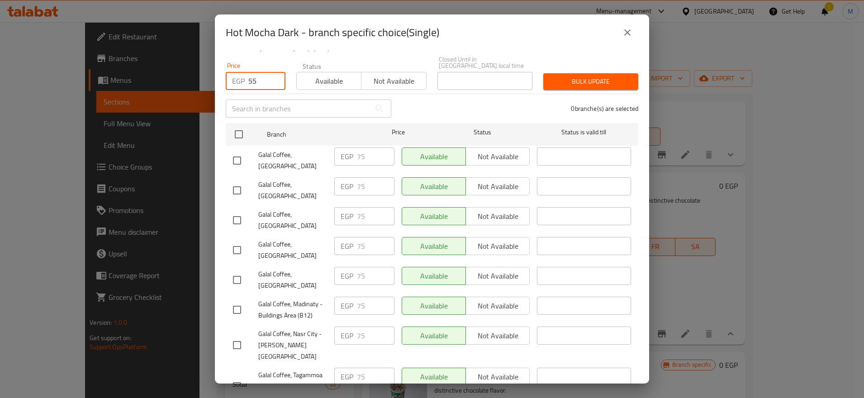
type input "55"
click at [246, 154] on input "checkbox" at bounding box center [236, 160] width 19 height 19
checkbox input "true"
click at [237, 181] on input "checkbox" at bounding box center [236, 190] width 19 height 19
checkbox input "true"
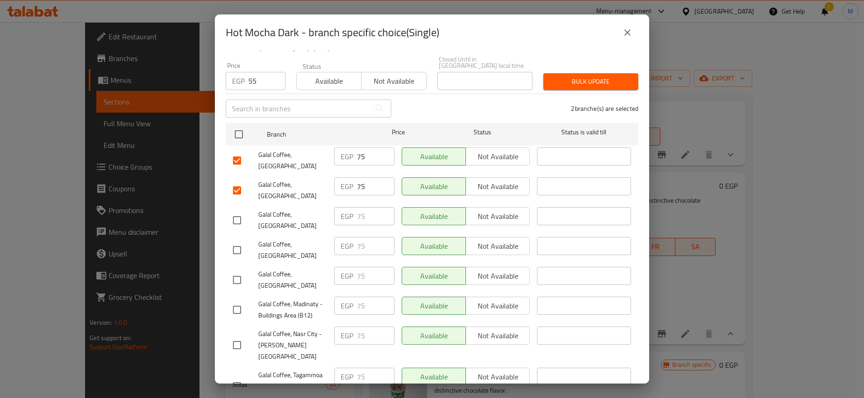
click at [236, 211] on input "checkbox" at bounding box center [236, 220] width 19 height 19
checkbox input "true"
click at [228, 241] on input "checkbox" at bounding box center [236, 250] width 19 height 19
checkbox input "true"
click at [235, 270] on input "checkbox" at bounding box center [236, 279] width 19 height 19
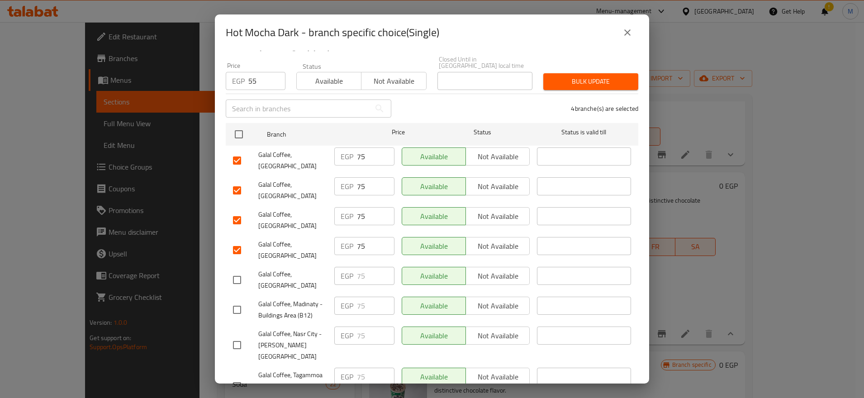
checkbox input "true"
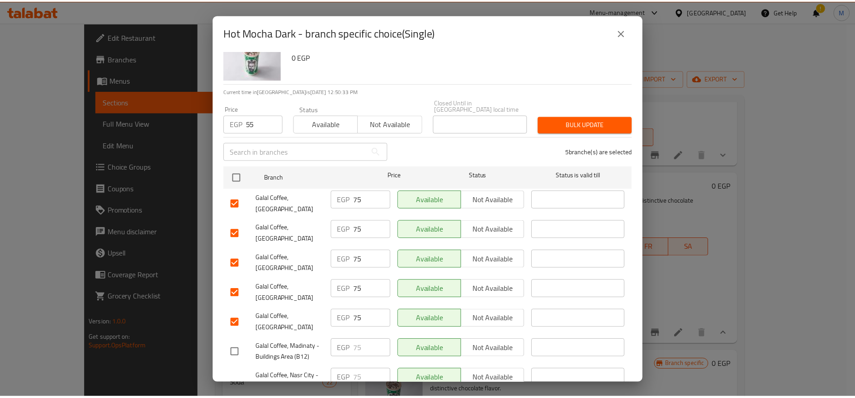
scroll to position [30, 0]
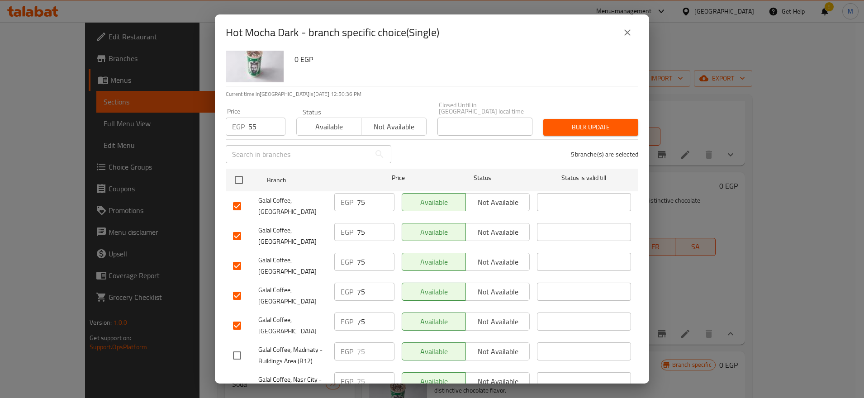
click at [587, 119] on button "Bulk update" at bounding box center [590, 127] width 95 height 17
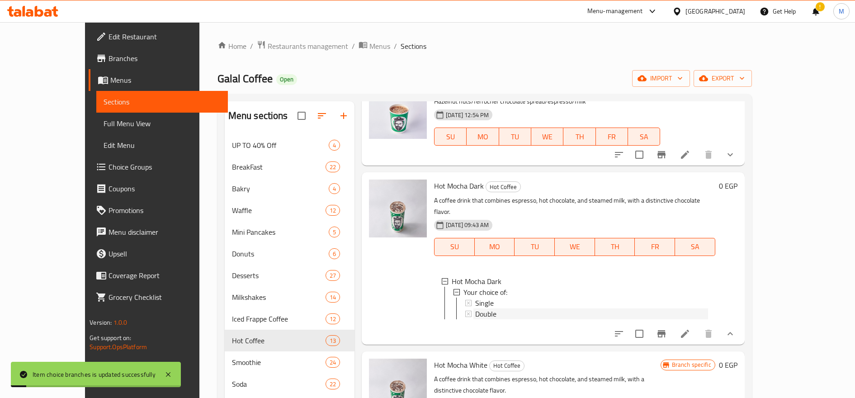
click at [475, 308] on span "Double" at bounding box center [485, 313] width 21 height 11
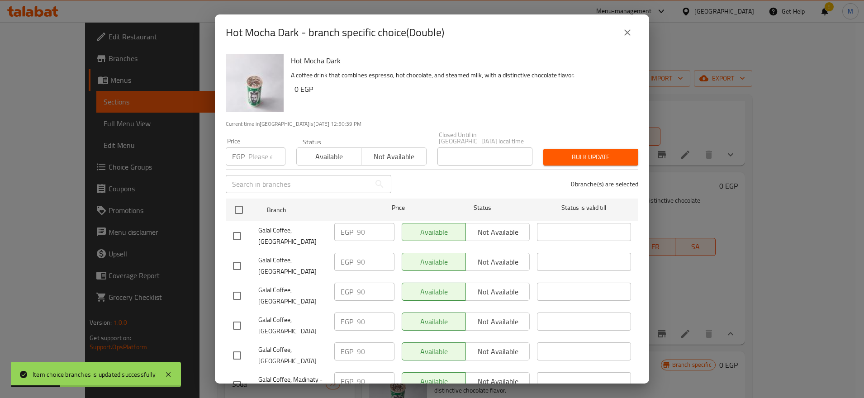
click at [265, 147] on input "number" at bounding box center [266, 156] width 37 height 18
type input "65"
click at [237, 227] on input "checkbox" at bounding box center [236, 236] width 19 height 19
checkbox input "true"
drag, startPoint x: 238, startPoint y: 253, endPoint x: 237, endPoint y: 260, distance: 7.4
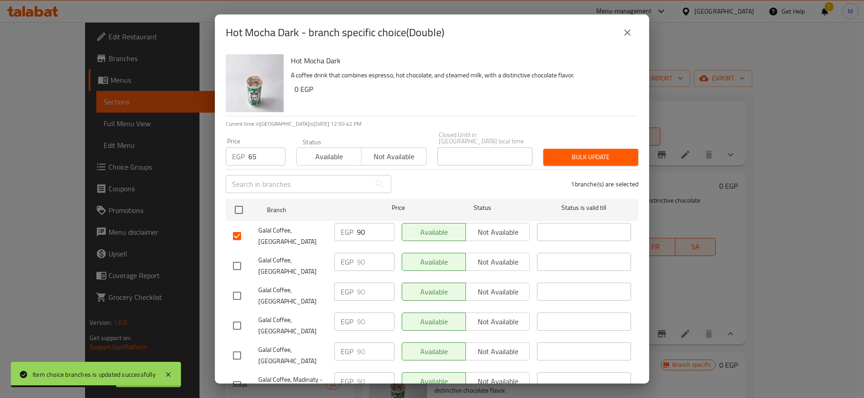
click at [238, 256] on input "checkbox" at bounding box center [236, 265] width 19 height 19
checkbox input "true"
click at [234, 286] on input "checkbox" at bounding box center [236, 295] width 19 height 19
checkbox input "true"
click at [235, 316] on input "checkbox" at bounding box center [236, 325] width 19 height 19
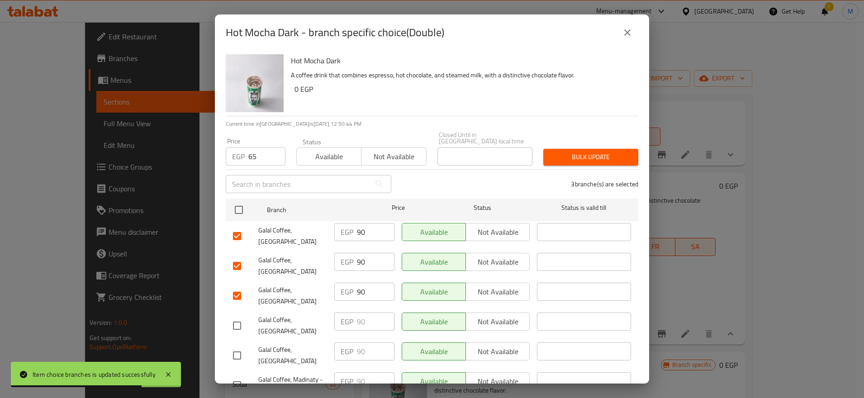
checkbox input "true"
click at [236, 346] on input "checkbox" at bounding box center [236, 355] width 19 height 19
checkbox input "true"
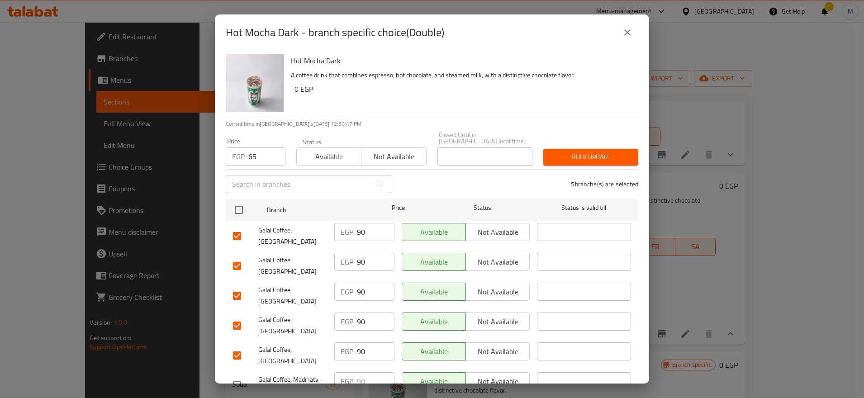
click at [576, 151] on span "Bulk update" at bounding box center [590, 156] width 80 height 11
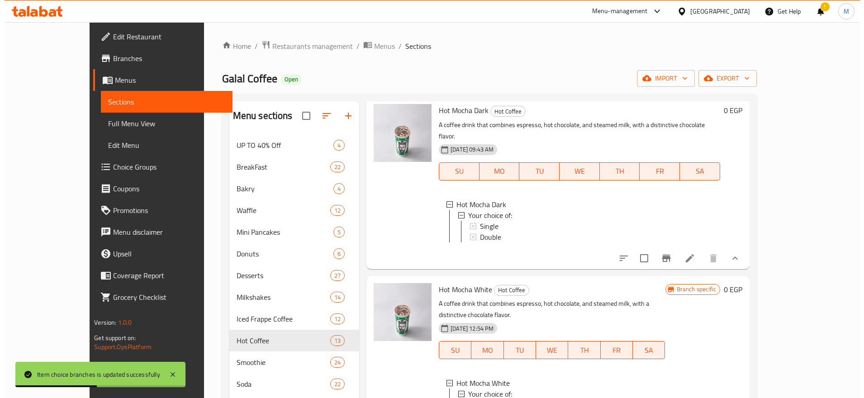
scroll to position [678, 0]
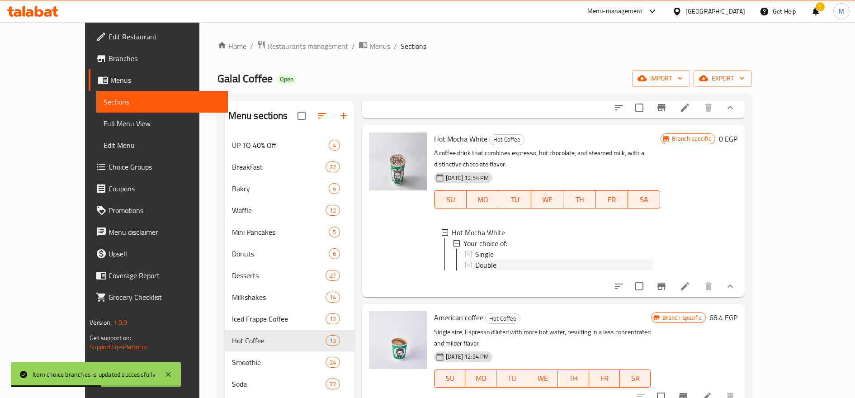
click at [475, 260] on span "Double" at bounding box center [485, 265] width 21 height 11
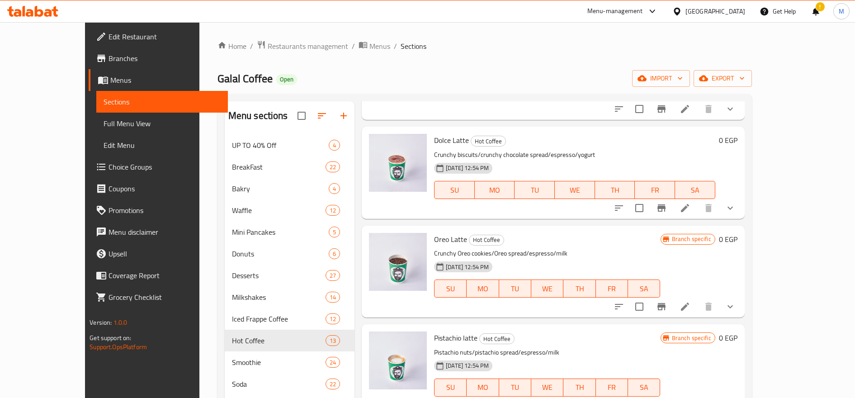
scroll to position [76, 0]
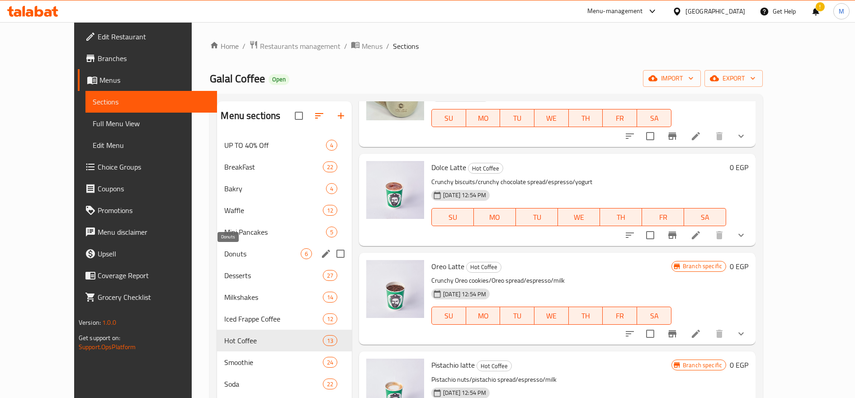
click at [224, 253] on span "Donuts" at bounding box center [262, 253] width 76 height 11
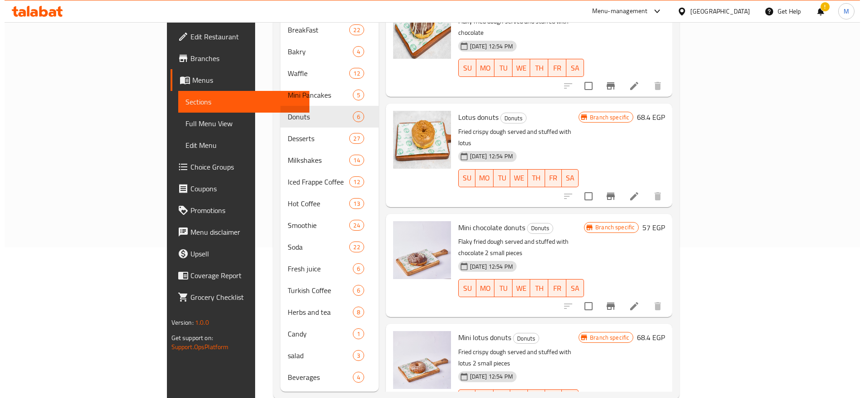
scroll to position [76, 0]
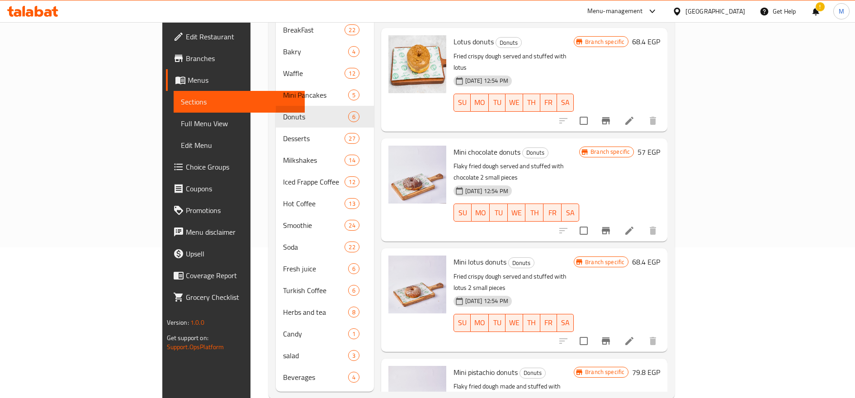
click at [617, 220] on button "Branch-specific-item" at bounding box center [606, 231] width 22 height 22
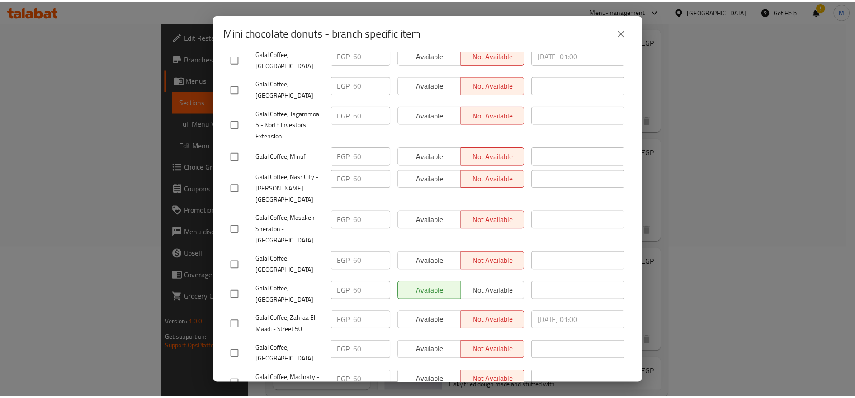
scroll to position [180, 0]
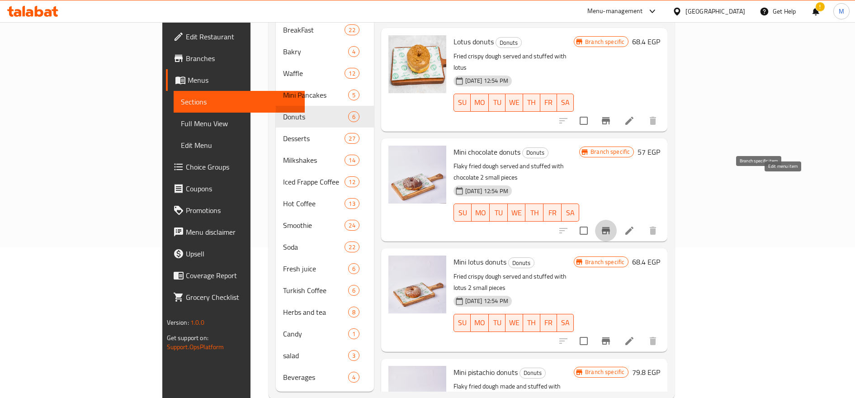
click at [635, 225] on icon at bounding box center [629, 230] width 11 height 11
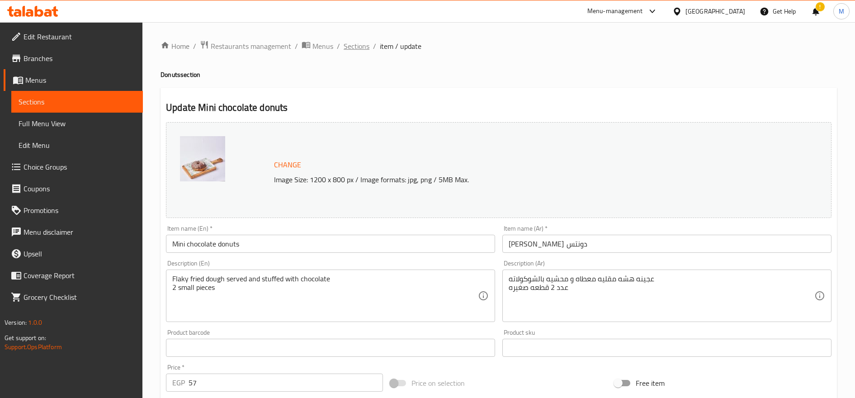
click at [355, 44] on span "Sections" at bounding box center [357, 46] width 26 height 11
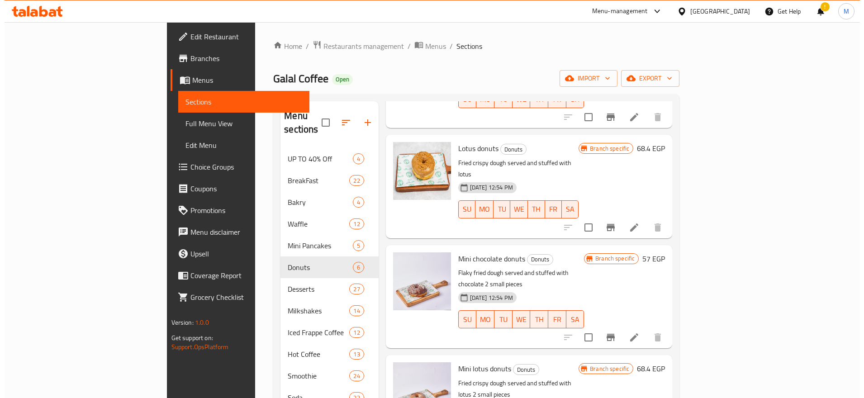
scroll to position [151, 0]
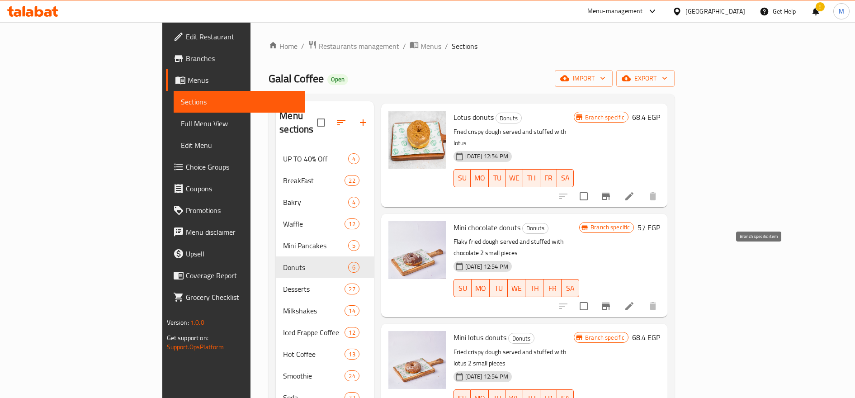
click at [617, 295] on button "Branch-specific-item" at bounding box center [606, 306] width 22 height 22
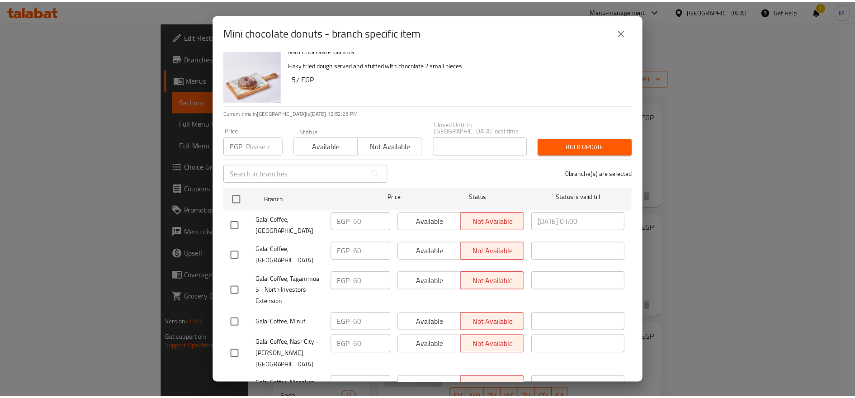
scroll to position [0, 0]
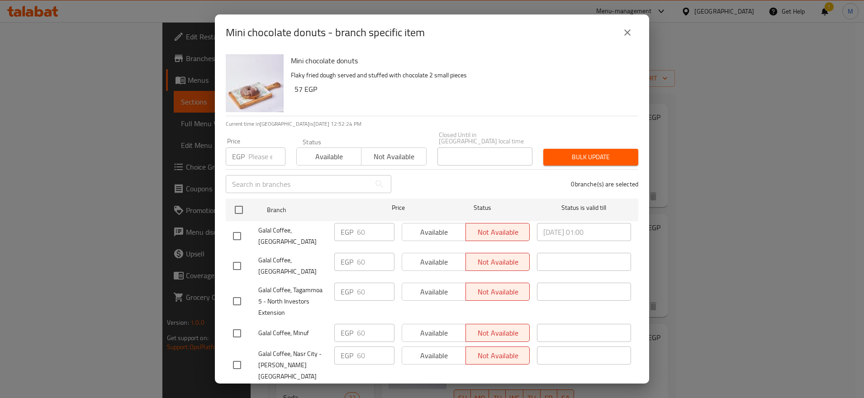
click at [629, 35] on icon "close" at bounding box center [627, 32] width 11 height 11
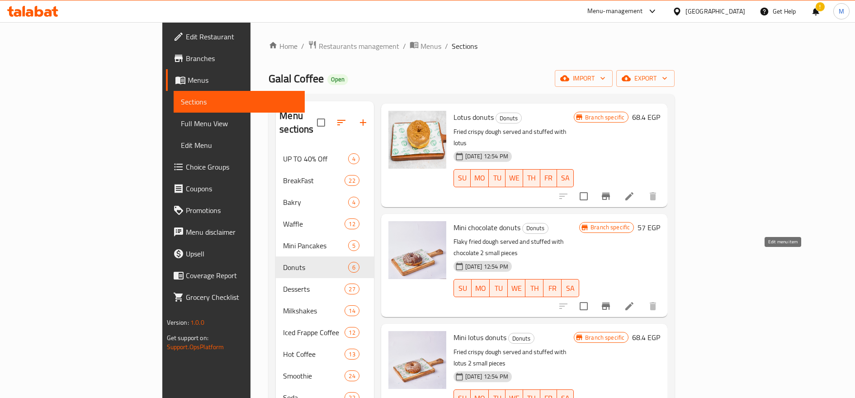
click at [635, 301] on icon at bounding box center [629, 306] width 11 height 11
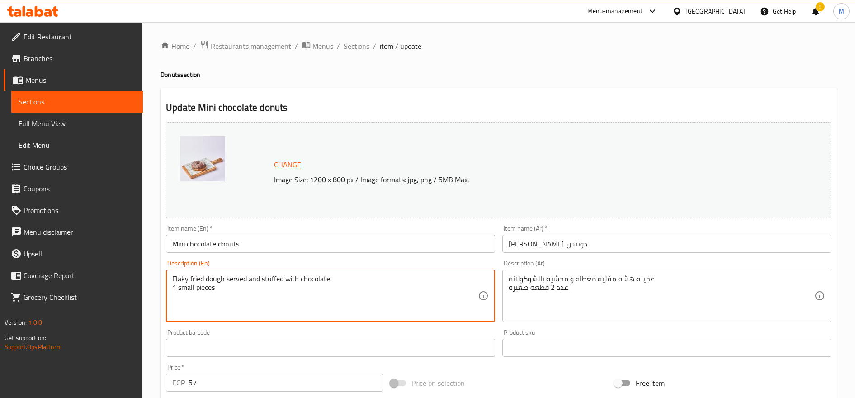
type textarea "Flaky fried dough served and stuffed with chocolate 1 small pieces"
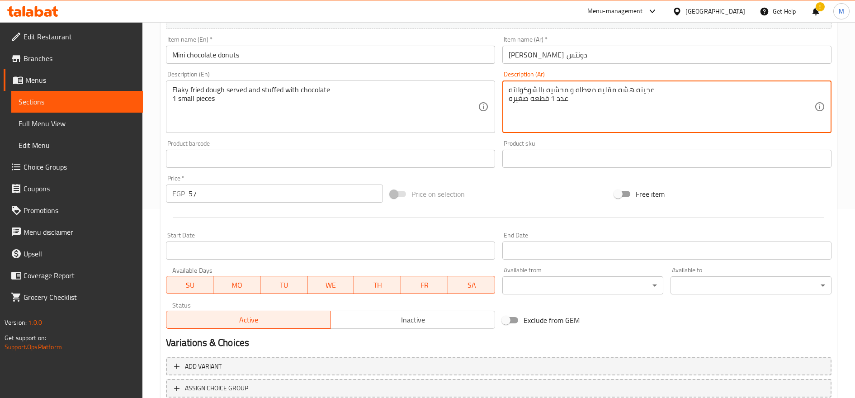
scroll to position [254, 0]
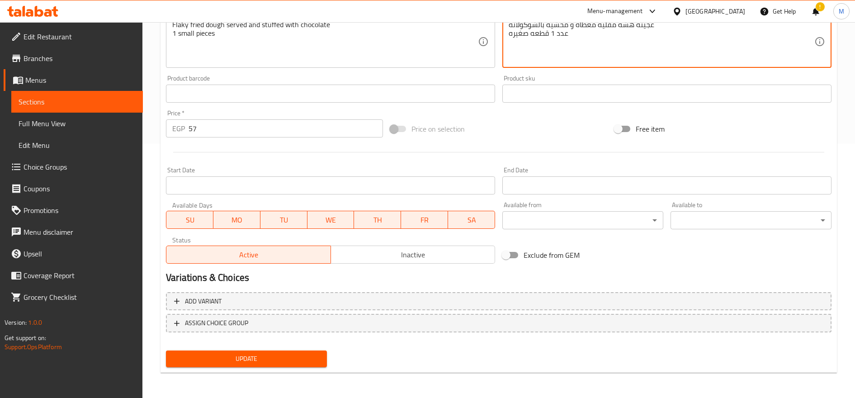
type textarea "عجينه هشه مقليه معطاه و محشيه بالشوكولاته عدد 1 قطعه صغيره"
click at [255, 359] on span "Update" at bounding box center [246, 358] width 147 height 11
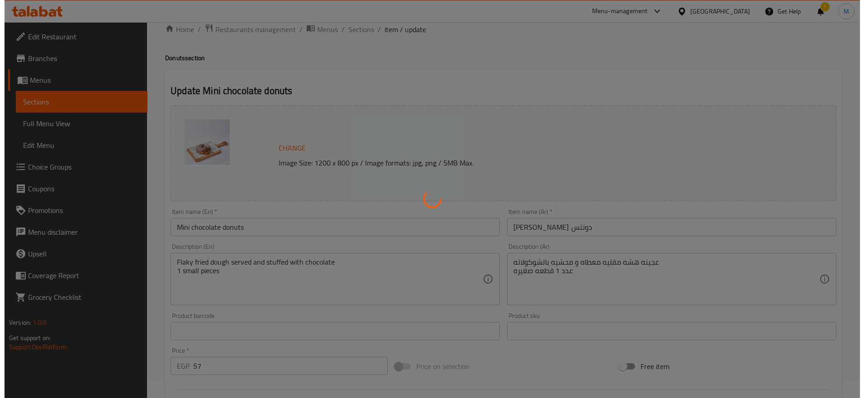
scroll to position [0, 0]
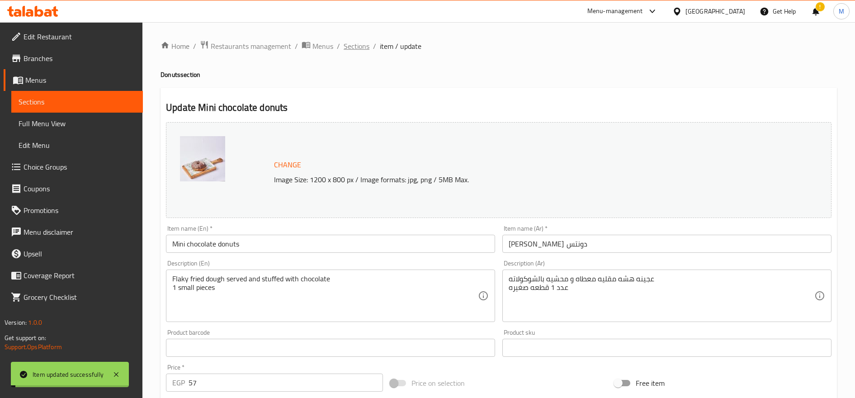
click at [356, 48] on span "Sections" at bounding box center [357, 46] width 26 height 11
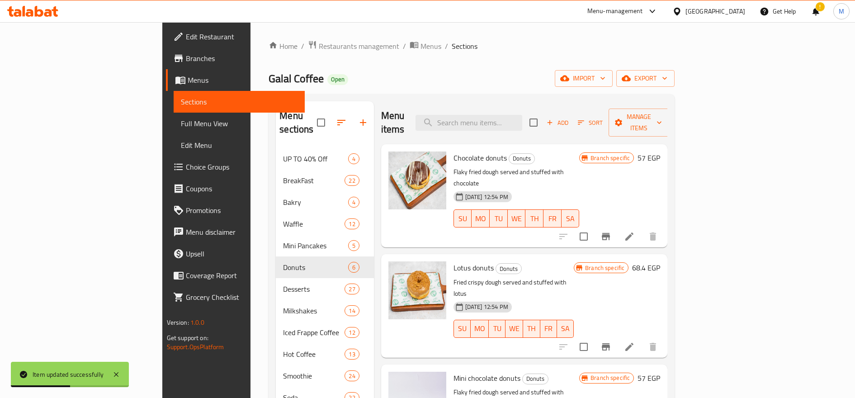
click at [660, 151] on h6 "57 EGP" at bounding box center [649, 157] width 23 height 13
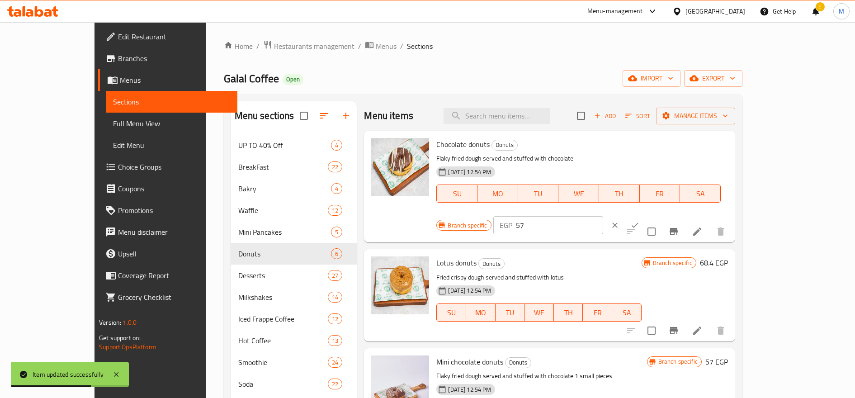
click at [603, 216] on input "57" at bounding box center [559, 225] width 87 height 18
type input "30"
click at [645, 215] on button "ok" at bounding box center [635, 225] width 20 height 20
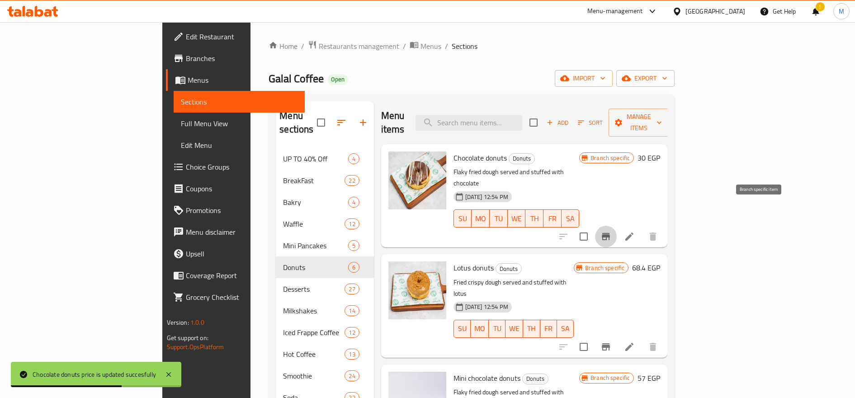
click at [617, 226] on button "Branch-specific-item" at bounding box center [606, 237] width 22 height 22
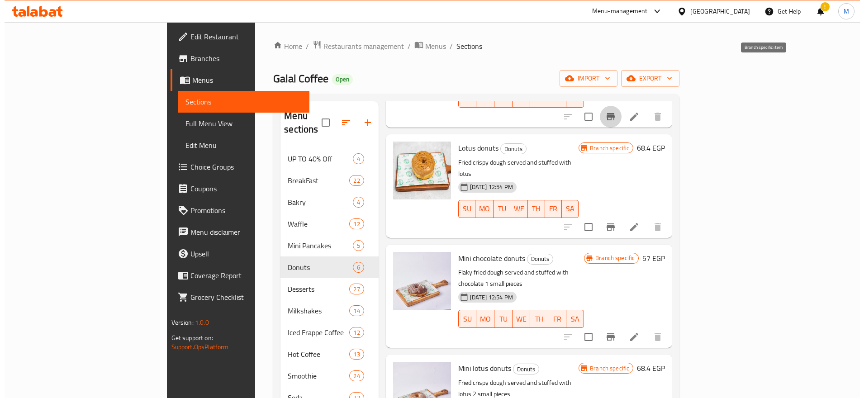
scroll to position [151, 0]
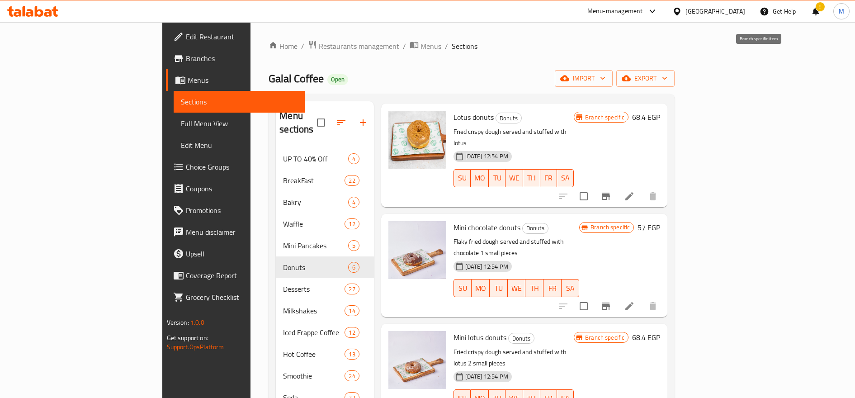
click at [660, 221] on h6 "57 EGP" at bounding box center [649, 227] width 23 height 13
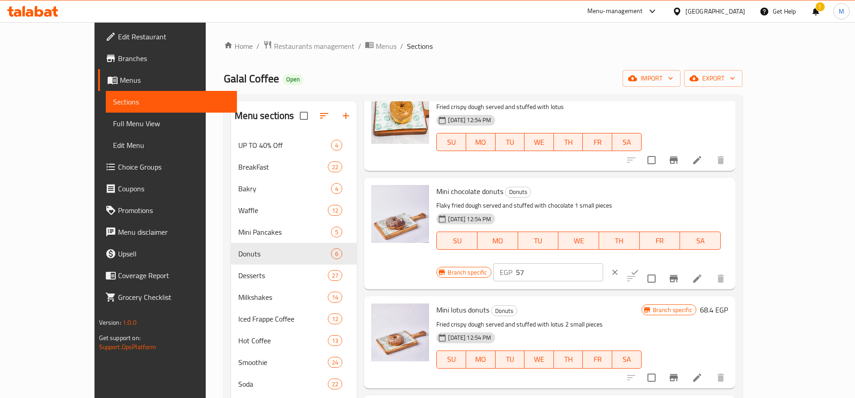
click at [603, 263] on input "57" at bounding box center [559, 272] width 87 height 18
type input "30"
click at [645, 262] on button "ok" at bounding box center [635, 272] width 20 height 20
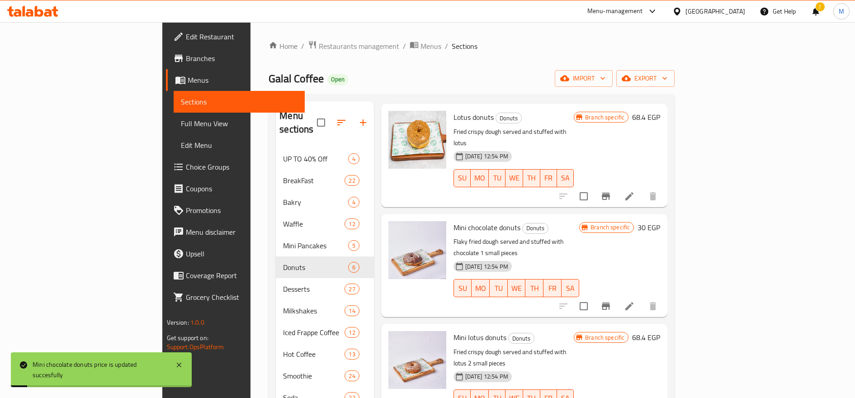
click at [610, 303] on icon "Branch-specific-item" at bounding box center [606, 306] width 8 height 7
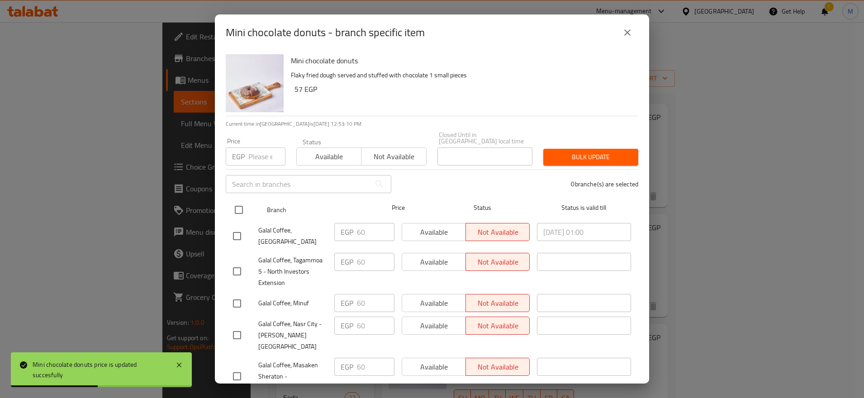
click at [241, 204] on input "checkbox" at bounding box center [238, 209] width 19 height 19
checkbox input "true"
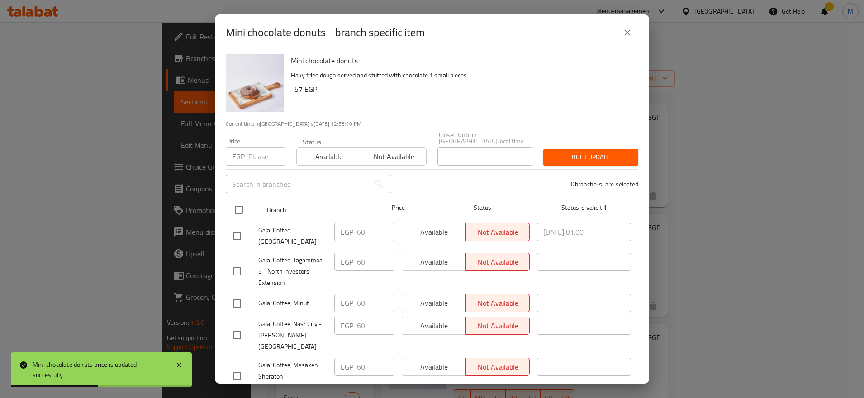
checkbox input "true"
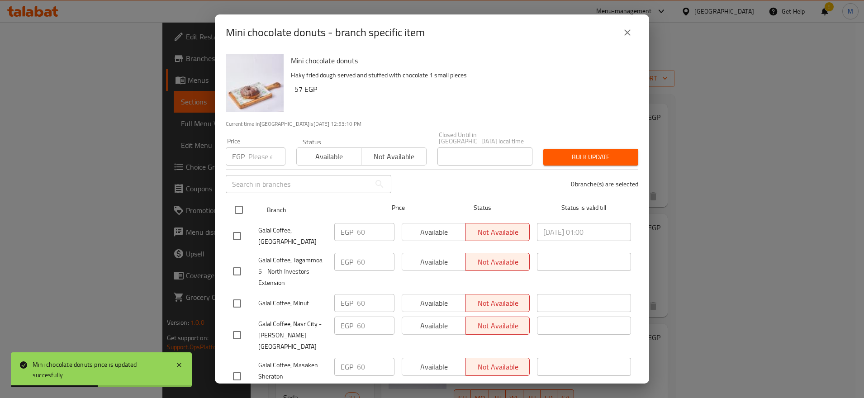
checkbox input "true"
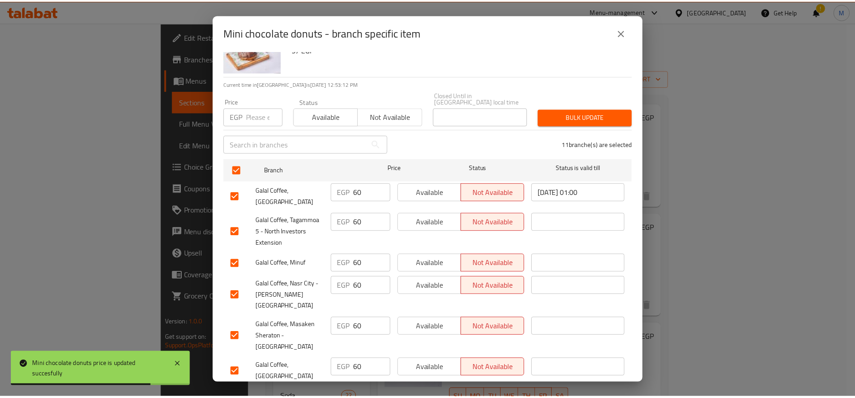
scroll to position [0, 0]
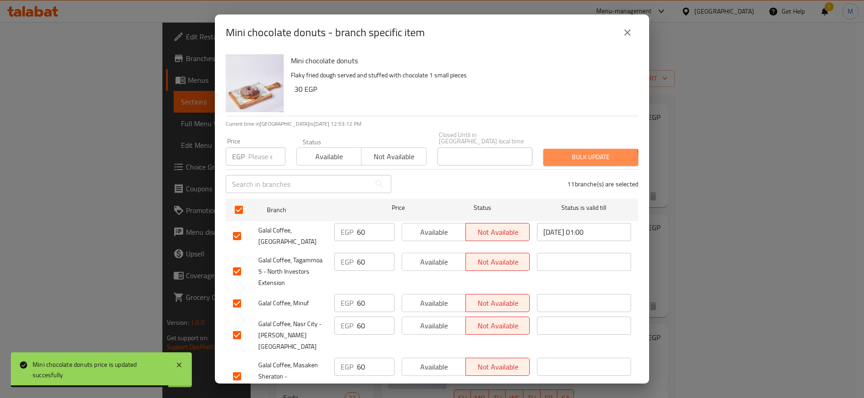
click at [577, 155] on span "Bulk update" at bounding box center [590, 156] width 80 height 11
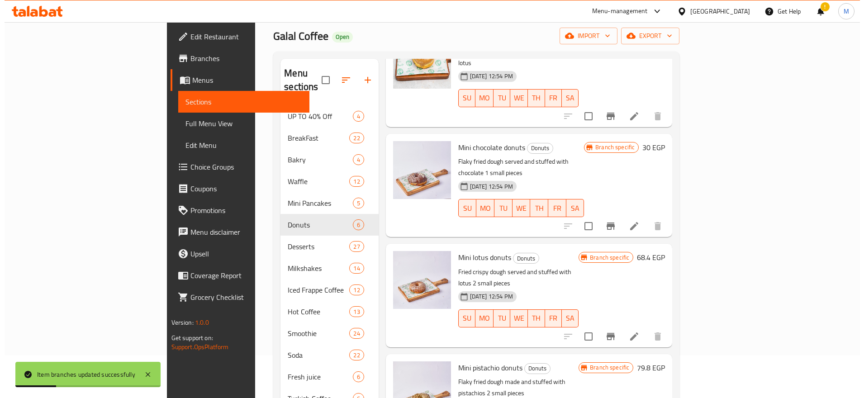
scroll to position [76, 0]
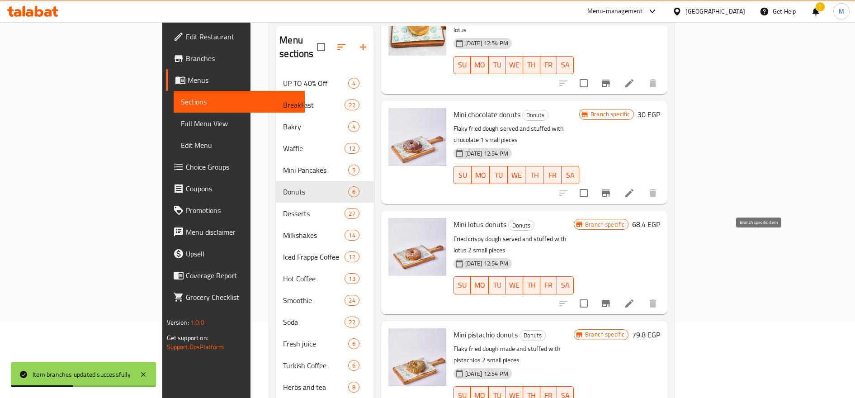
click at [610, 300] on icon "Branch-specific-item" at bounding box center [606, 303] width 8 height 7
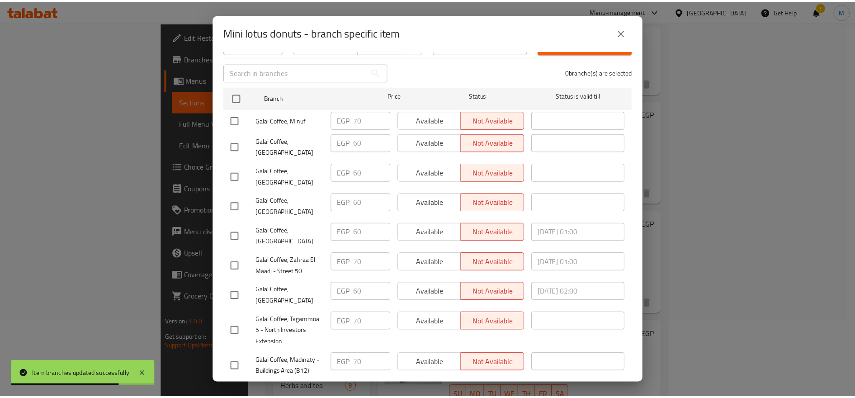
scroll to position [0, 0]
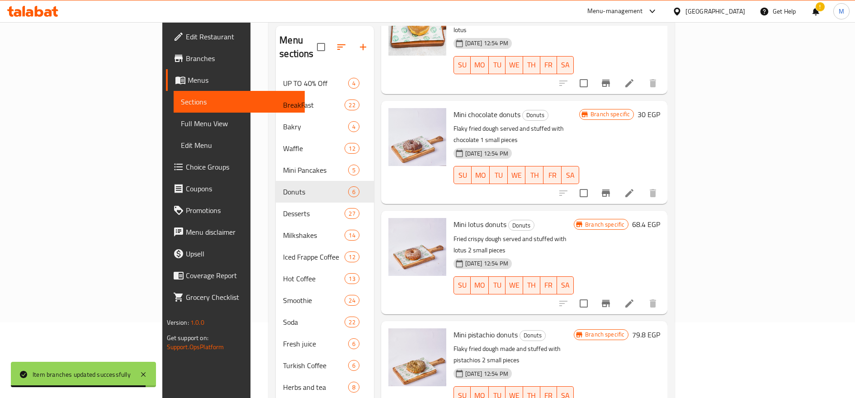
click at [660, 218] on h6 "68.4 EGP" at bounding box center [646, 224] width 28 height 13
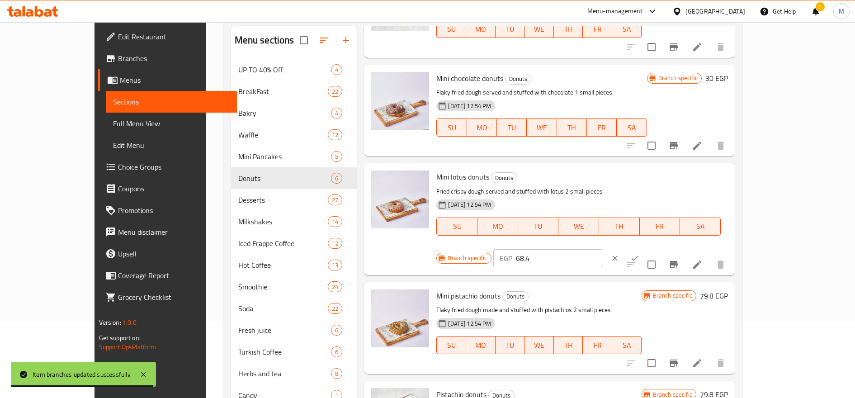
click at [603, 249] on input "68.4" at bounding box center [559, 258] width 87 height 18
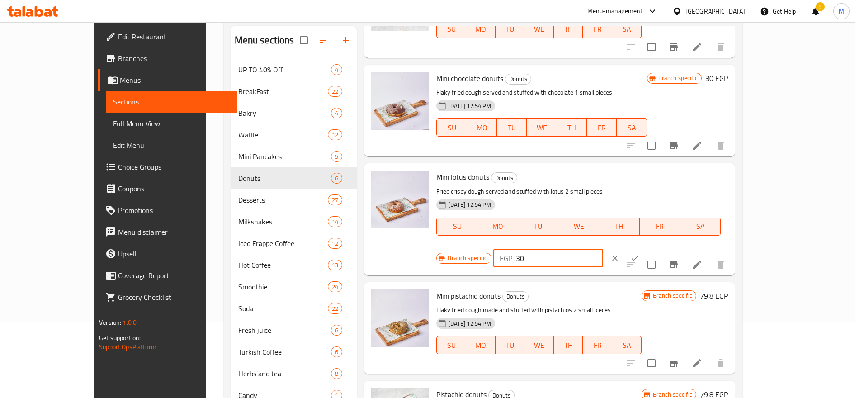
type input "30"
click at [639, 255] on icon "ok" at bounding box center [635, 257] width 7 height 5
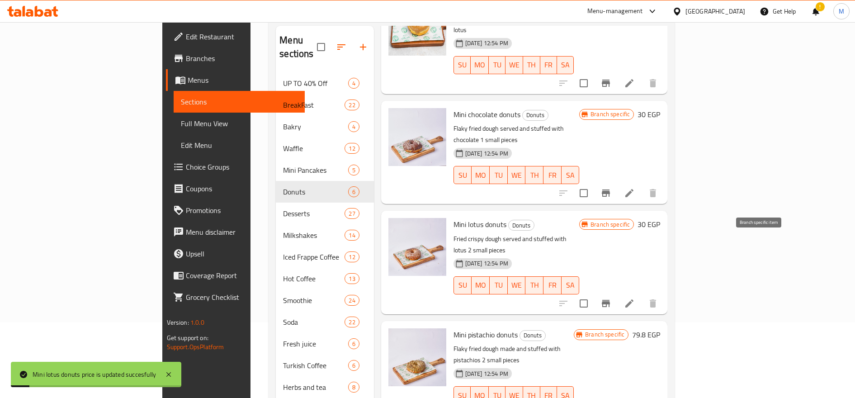
click at [611, 298] on icon "Branch-specific-item" at bounding box center [606, 303] width 11 height 11
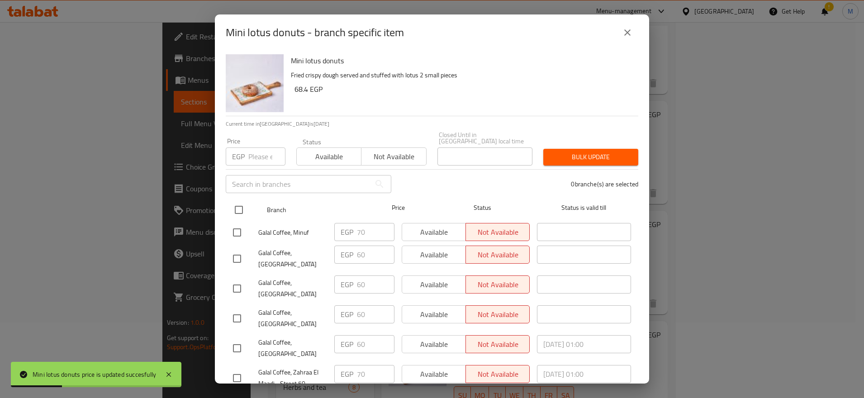
click at [237, 201] on input "checkbox" at bounding box center [238, 209] width 19 height 19
checkbox input "true"
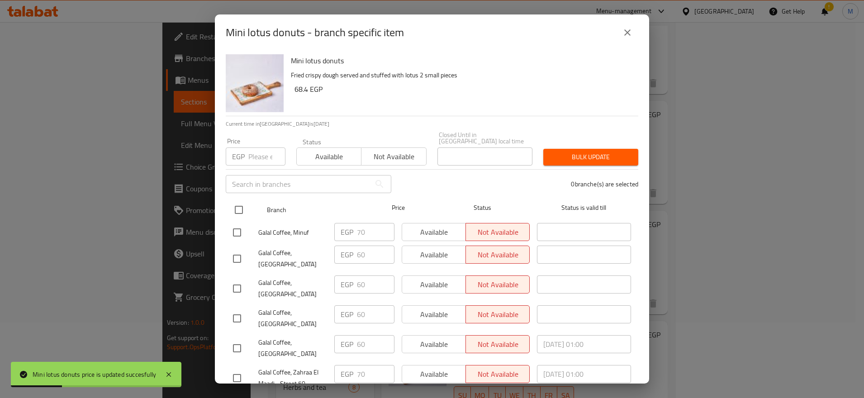
checkbox input "true"
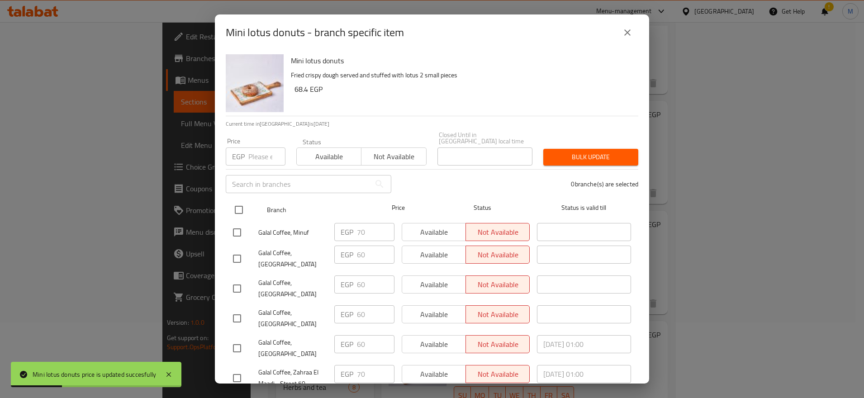
checkbox input "true"
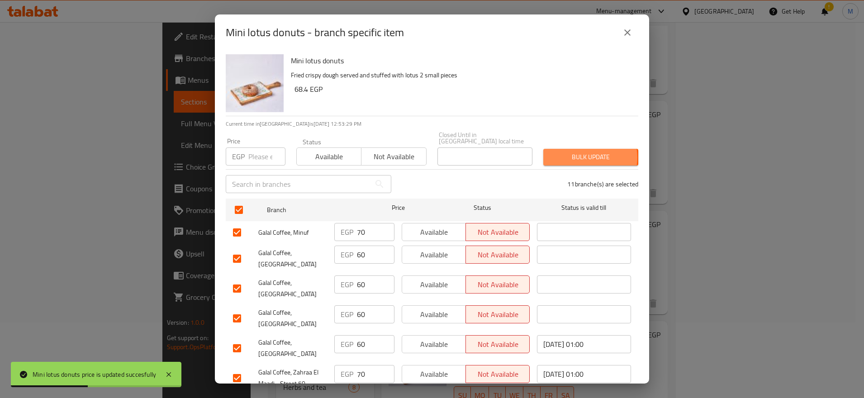
click at [581, 151] on span "Bulk update" at bounding box center [590, 156] width 80 height 11
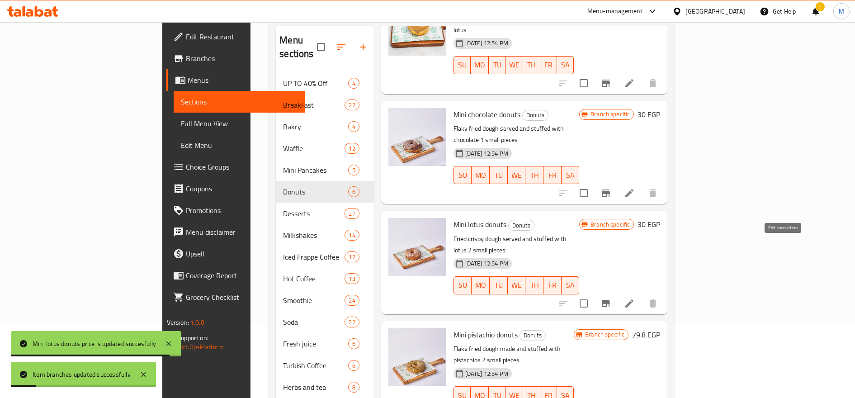
click at [635, 298] on icon at bounding box center [629, 303] width 11 height 11
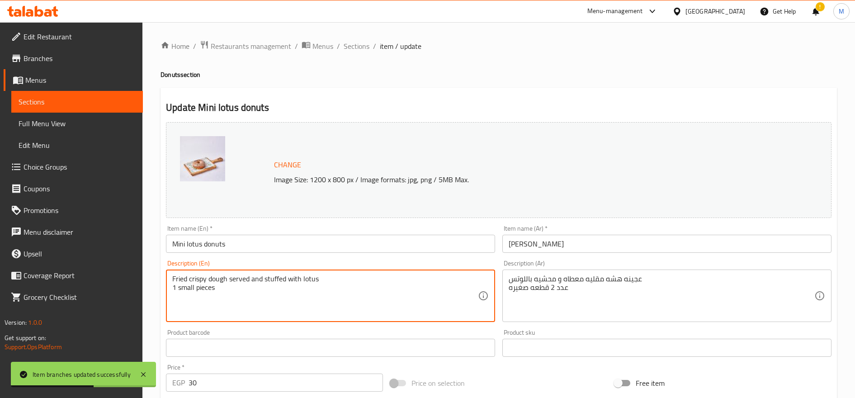
type textarea "Fried crispy dough served and stuffed with lotus 1 small pieces"
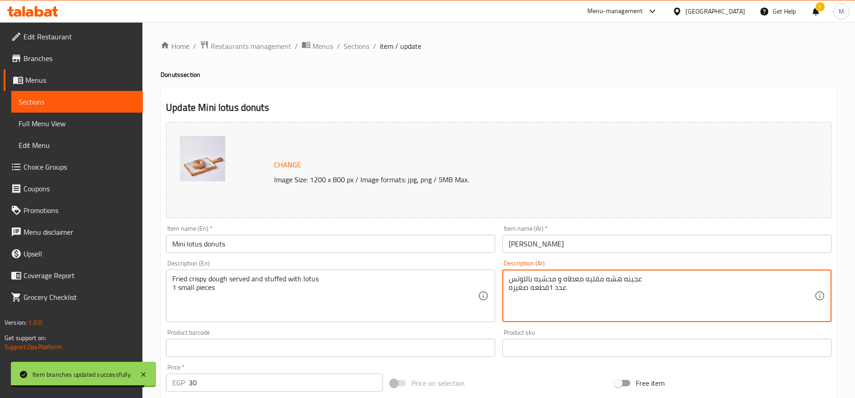
type textarea "عجينه هشه مقليه معطاه و محشيه باللوتس عدد 1قطعه صغيره"
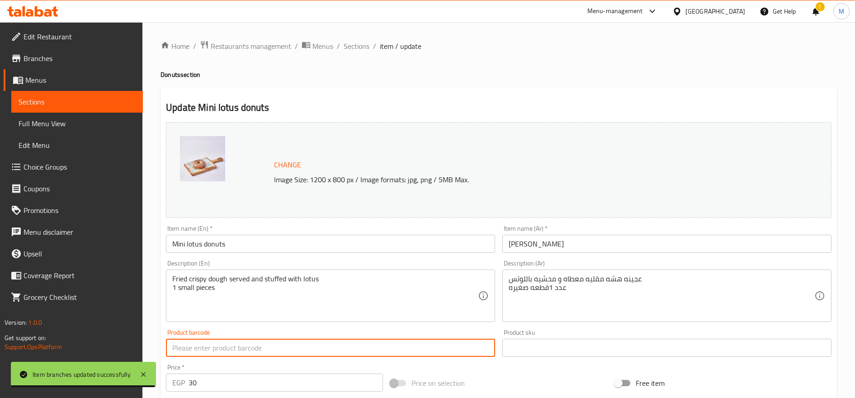
click at [358, 44] on span "Sections" at bounding box center [357, 46] width 26 height 11
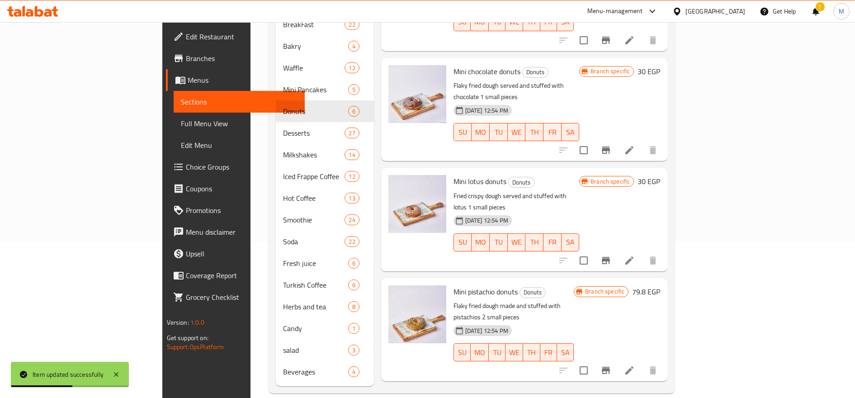
scroll to position [188, 0]
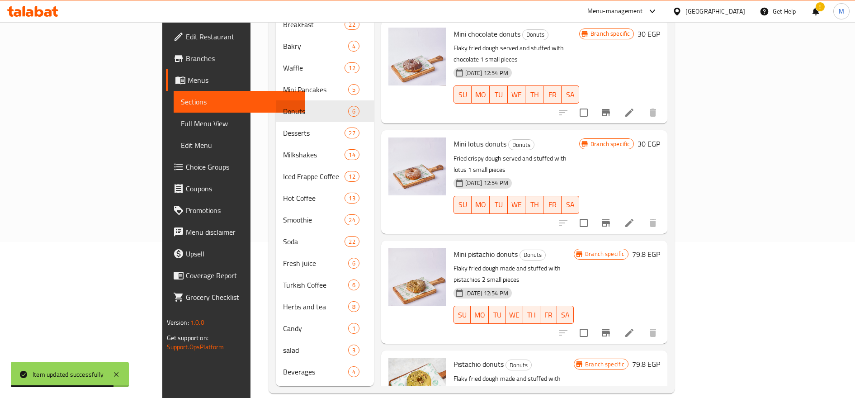
click at [642, 325] on li at bounding box center [629, 333] width 25 height 16
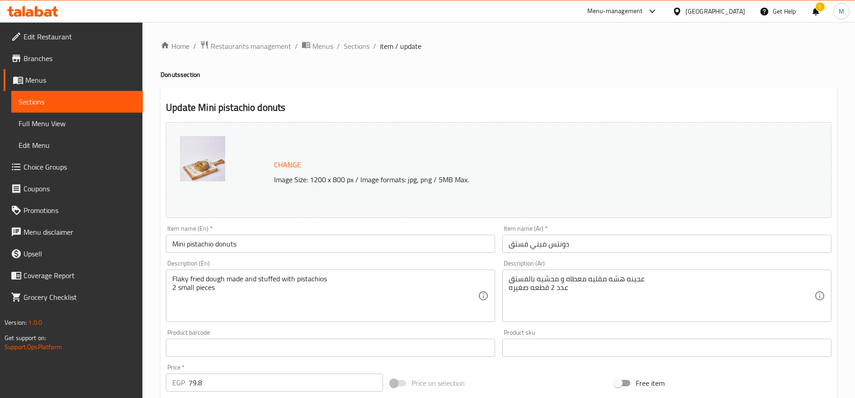
click at [177, 289] on div "Flaky fried dough made and stuffed with pistachios 2 small pieces Description (…" at bounding box center [330, 296] width 329 height 52
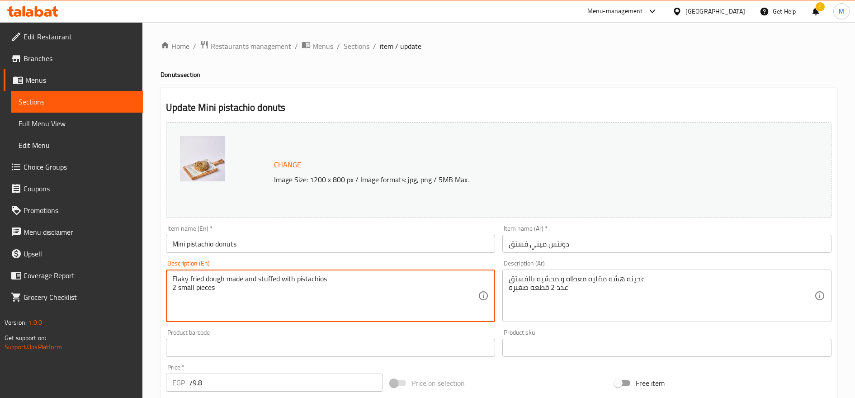
click at [174, 287] on textarea "Flaky fried dough made and stuffed with pistachios 2 small pieces" at bounding box center [325, 295] width 306 height 43
type textarea "Flaky fried dough made and stuffed with pistachios 1 small pieces"
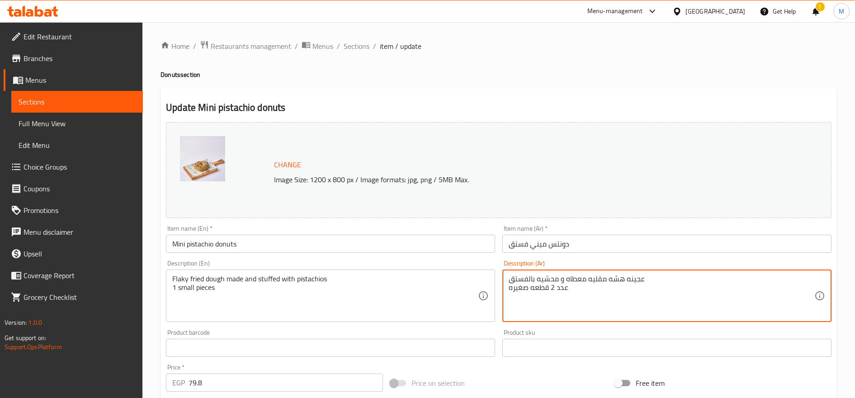
drag, startPoint x: 549, startPoint y: 284, endPoint x: 553, endPoint y: 286, distance: 5.1
drag, startPoint x: 554, startPoint y: 286, endPoint x: 549, endPoint y: 287, distance: 4.6
click at [554, 286] on textarea "عجينه هشه مقليه معطاه و محشيه بالفستق عدد 2 قطعه صغيره" at bounding box center [662, 295] width 306 height 43
click at [550, 287] on textarea "عجينه هشه مقليه معطاه و محشيه بالفستق عدد 2 قطعه صغيره" at bounding box center [662, 295] width 306 height 43
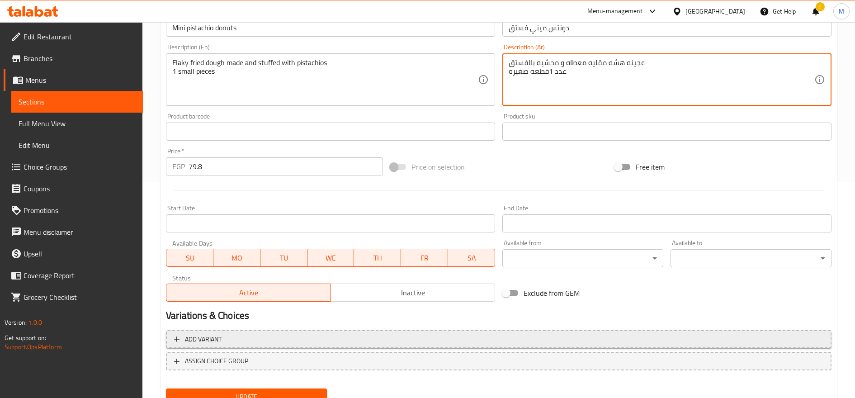
scroll to position [254, 0]
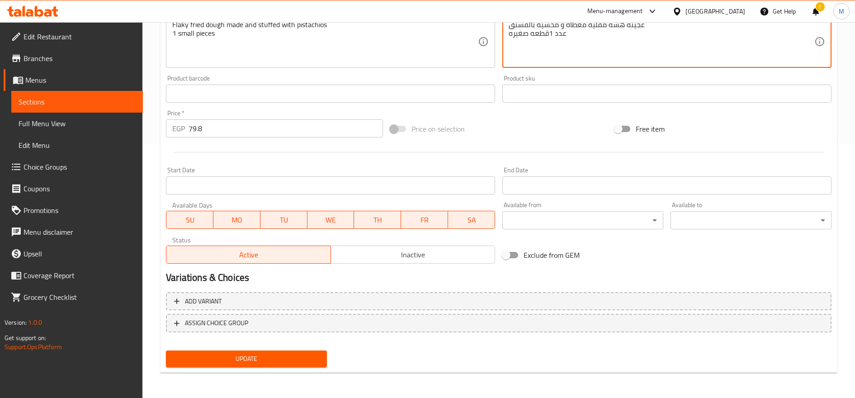
type textarea "عجينه هشه مقليه معطاه و محشيه بالفستق عدد 1قطعه صغيره"
click at [278, 364] on span "Update" at bounding box center [246, 358] width 147 height 11
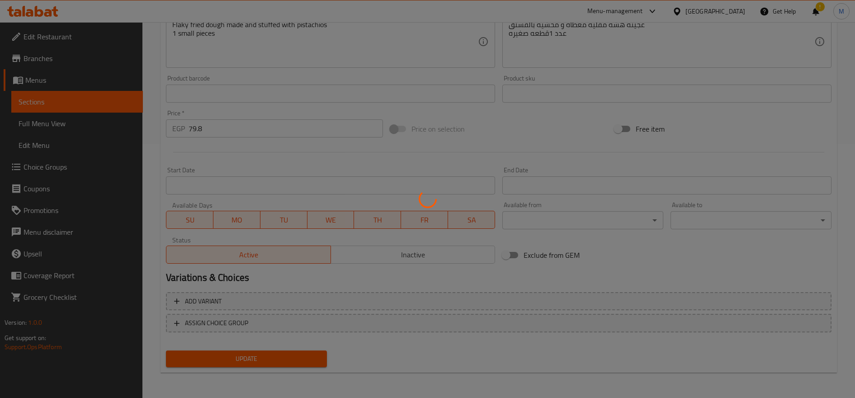
scroll to position [0, 0]
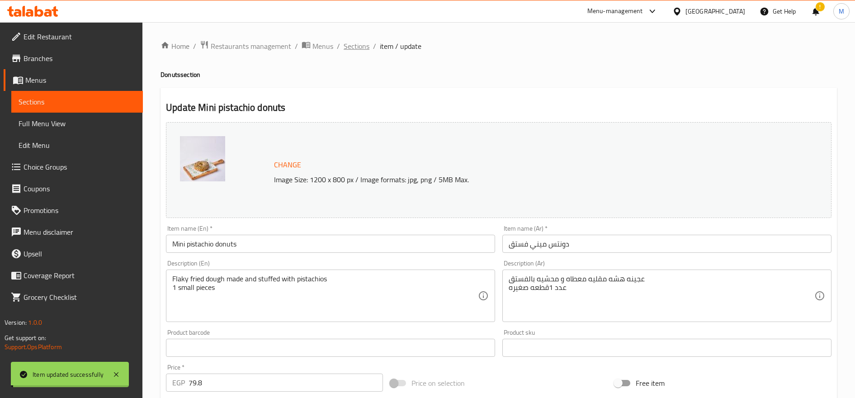
click at [352, 45] on span "Sections" at bounding box center [357, 46] width 26 height 11
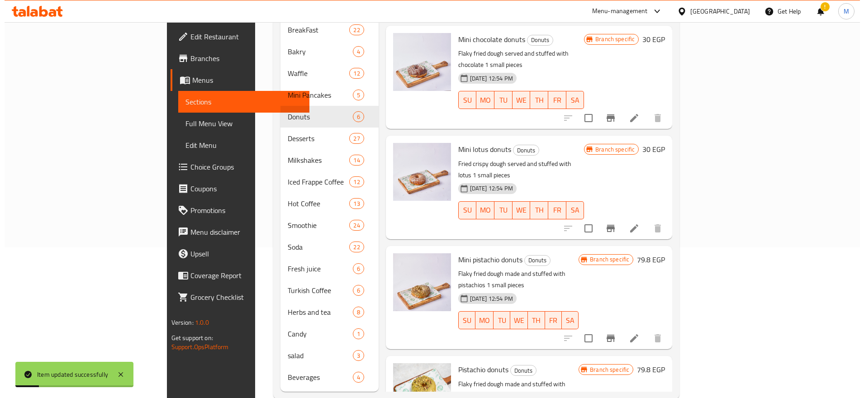
scroll to position [156, 0]
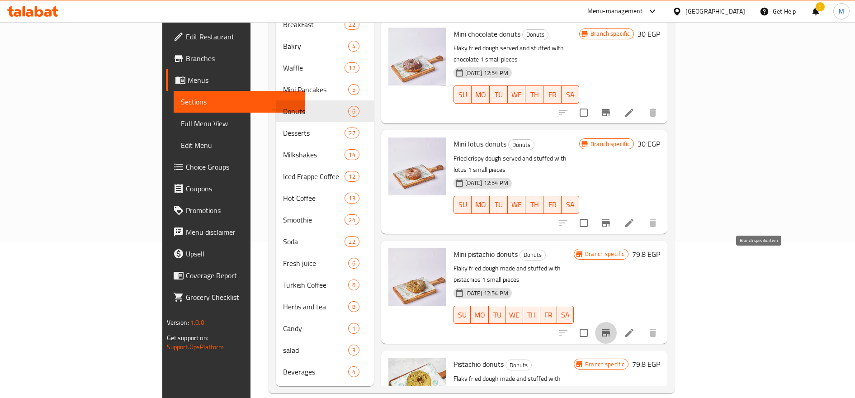
click at [617, 322] on button "Branch-specific-item" at bounding box center [606, 333] width 22 height 22
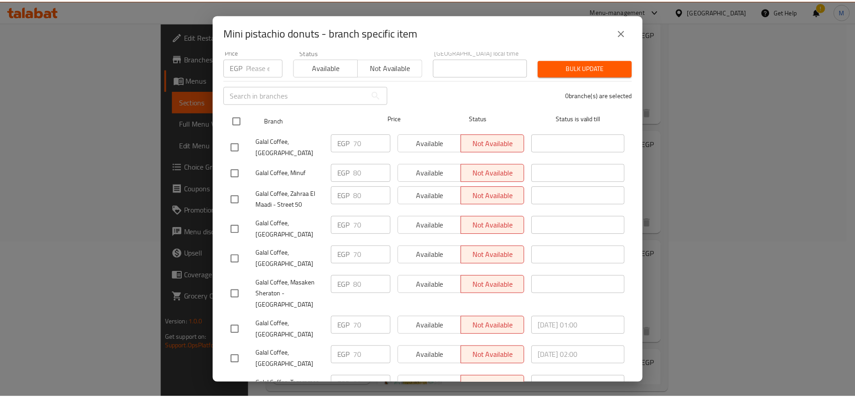
scroll to position [0, 0]
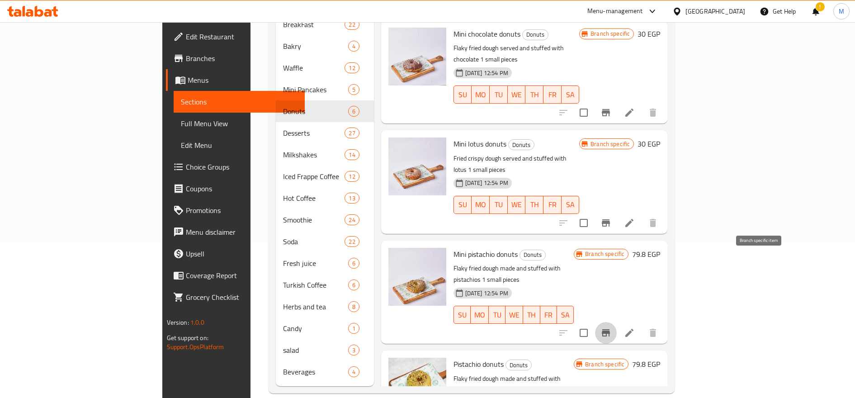
click at [660, 248] on h6 "79.8 EGP" at bounding box center [646, 254] width 28 height 13
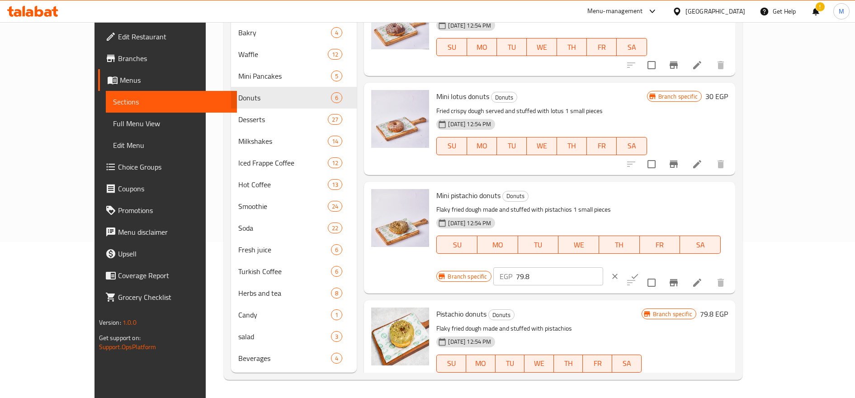
click at [603, 267] on input "79.8" at bounding box center [559, 276] width 87 height 18
type input "35"
click at [639, 272] on icon "ok" at bounding box center [634, 276] width 9 height 9
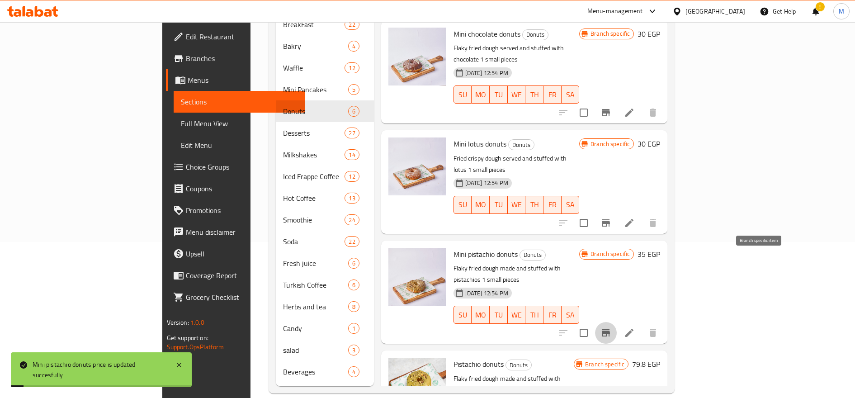
click at [611, 327] on icon "Branch-specific-item" at bounding box center [606, 332] width 11 height 11
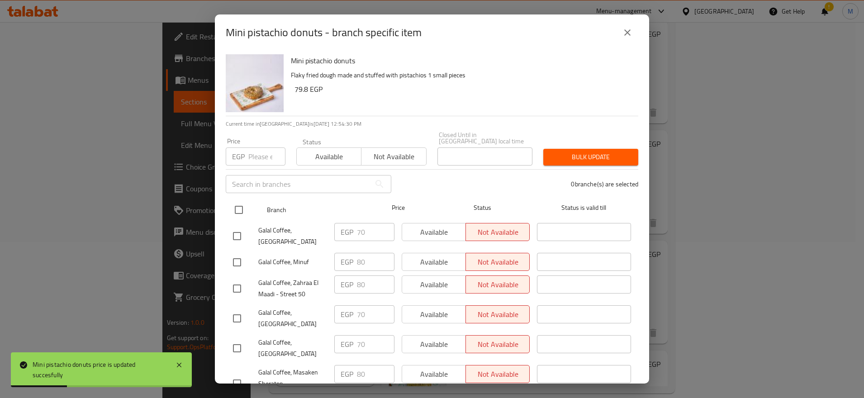
drag, startPoint x: 245, startPoint y: 206, endPoint x: 257, endPoint y: 205, distance: 12.3
click at [244, 206] on input "checkbox" at bounding box center [238, 209] width 19 height 19
checkbox input "true"
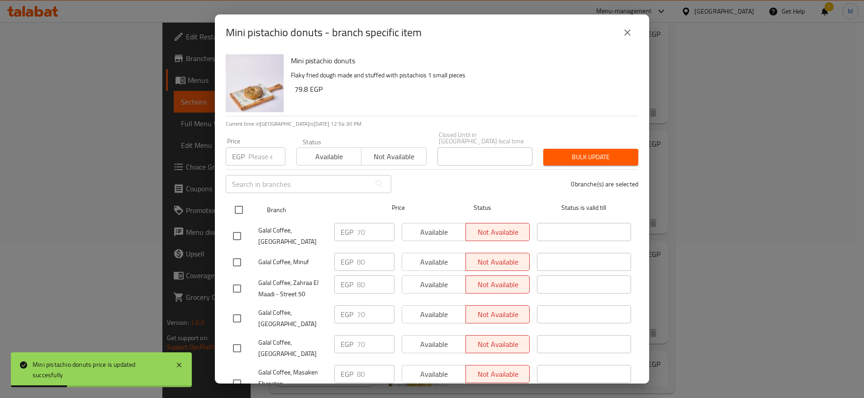
checkbox input "true"
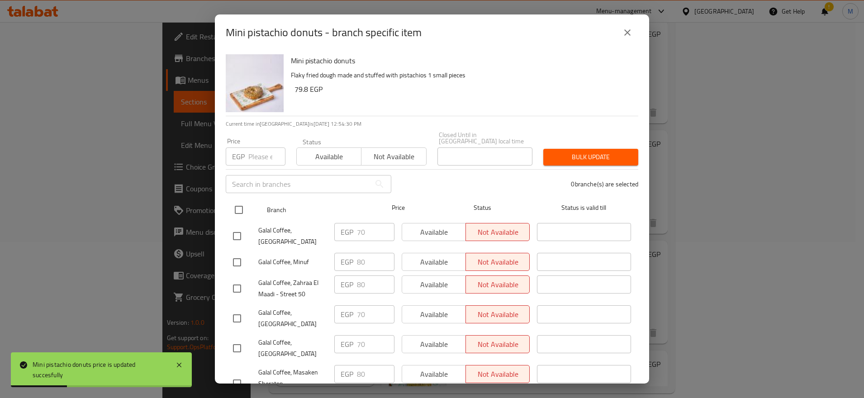
checkbox input "true"
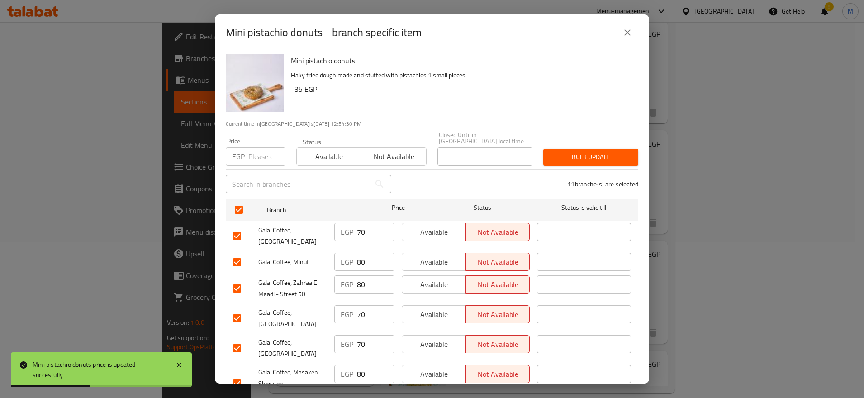
click at [571, 151] on span "Bulk update" at bounding box center [590, 156] width 80 height 11
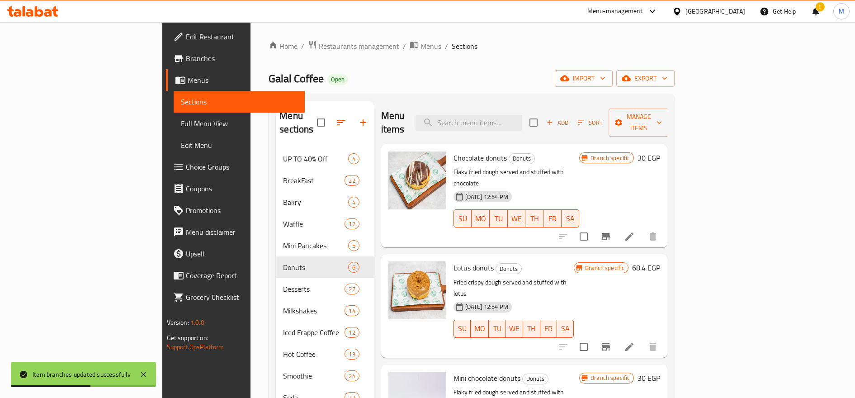
click at [584, 121] on icon "button" at bounding box center [581, 123] width 6 height 4
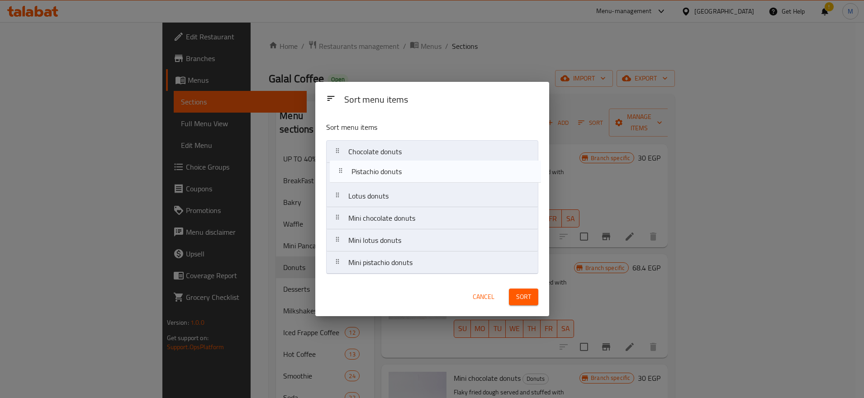
drag, startPoint x: 330, startPoint y: 270, endPoint x: 334, endPoint y: 177, distance: 93.2
click at [334, 177] on nav "Chocolate donuts Lotus donuts Mini chocolate donuts Mini lotus donuts Mini pist…" at bounding box center [432, 207] width 212 height 134
drag, startPoint x: 340, startPoint y: 200, endPoint x: 341, endPoint y: 174, distance: 26.3
click at [341, 174] on nav "Chocolate donuts Pistachio donuts Lotus donuts Mini chocolate donuts Mini lotus…" at bounding box center [432, 207] width 212 height 134
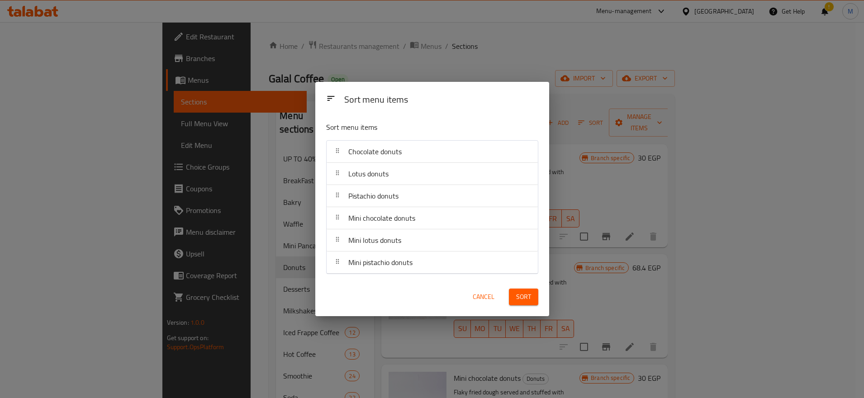
click at [526, 295] on span "Sort" at bounding box center [523, 296] width 15 height 11
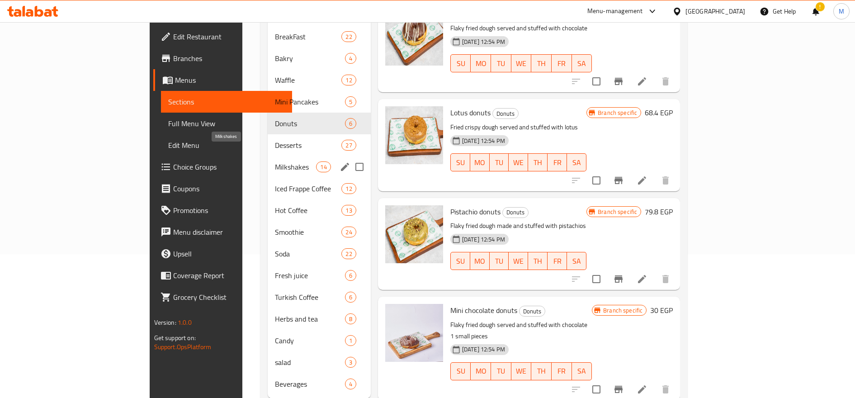
scroll to position [156, 0]
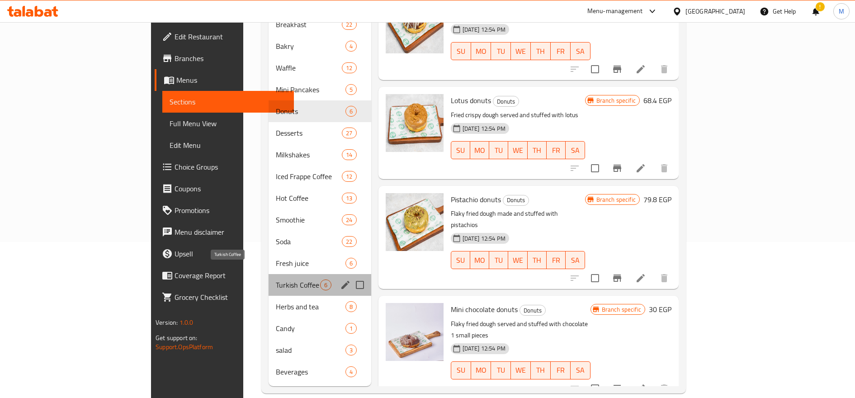
click at [276, 279] on span "Turkish Coffee" at bounding box center [298, 284] width 44 height 11
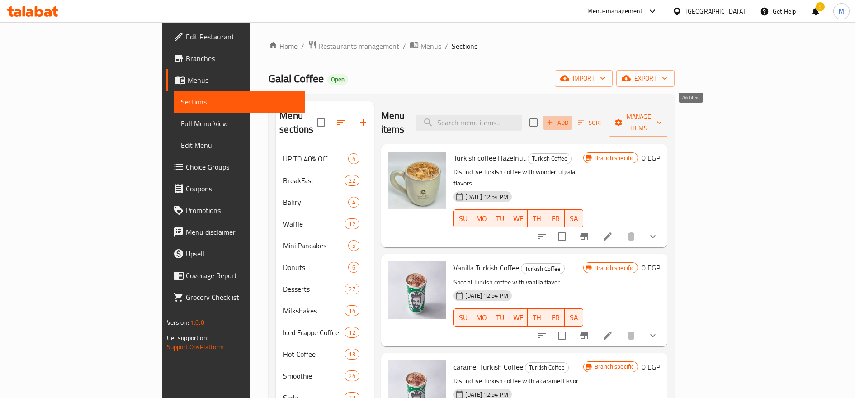
click at [570, 118] on span "Add" at bounding box center [557, 123] width 24 height 10
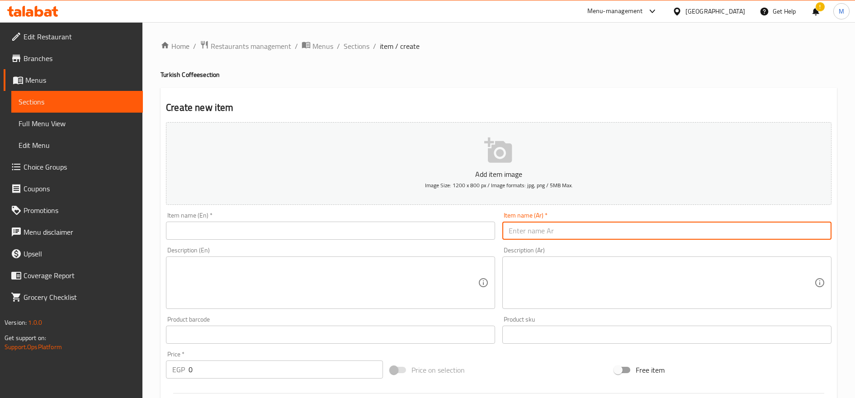
click at [588, 229] on input "text" at bounding box center [666, 231] width 329 height 18
paste input "قهوه شيشه تفاح"
type input "قهوه شيشه تفاح"
click at [373, 226] on input "text" at bounding box center [330, 231] width 329 height 18
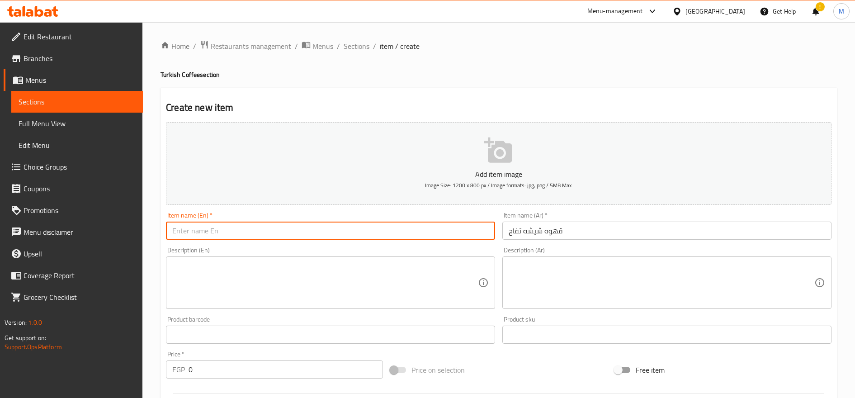
paste input "Apple hookah coffee"
type input "Apple hookah coffee"
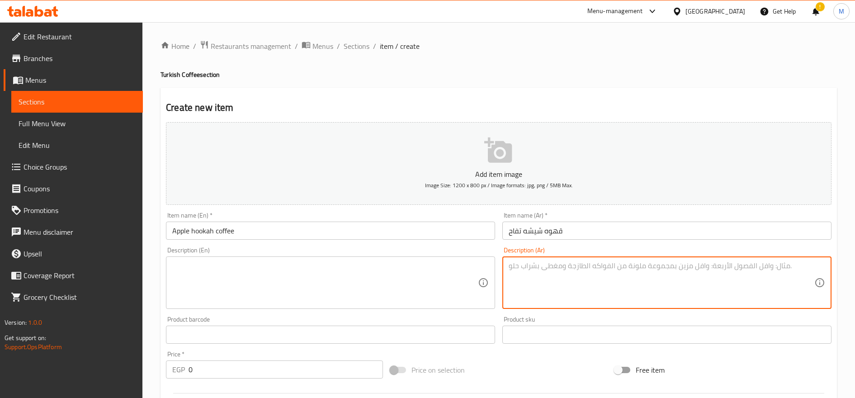
click at [669, 269] on textarea at bounding box center [662, 282] width 306 height 43
type textarea "h"
click at [669, 269] on textarea "صنف حصرى لدى [PERSON_NAME]" at bounding box center [662, 282] width 306 height 43
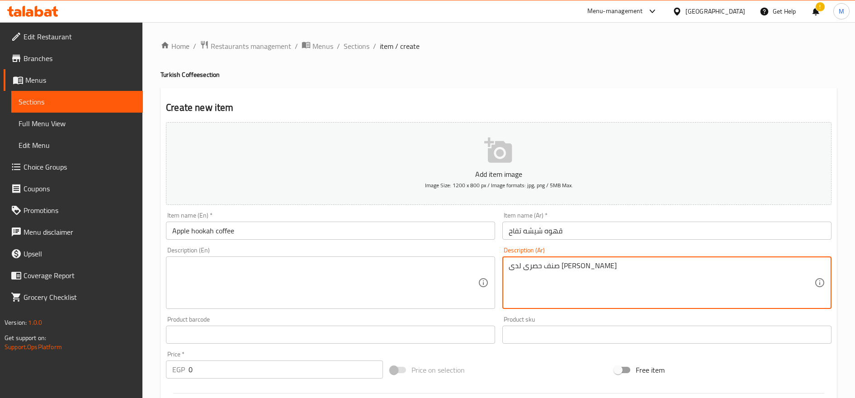
type textarea "صنف حصرى لدى [PERSON_NAME]"
click at [171, 287] on div "Description (En)" at bounding box center [330, 282] width 329 height 52
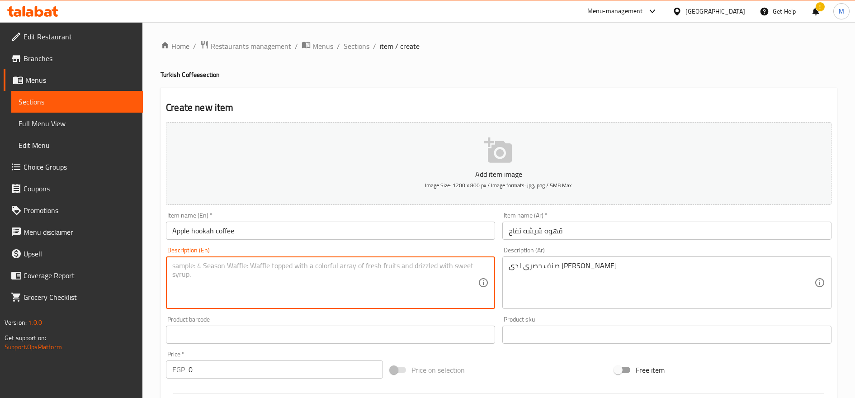
paste textarea "Exclusive item at [PERSON_NAME] Coffee"
click at [223, 266] on textarea "Exclusive item at [PERSON_NAME] Coffee" at bounding box center [325, 282] width 306 height 43
click at [224, 266] on textarea "Exclusive item at [PERSON_NAME] Coffee" at bounding box center [325, 282] width 306 height 43
click at [227, 268] on textarea "Exclusive item at [PERSON_NAME] Coffee" at bounding box center [325, 282] width 306 height 43
click at [224, 268] on textarea "Exclusive item at [PERSON_NAME] Coffee" at bounding box center [325, 282] width 306 height 43
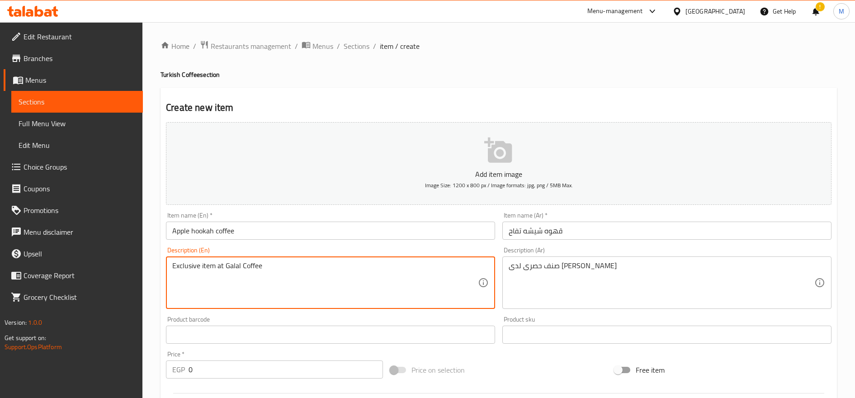
drag, startPoint x: 298, startPoint y: 262, endPoint x: 303, endPoint y: 259, distance: 5.5
click at [300, 261] on textarea "Exclusive item at Galal Coffee" at bounding box center [325, 282] width 306 height 43
type textarea "Exclusive item at Galal Coffee"
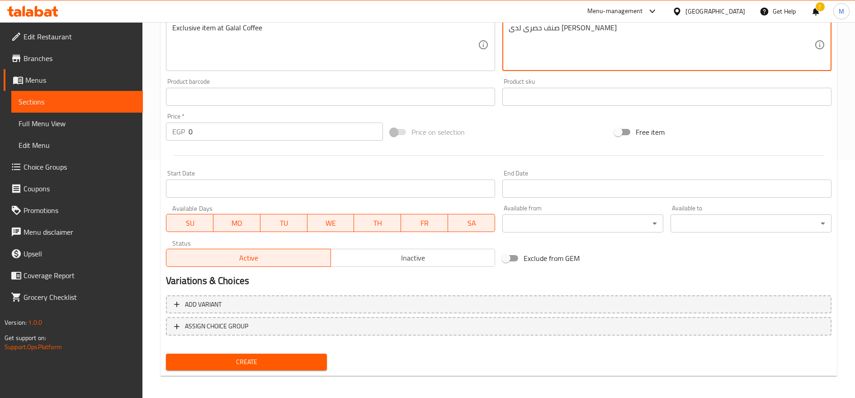
scroll to position [241, 0]
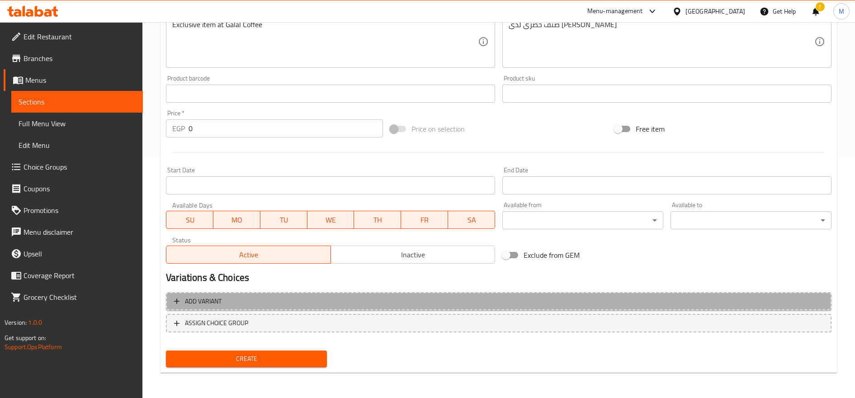
click at [245, 302] on span "Add variant" at bounding box center [498, 301] width 649 height 11
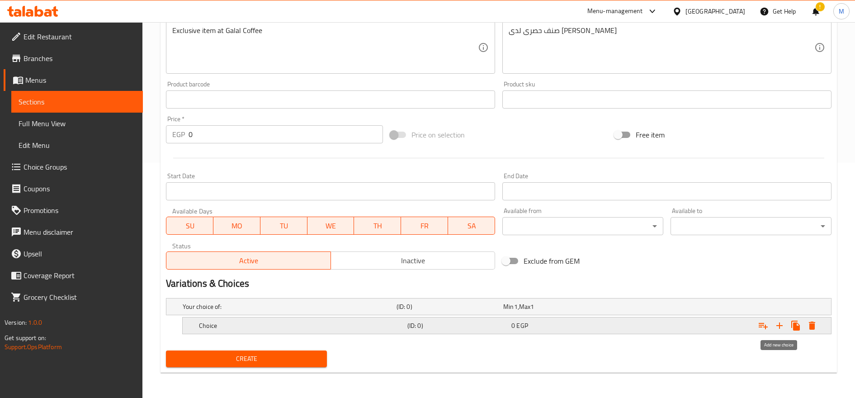
click at [781, 331] on button "Expand" at bounding box center [779, 325] width 16 height 16
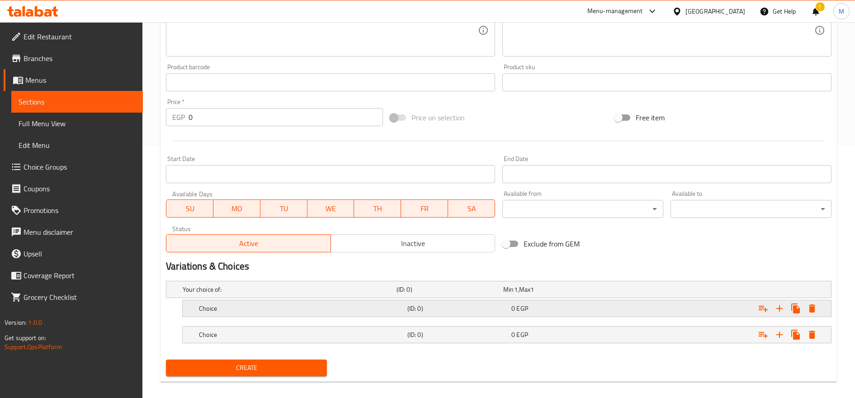
scroll to position [261, 0]
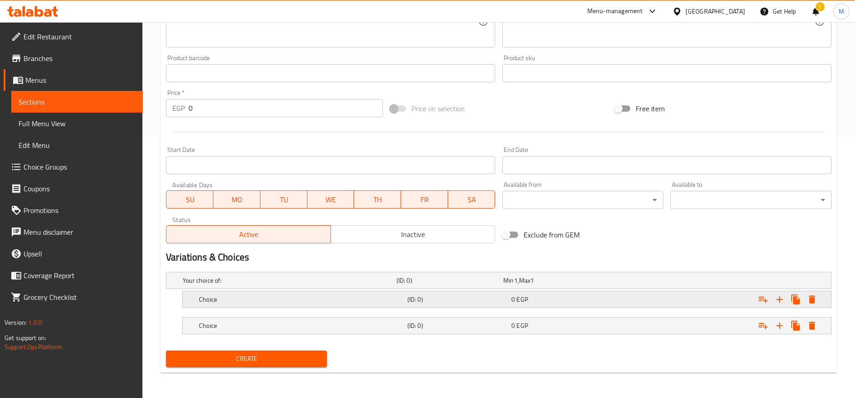
click at [316, 290] on div "Choice (ID: 0) 0 EGP" at bounding box center [501, 280] width 641 height 20
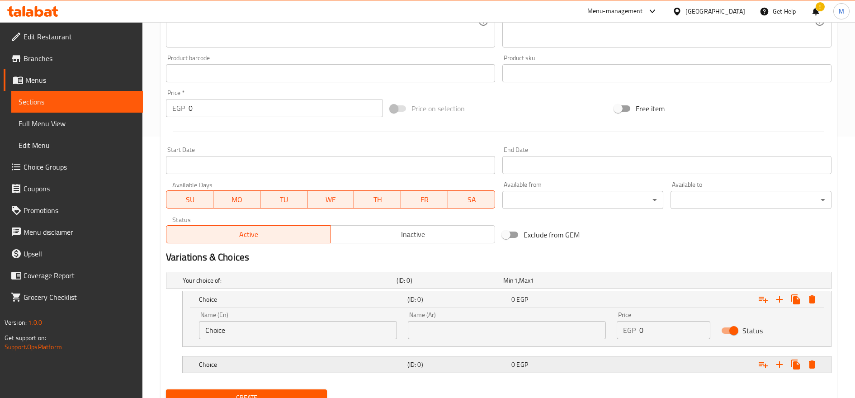
click at [336, 285] on h5 "Choice" at bounding box center [288, 280] width 210 height 9
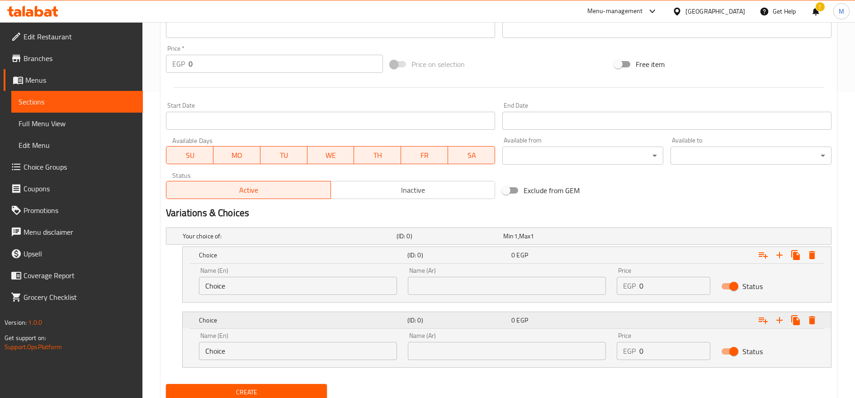
scroll to position [339, 0]
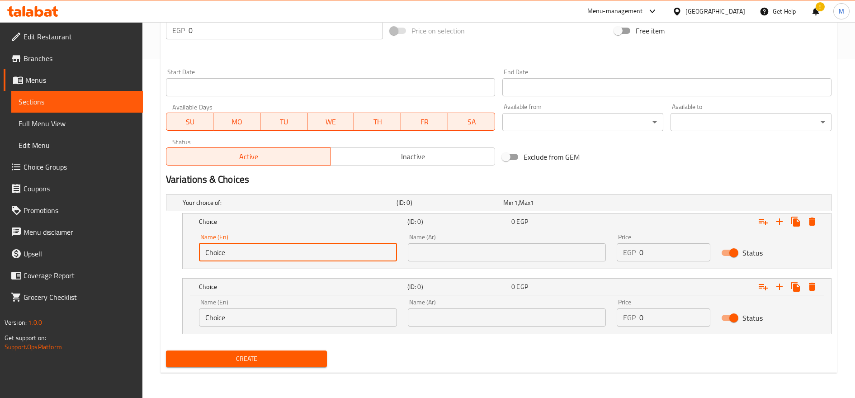
click at [279, 253] on input "Choice" at bounding box center [298, 252] width 198 height 18
click at [281, 253] on input "text" at bounding box center [298, 252] width 198 height 18
type input "Single"
type input "سنجل"
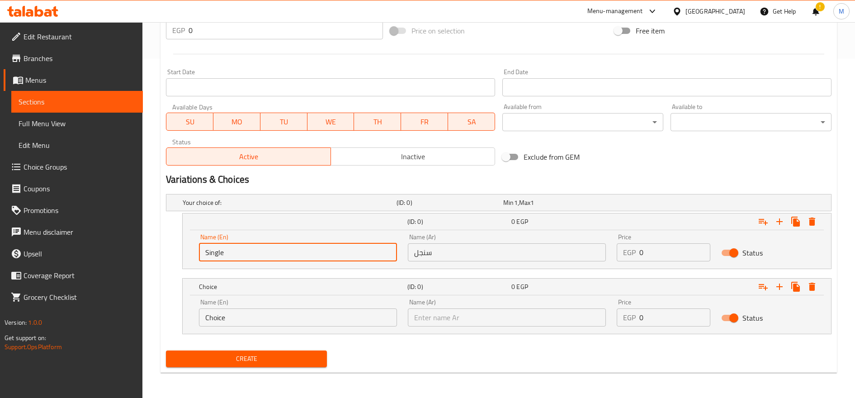
type input "دابل"
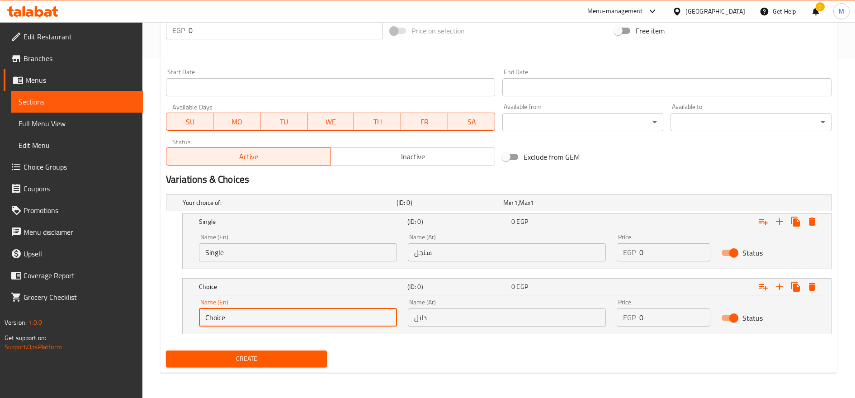
click at [258, 315] on input "Choice" at bounding box center [298, 317] width 198 height 18
click at [258, 315] on input "text" at bounding box center [298, 317] width 198 height 18
type input "Double"
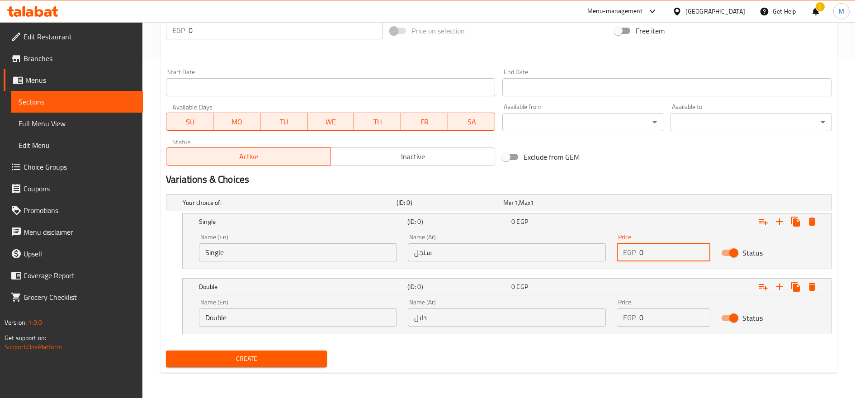
click at [659, 251] on input "0" at bounding box center [674, 252] width 71 height 18
type input "60"
click at [655, 316] on input "0" at bounding box center [674, 317] width 71 height 18
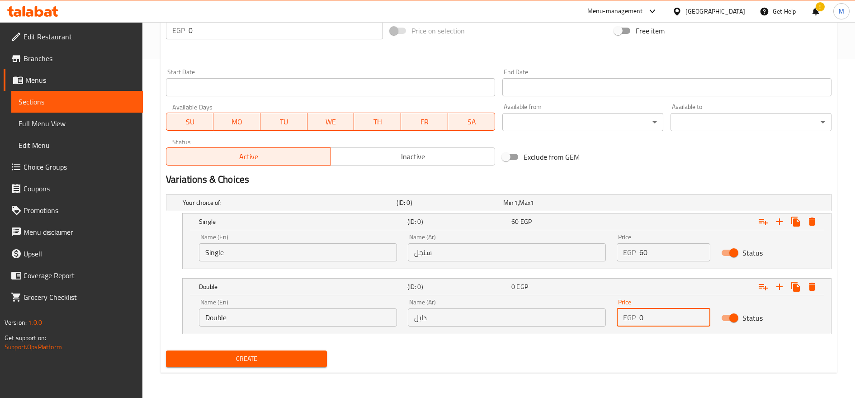
click at [655, 316] on input "0" at bounding box center [674, 317] width 71 height 18
type input "80"
click at [166, 350] on button "Create" at bounding box center [246, 358] width 161 height 17
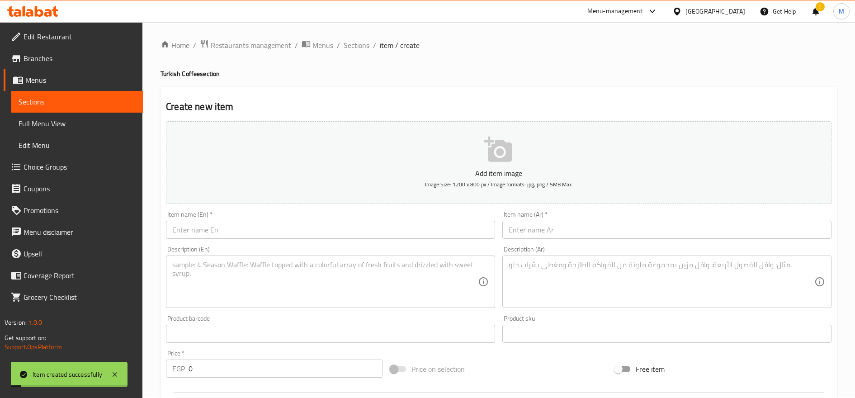
scroll to position [0, 0]
click at [354, 45] on span "Sections" at bounding box center [357, 46] width 26 height 11
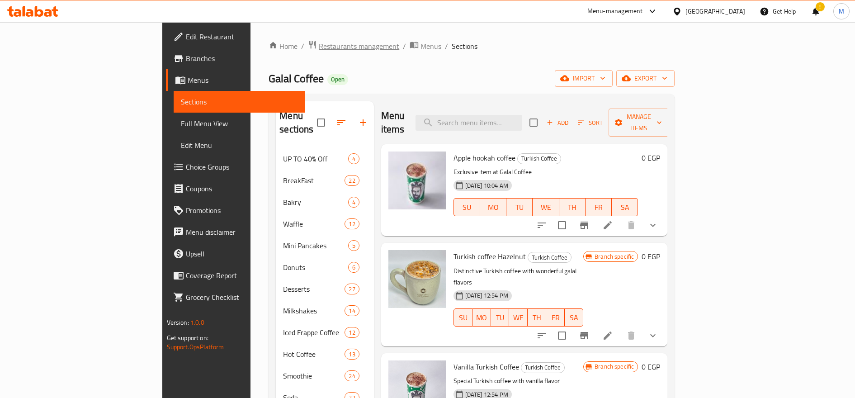
click at [319, 44] on span "Restaurants management" at bounding box center [359, 46] width 80 height 11
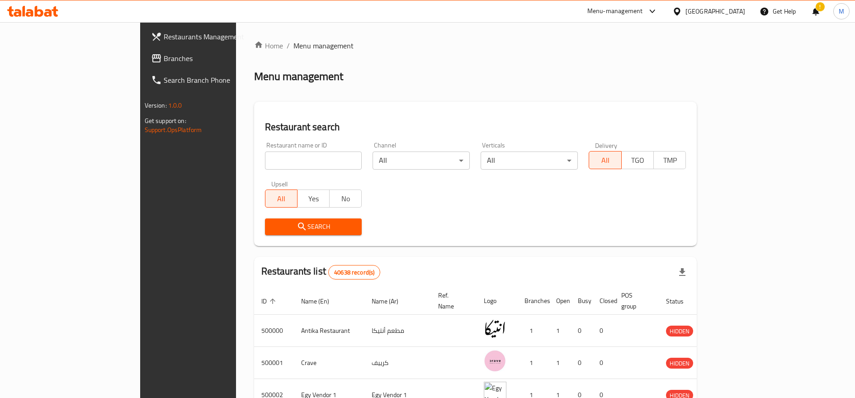
click at [164, 58] on span "Branches" at bounding box center [220, 58] width 112 height 11
